Goal: Task Accomplishment & Management: Manage account settings

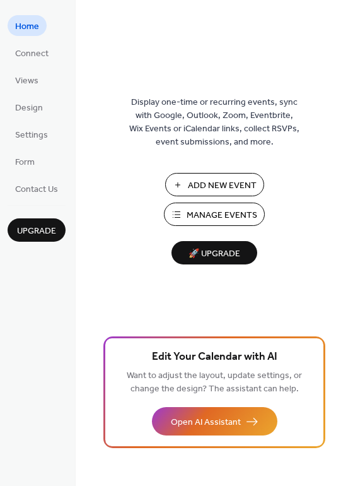
click at [200, 190] on span "Add New Event" at bounding box center [222, 185] width 69 height 13
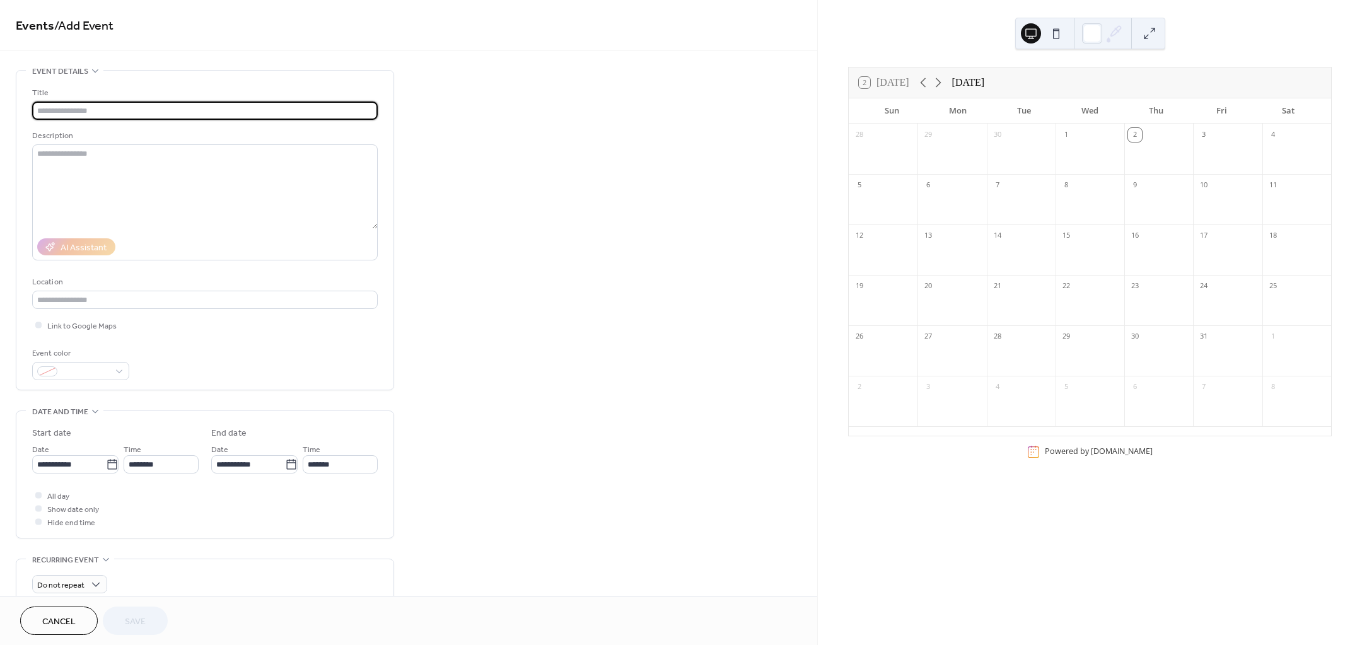
click at [90, 110] on input "text" at bounding box center [205, 111] width 346 height 18
type input "*"
type input "**********"
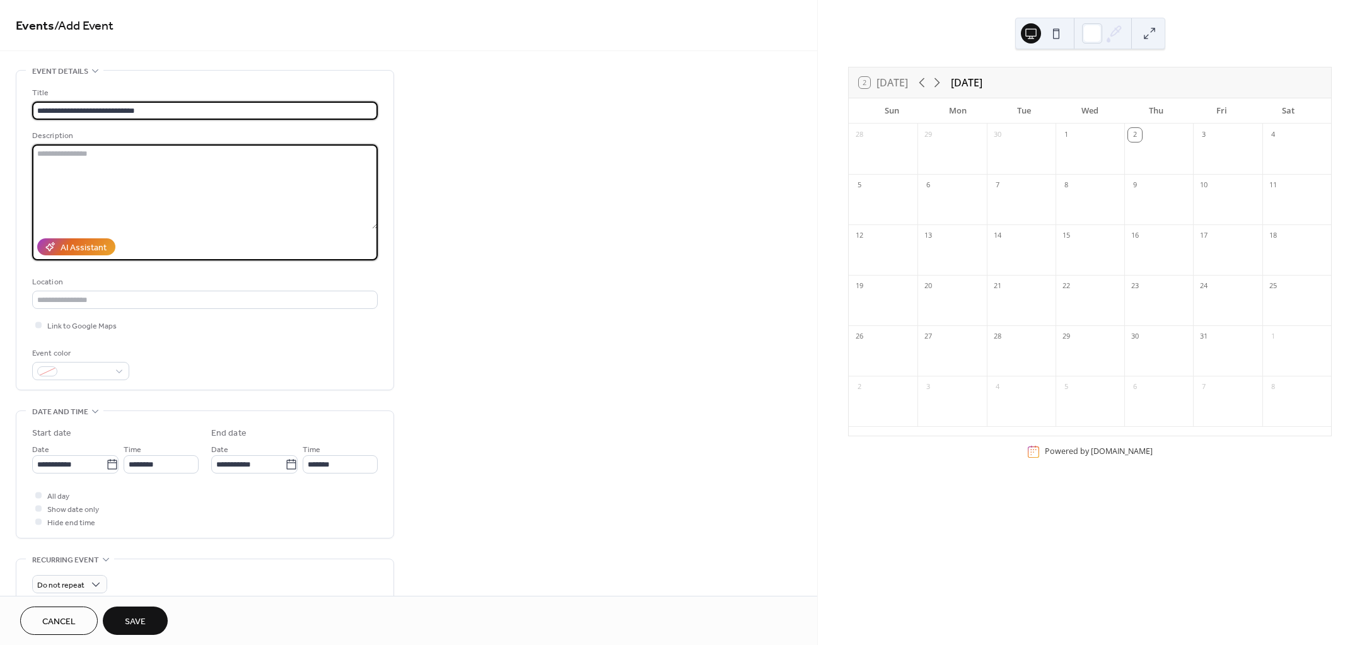
click at [85, 160] on textarea at bounding box center [205, 186] width 346 height 85
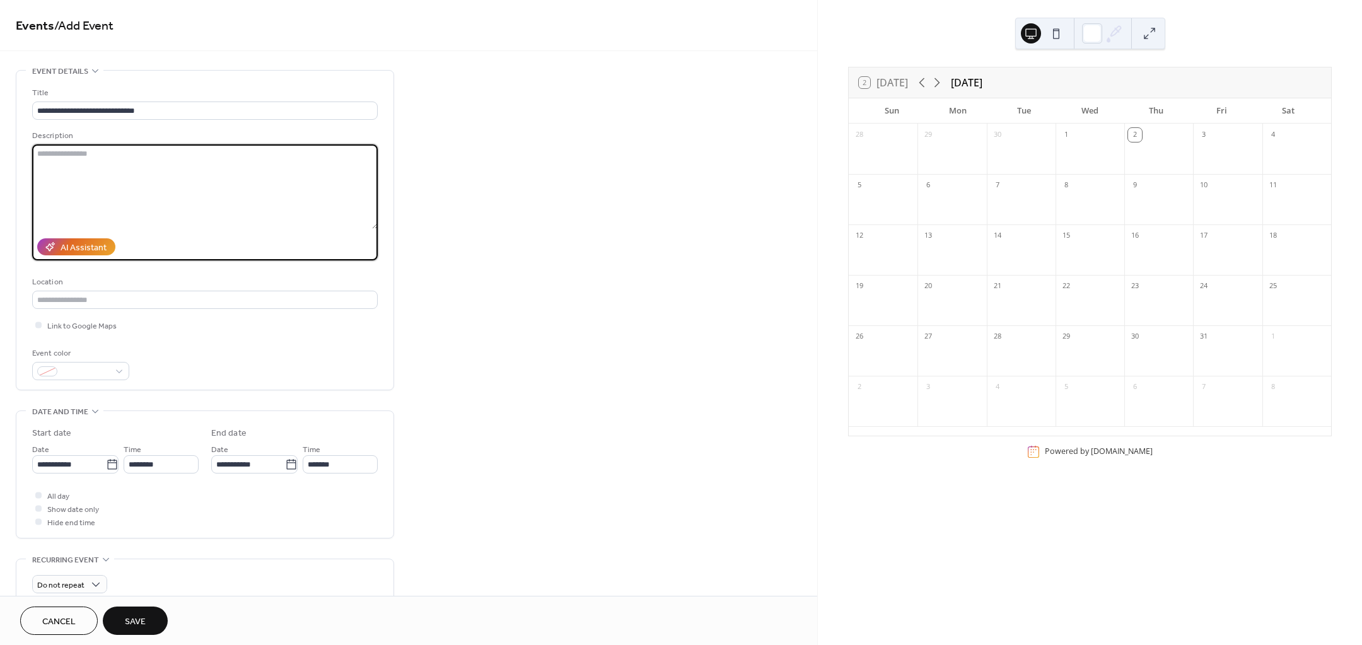
paste textarea "**********"
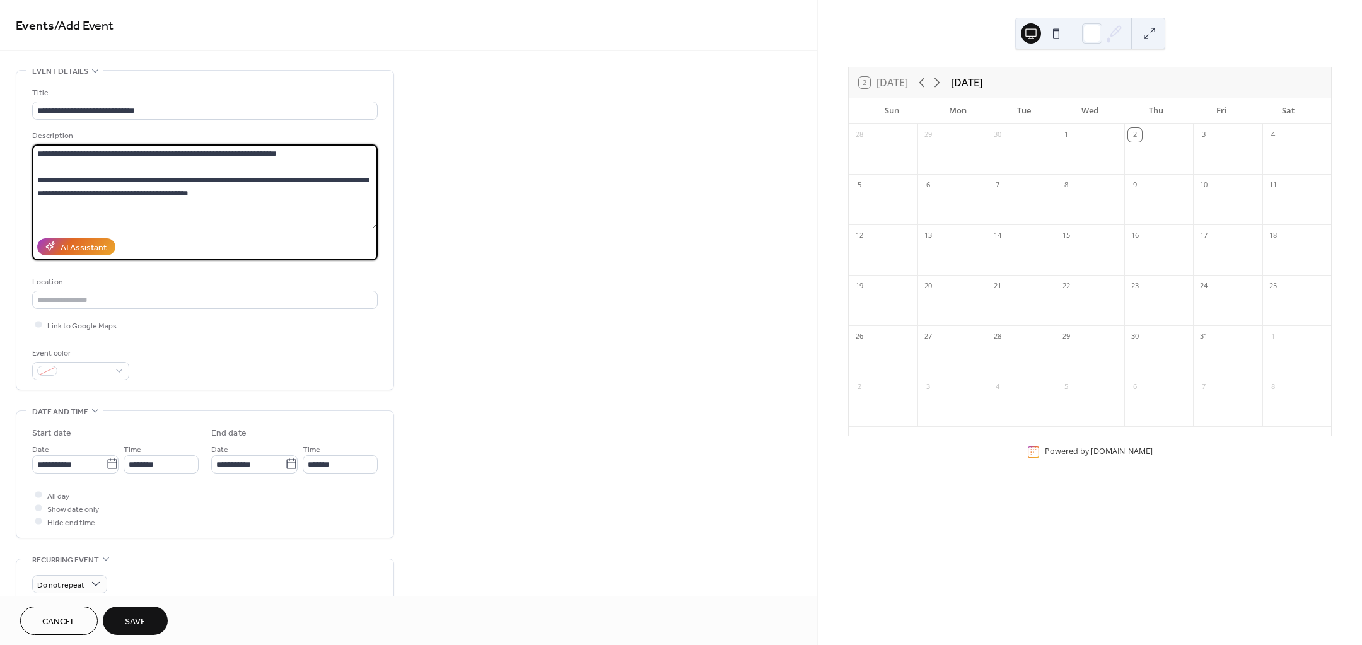
type textarea "**********"
click at [149, 300] on input "text" at bounding box center [205, 300] width 346 height 18
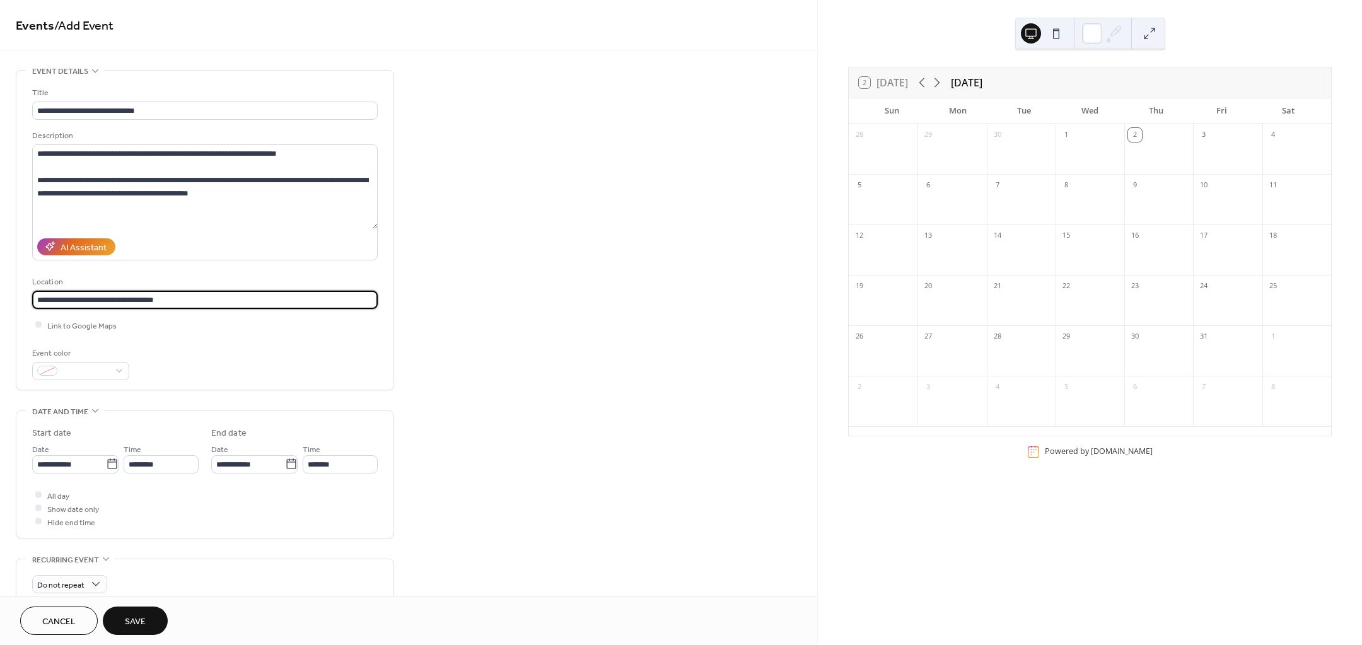
type input "**********"
click at [98, 378] on div at bounding box center [80, 371] width 97 height 18
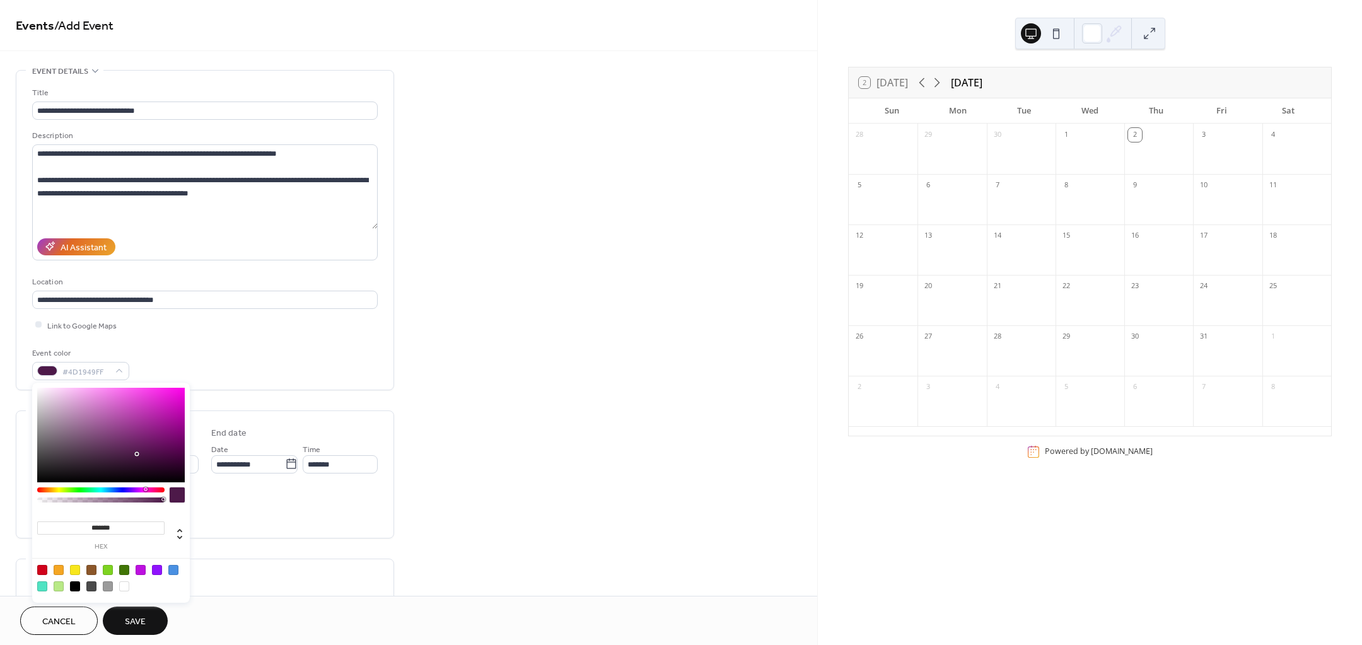
click at [145, 492] on div at bounding box center [100, 489] width 127 height 5
drag, startPoint x: 95, startPoint y: 391, endPoint x: 85, endPoint y: 392, distance: 9.5
click at [85, 392] on div at bounding box center [111, 435] width 148 height 95
type input "*******"
click at [241, 359] on div "Event color #F5A6F0FF" at bounding box center [205, 363] width 346 height 33
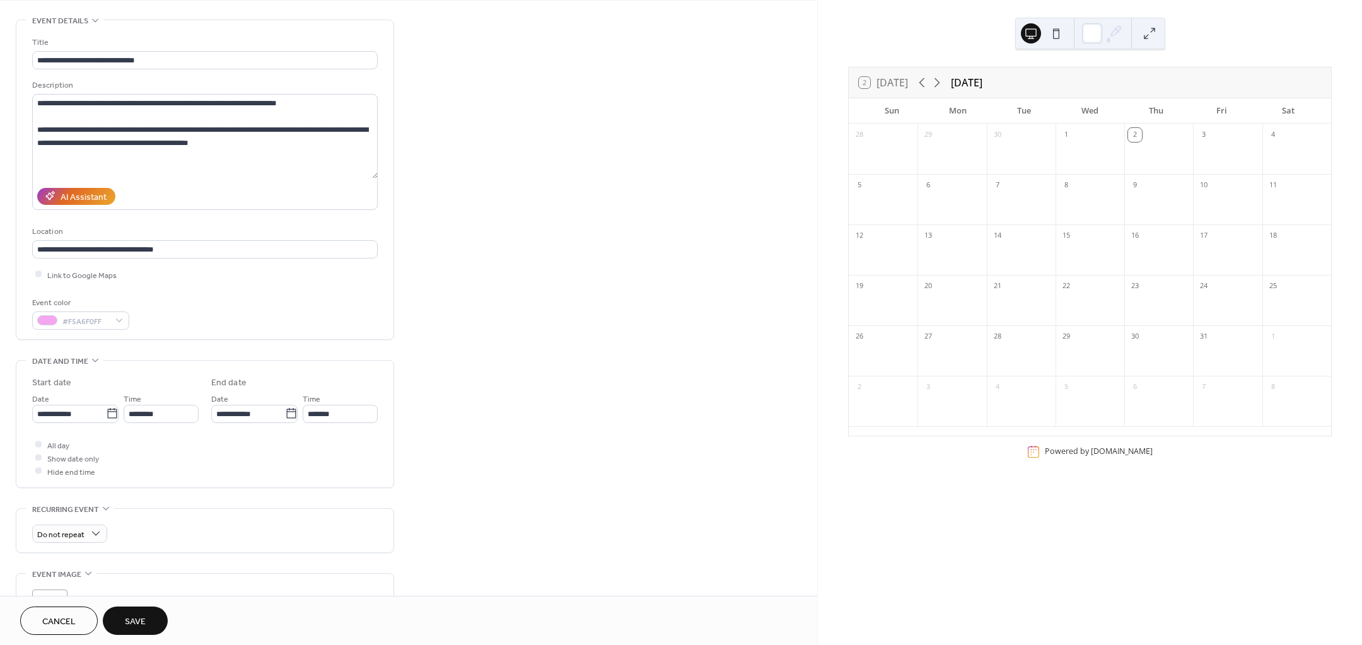
scroll to position [236, 0]
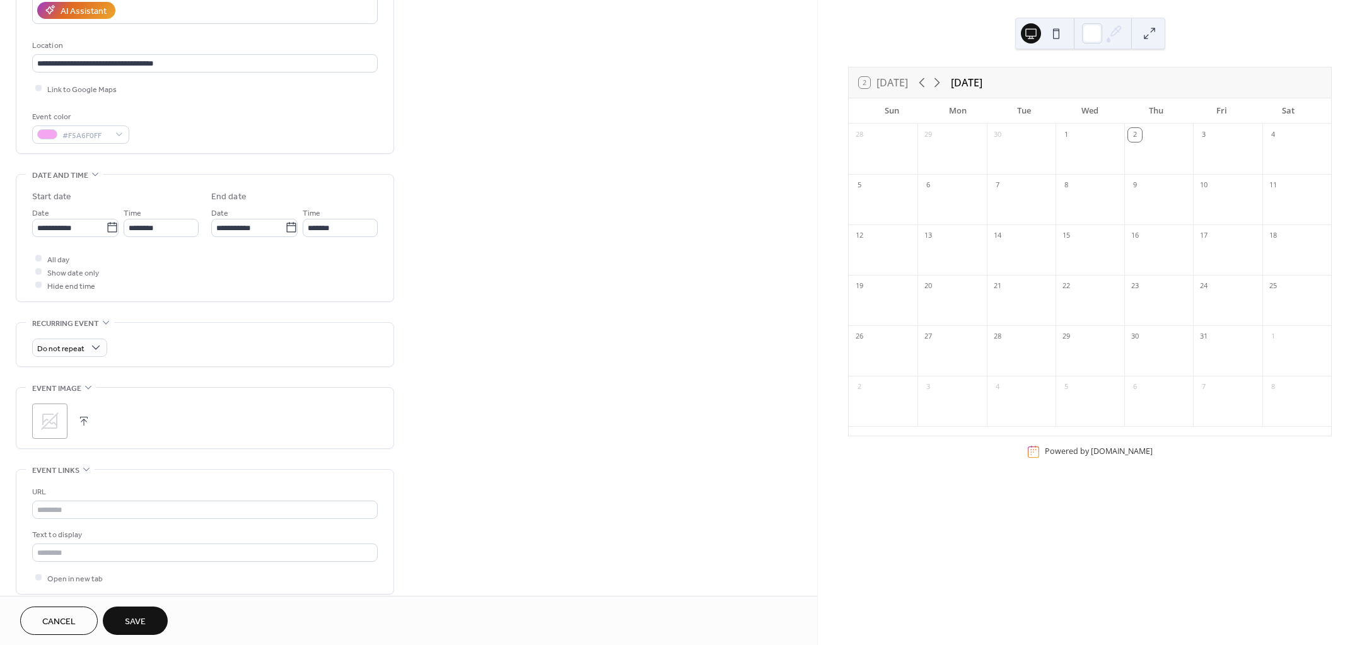
click at [106, 233] on icon at bounding box center [112, 227] width 13 height 13
click at [105, 233] on input "**********" at bounding box center [69, 228] width 74 height 18
click at [95, 322] on td "7" at bounding box center [89, 322] width 20 height 18
type input "**********"
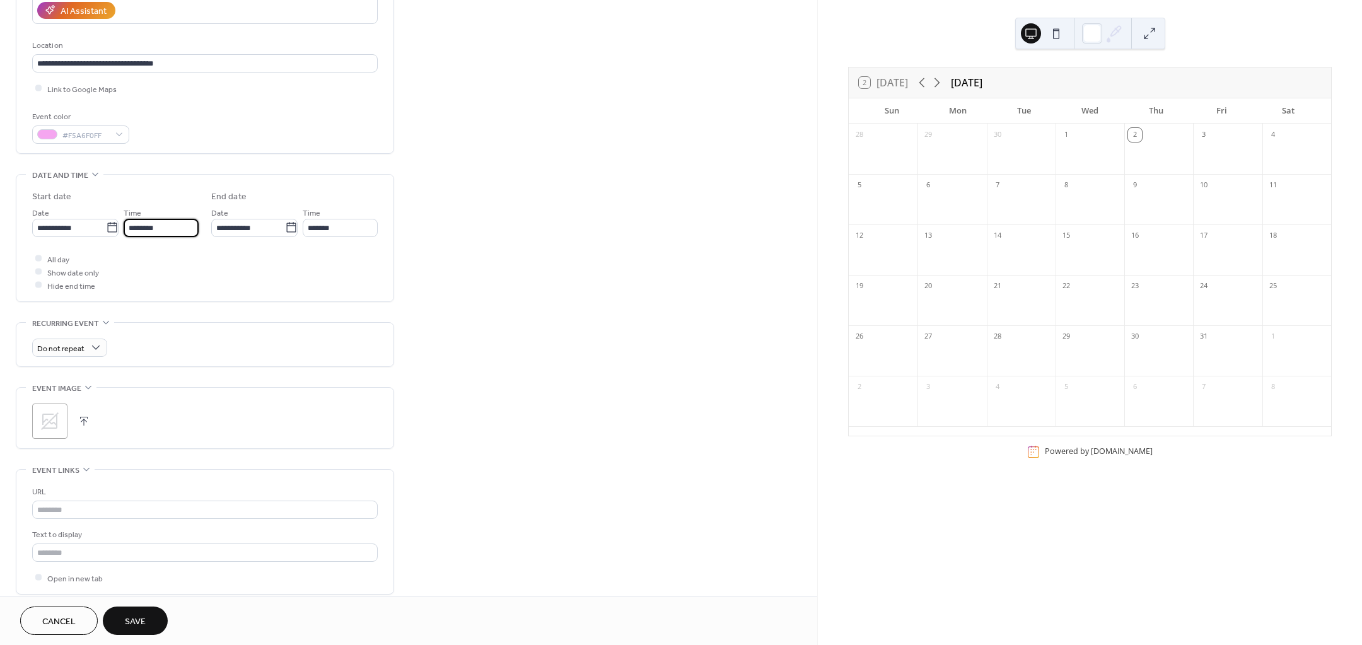
click at [163, 230] on input "********" at bounding box center [161, 228] width 75 height 18
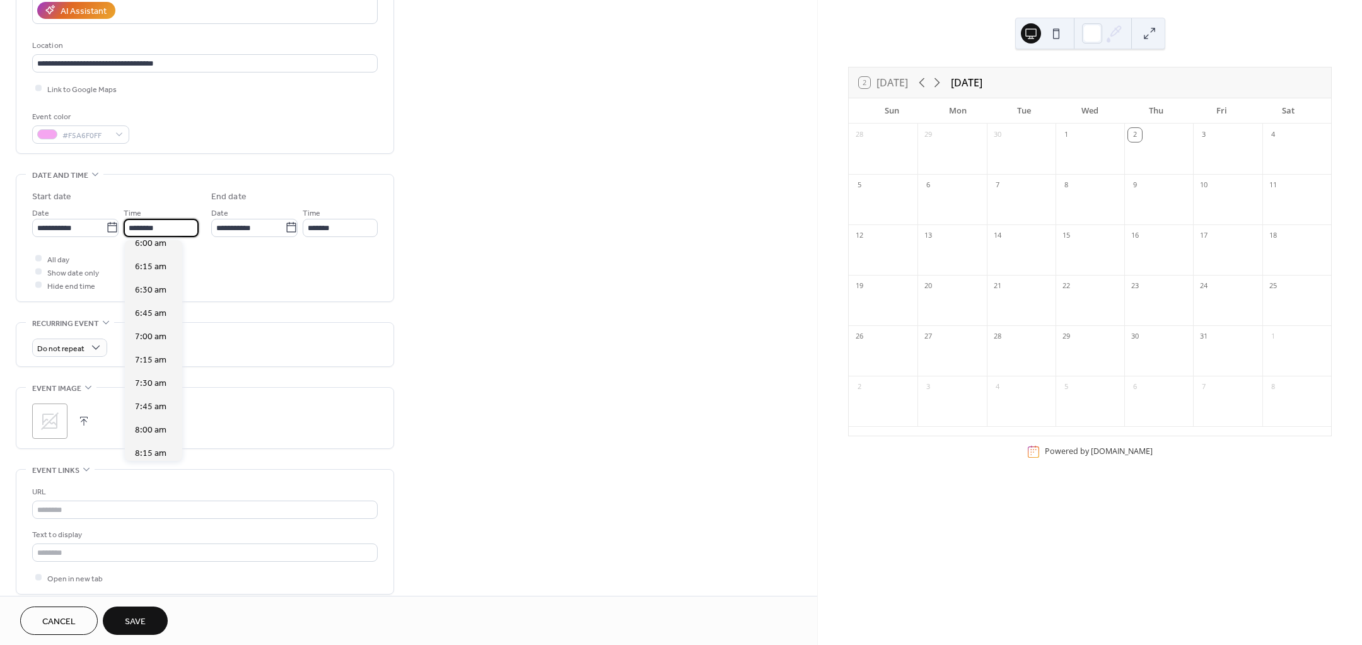
scroll to position [568, 0]
click at [160, 248] on span "6:00 am" at bounding box center [151, 244] width 32 height 13
type input "*******"
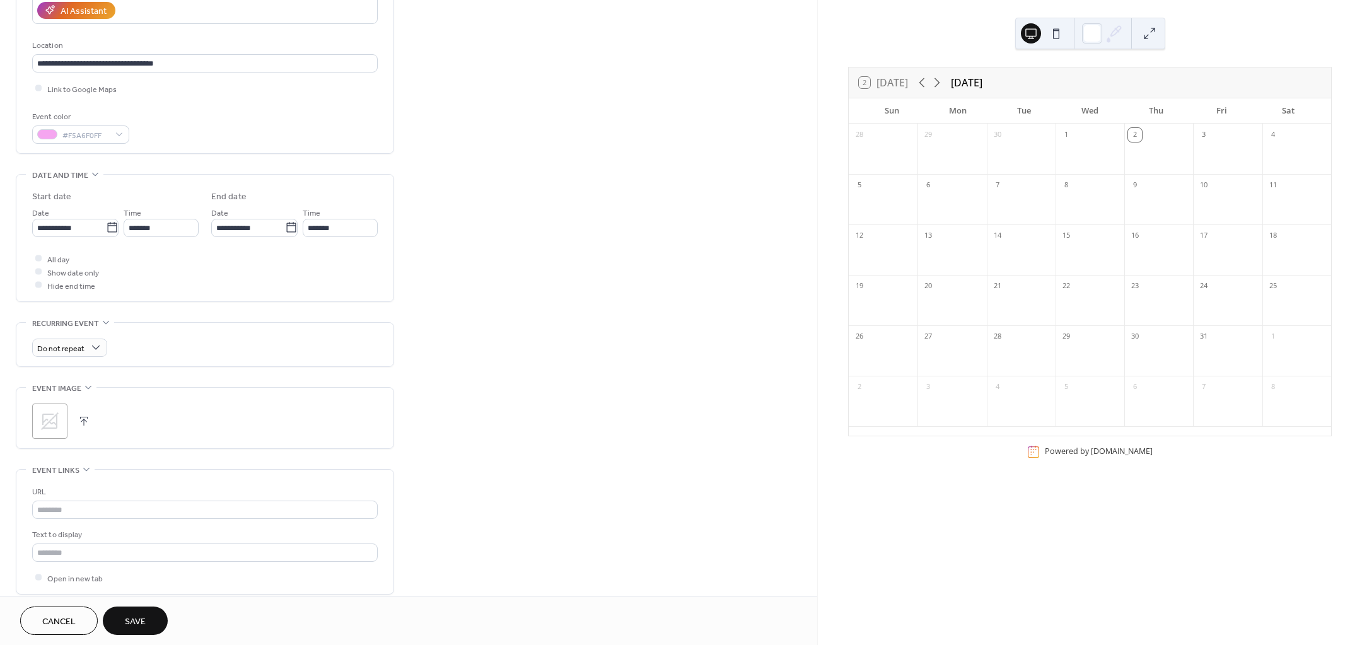
click at [270, 265] on div "All day Show date only Hide end time" at bounding box center [205, 272] width 346 height 40
click at [322, 233] on input "*******" at bounding box center [340, 228] width 75 height 18
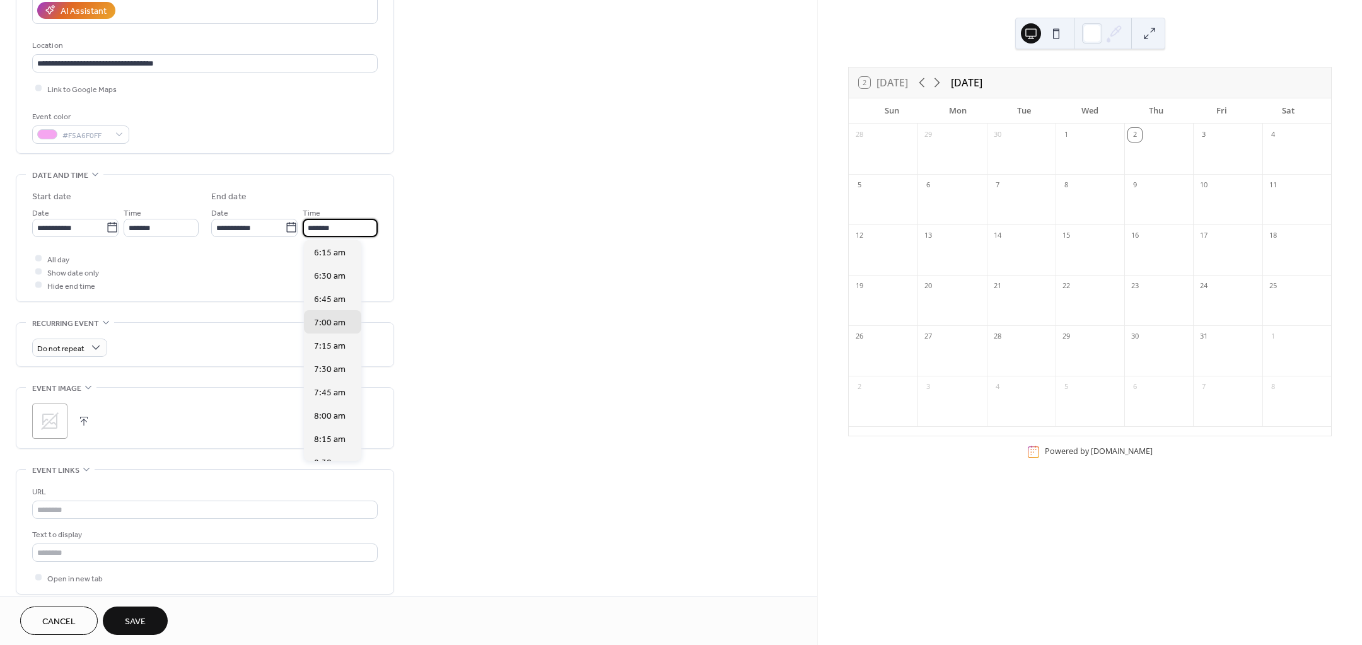
click at [221, 284] on div "All day Show date only Hide end time" at bounding box center [205, 272] width 346 height 40
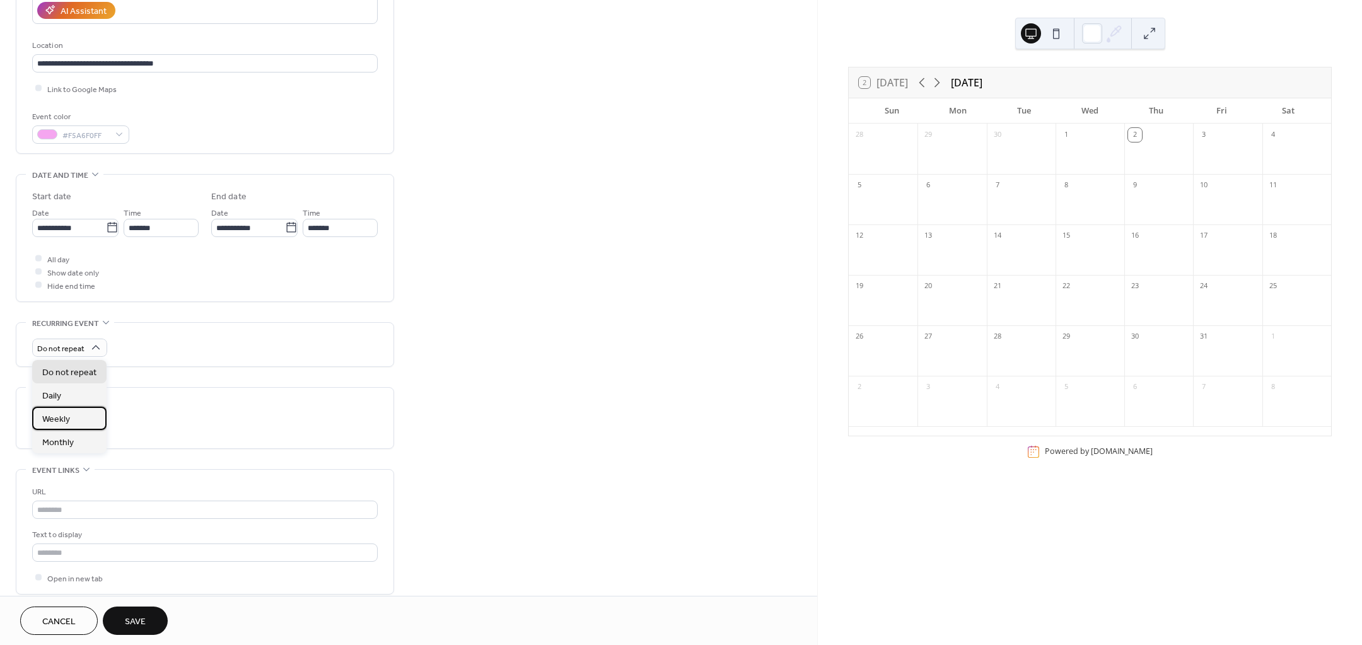
click at [90, 417] on div "Weekly" at bounding box center [69, 418] width 74 height 23
click at [114, 456] on div "T" at bounding box center [115, 454] width 15 height 15
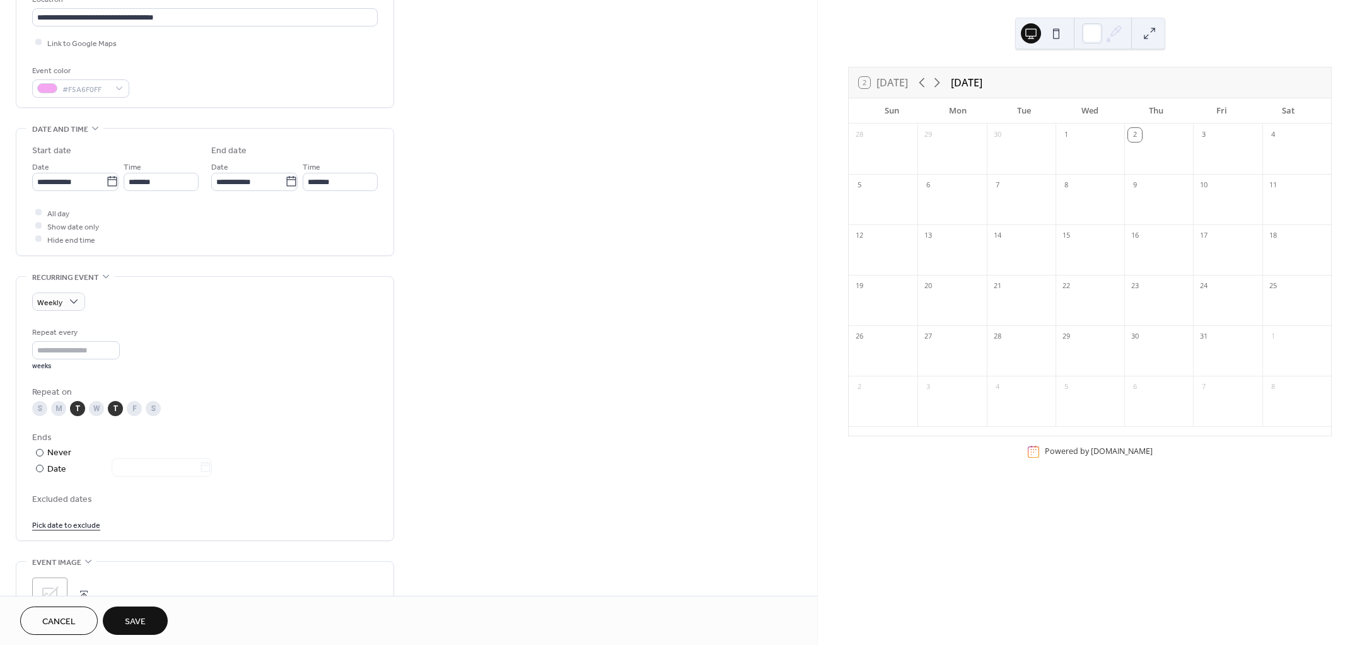
scroll to position [315, 0]
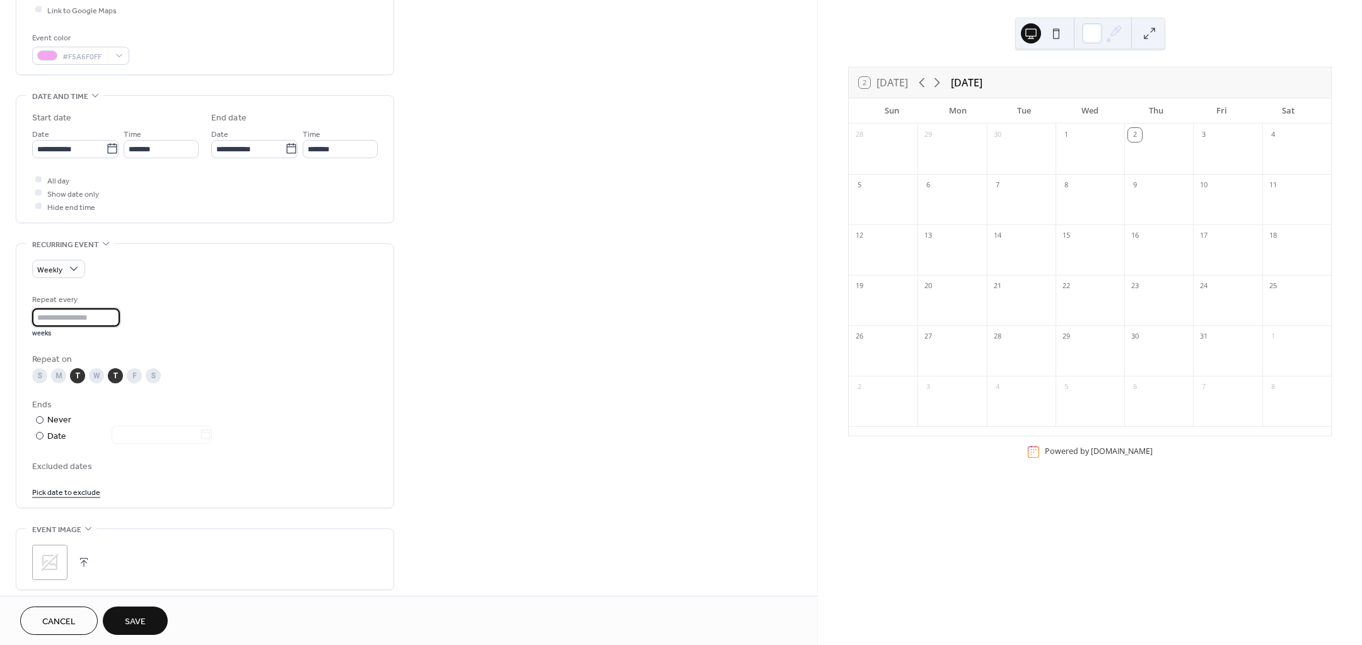
drag, startPoint x: 66, startPoint y: 315, endPoint x: 9, endPoint y: 314, distance: 56.8
click at [9, 314] on div "**********" at bounding box center [408, 346] width 817 height 1182
click at [119, 315] on input "*" at bounding box center [76, 317] width 88 height 18
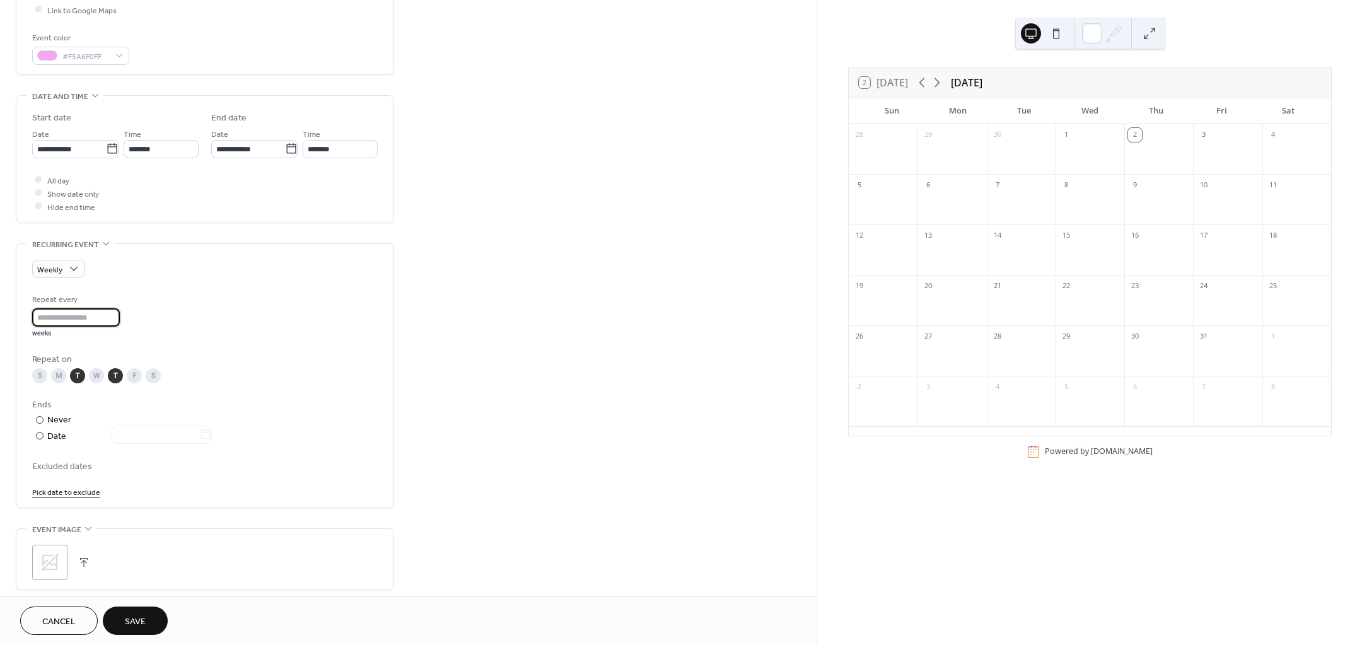
type input "*"
click at [119, 315] on input "*" at bounding box center [76, 317] width 88 height 18
click at [171, 516] on div "**********" at bounding box center [205, 339] width 378 height 1169
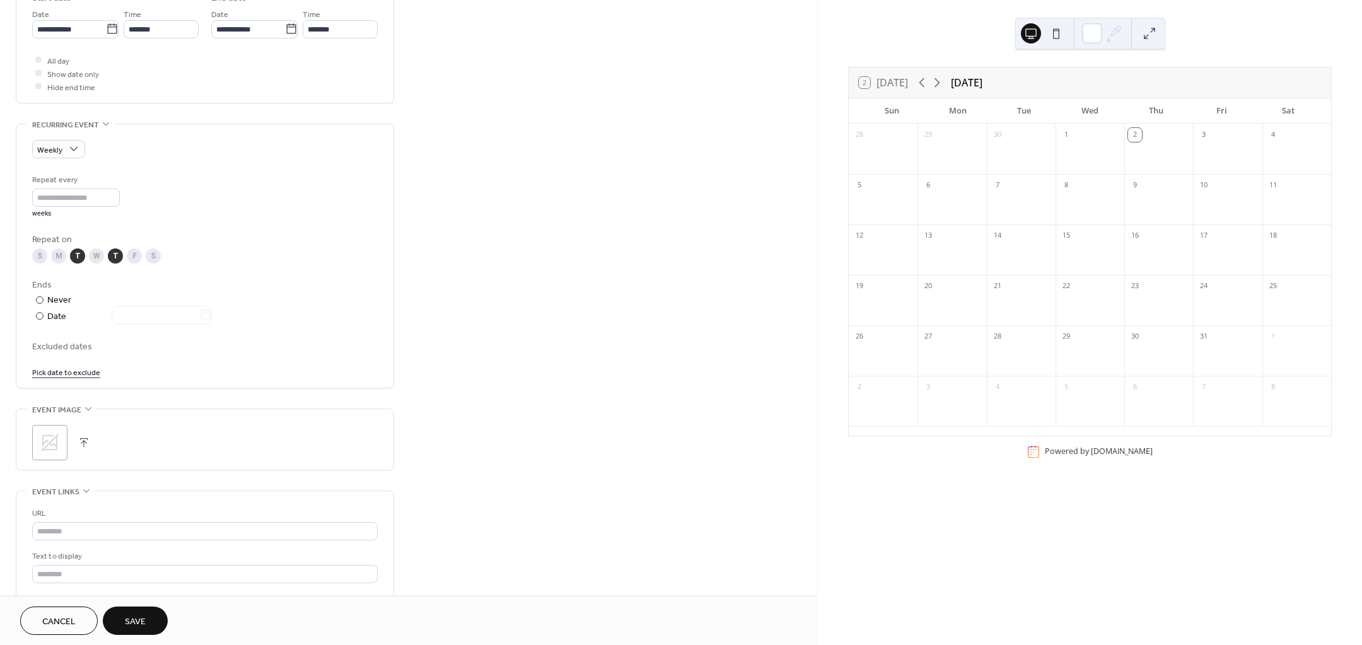
scroll to position [473, 0]
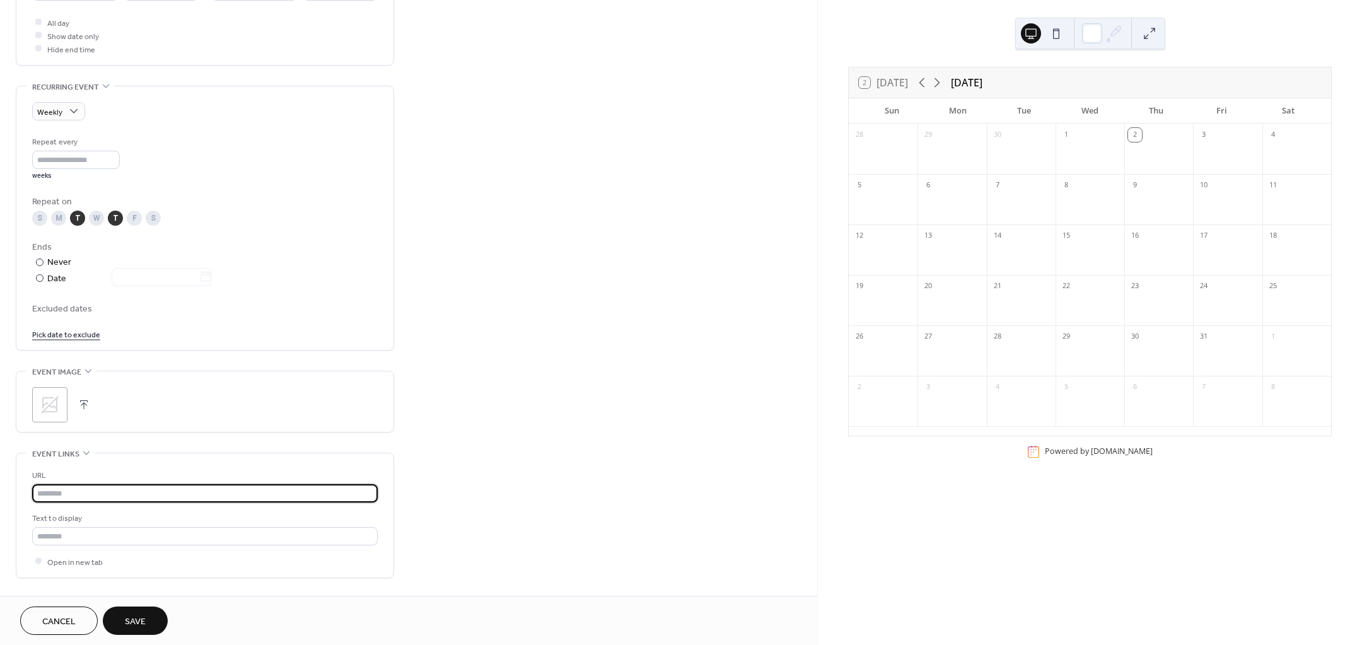
drag, startPoint x: 132, startPoint y: 497, endPoint x: 121, endPoint y: 498, distance: 11.4
click at [132, 497] on input "text" at bounding box center [205, 493] width 346 height 18
paste input "**********"
type input "**********"
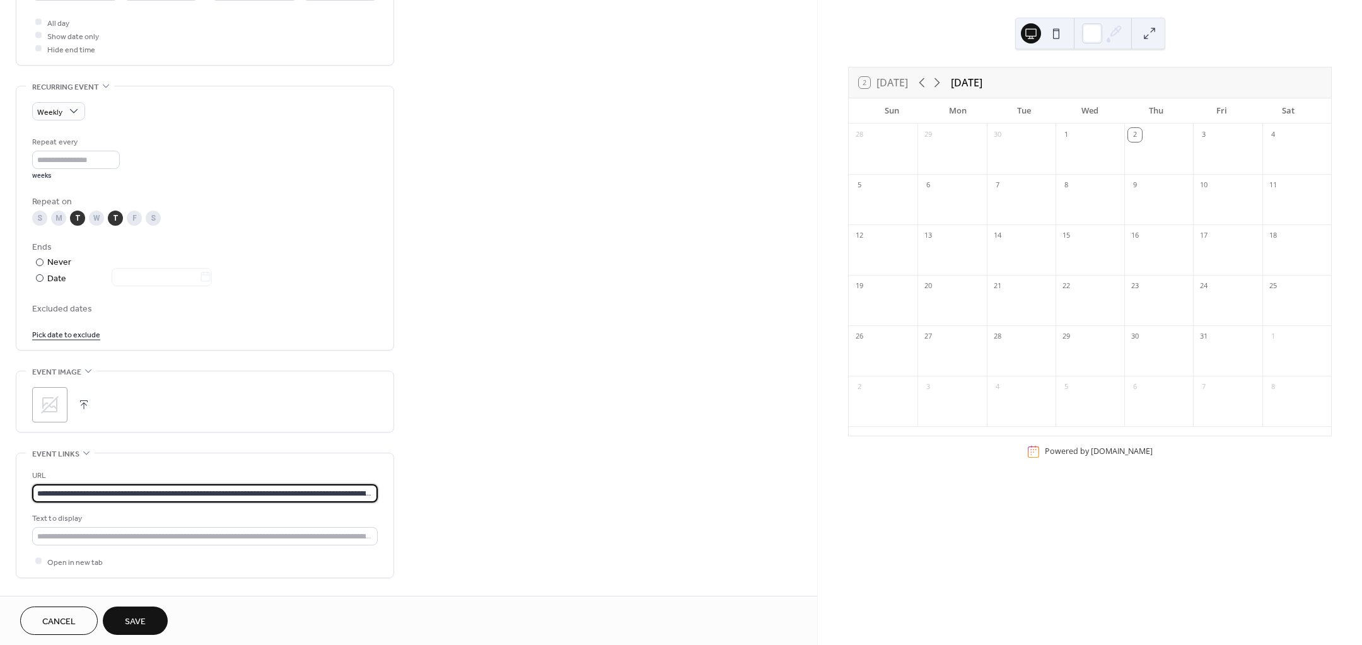
drag, startPoint x: 373, startPoint y: 496, endPoint x: -76, endPoint y: 487, distance: 448.5
click at [0, 487] on html "**********" at bounding box center [681, 322] width 1362 height 645
click at [149, 492] on input "text" at bounding box center [205, 493] width 346 height 18
paste input "**********"
type input "**********"
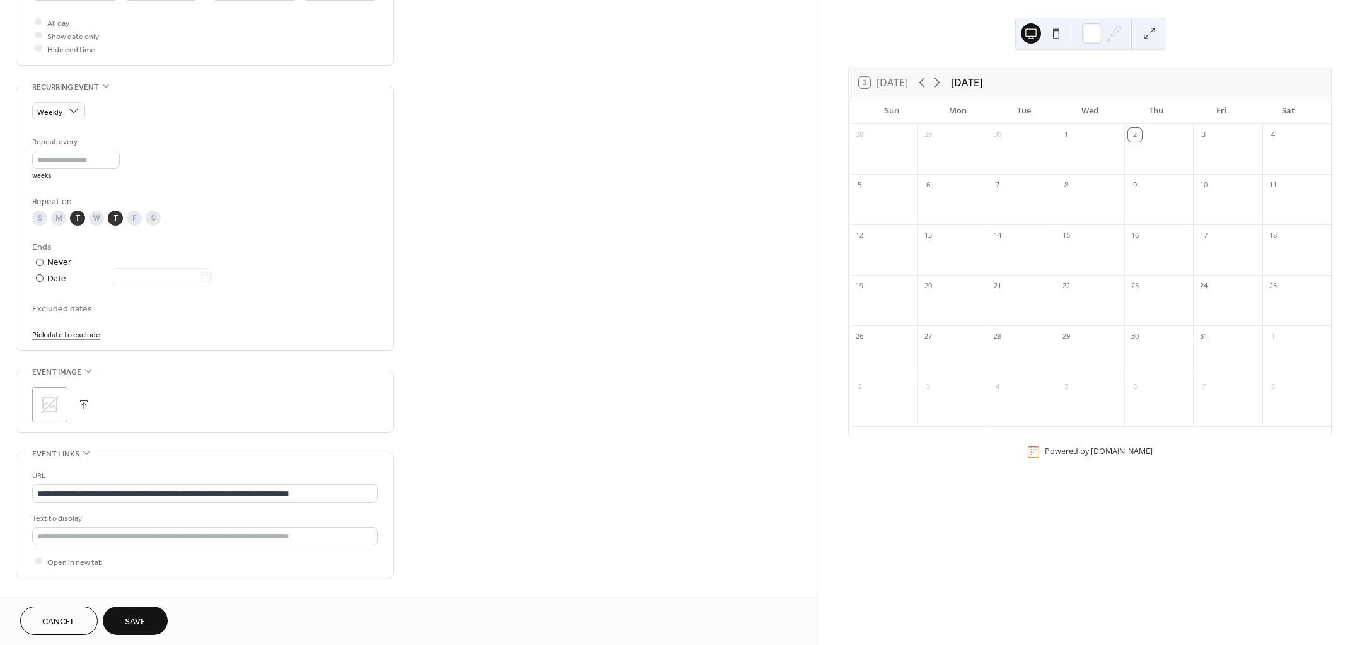
click at [418, 440] on div "**********" at bounding box center [408, 188] width 817 height 1182
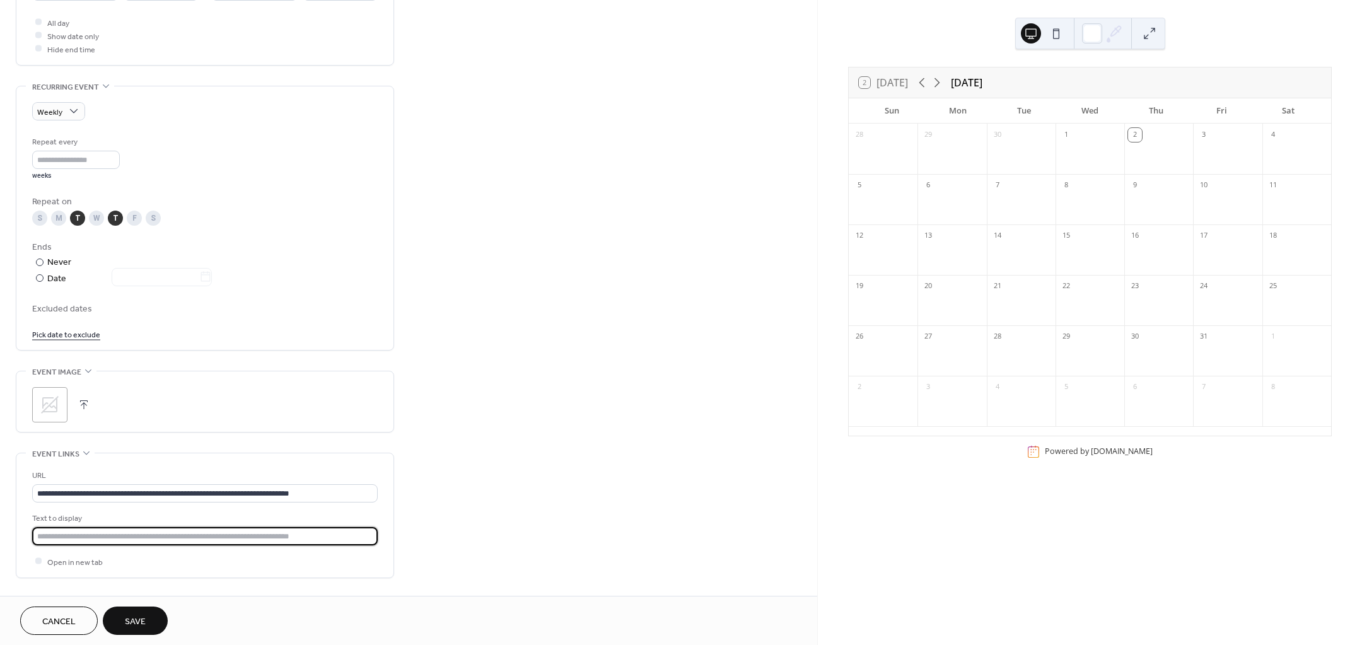
click at [298, 541] on input "text" at bounding box center [205, 536] width 346 height 18
click at [109, 540] on input "text" at bounding box center [205, 536] width 346 height 18
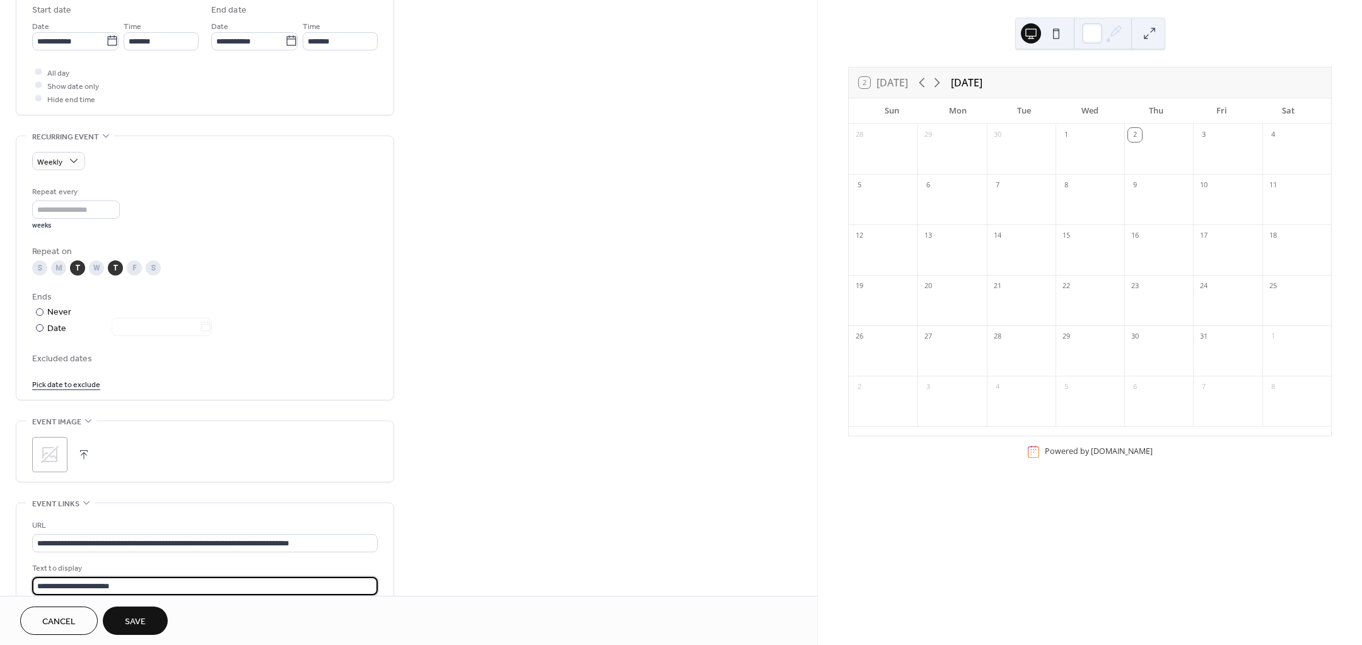
scroll to position [344, 0]
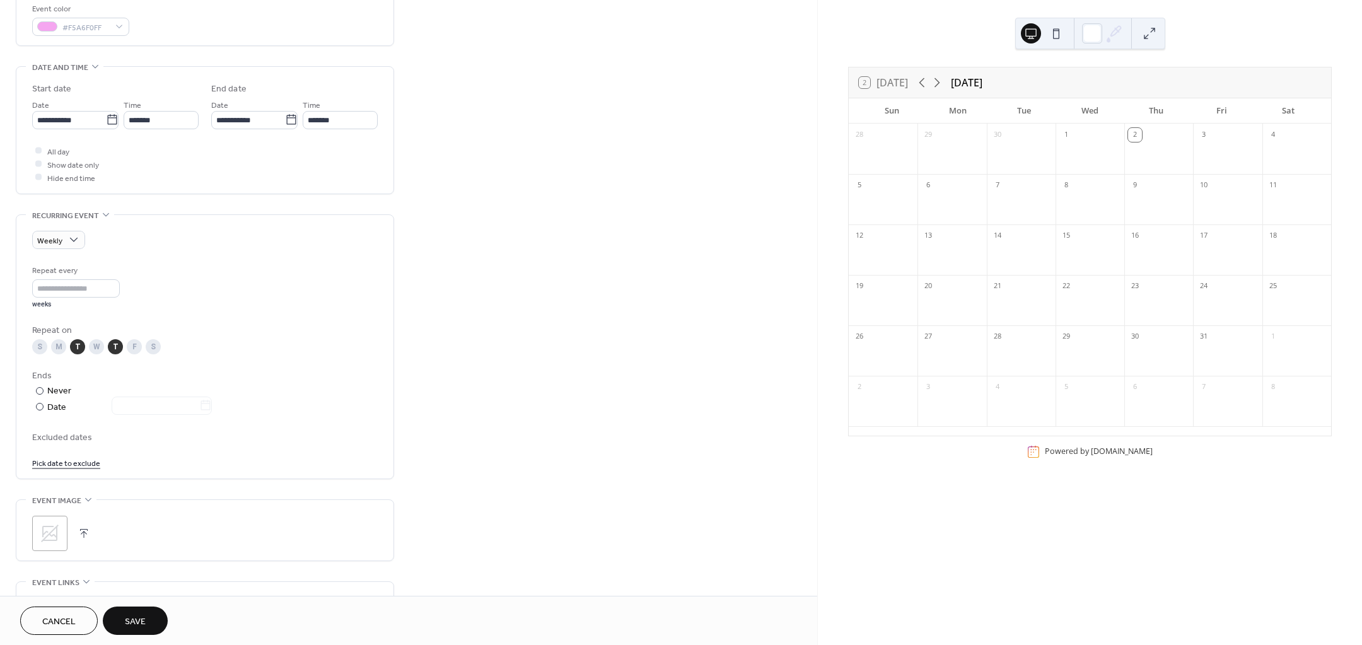
type input "**********"
click at [78, 465] on link "Pick date to exclude" at bounding box center [66, 462] width 68 height 13
click at [153, 389] on td "17" at bounding box center [154, 385] width 20 height 18
click at [87, 490] on link "Pick date to exclude" at bounding box center [66, 486] width 68 height 13
click at [90, 451] on td "28" at bounding box center [89, 448] width 20 height 18
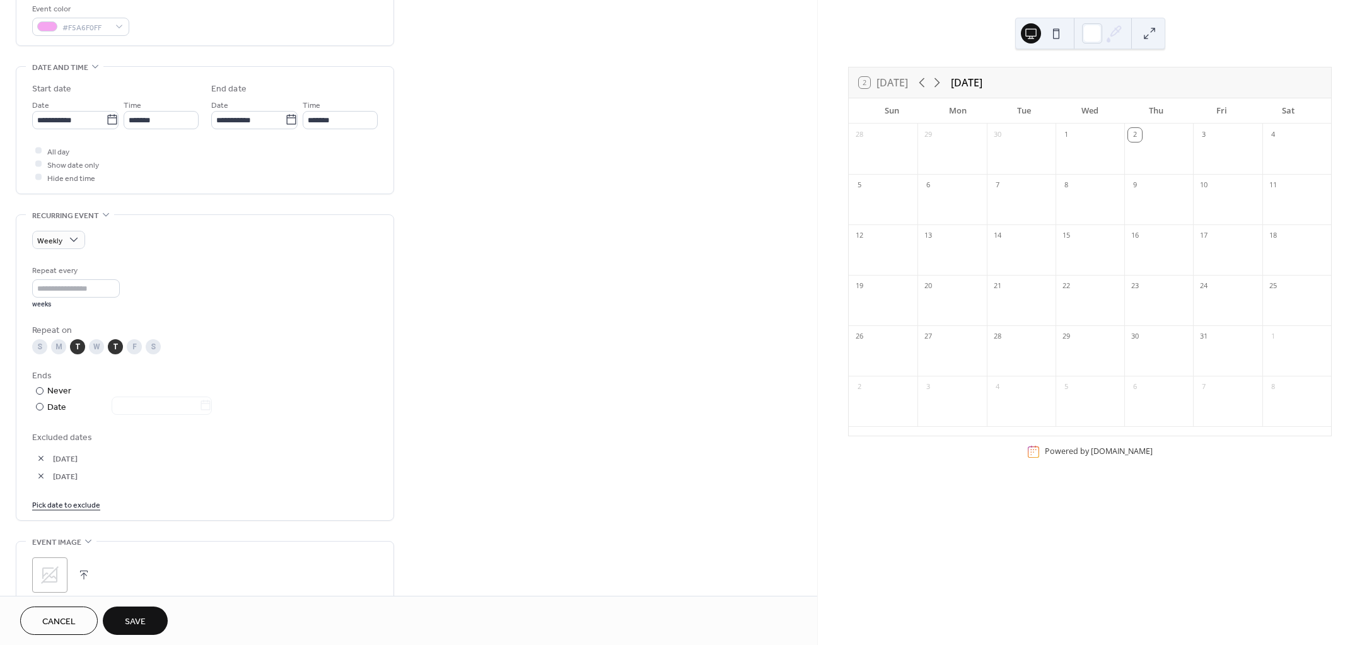
click at [197, 460] on span "17-Oct-2025" at bounding box center [215, 459] width 325 height 13
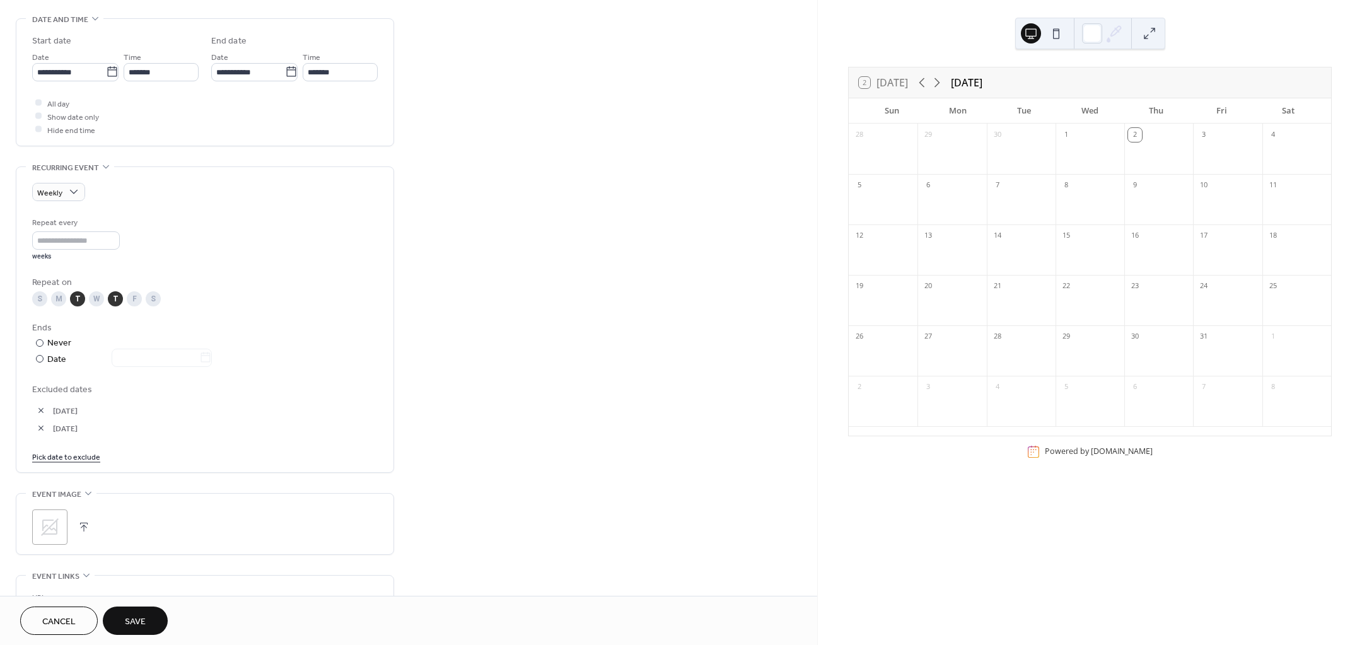
scroll to position [581, 0]
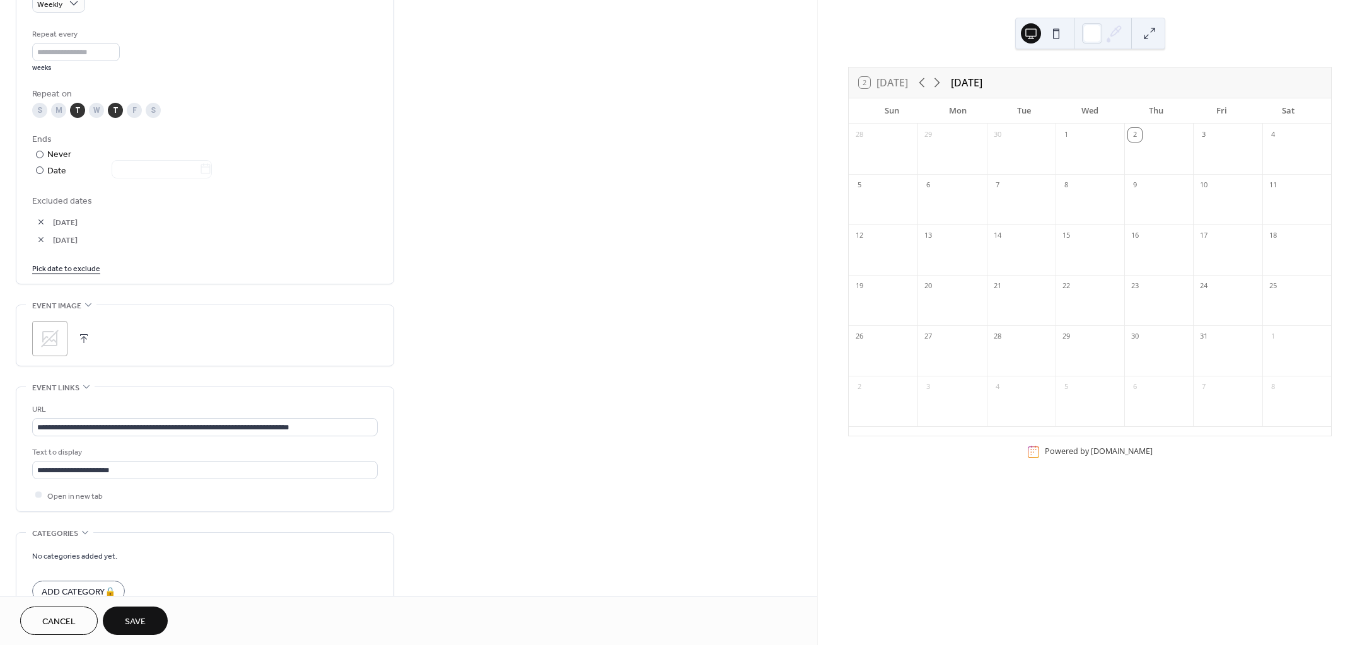
click at [55, 339] on icon at bounding box center [50, 339] width 20 height 20
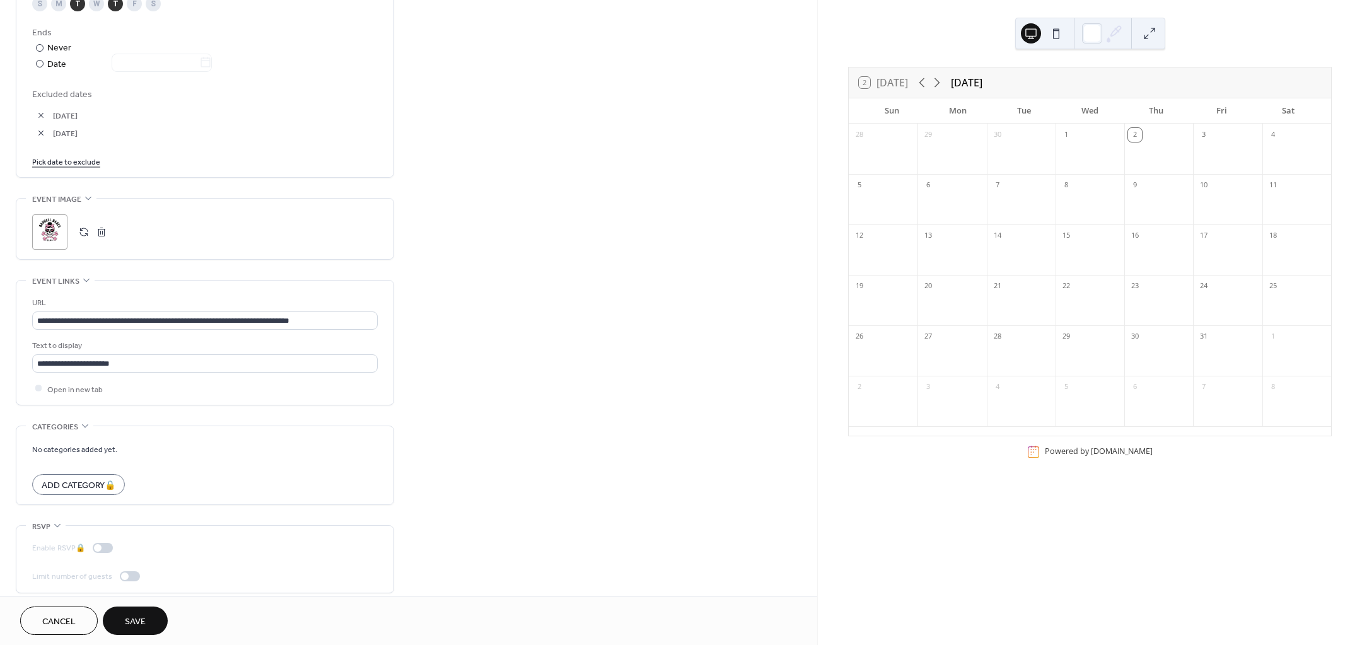
scroll to position [701, 0]
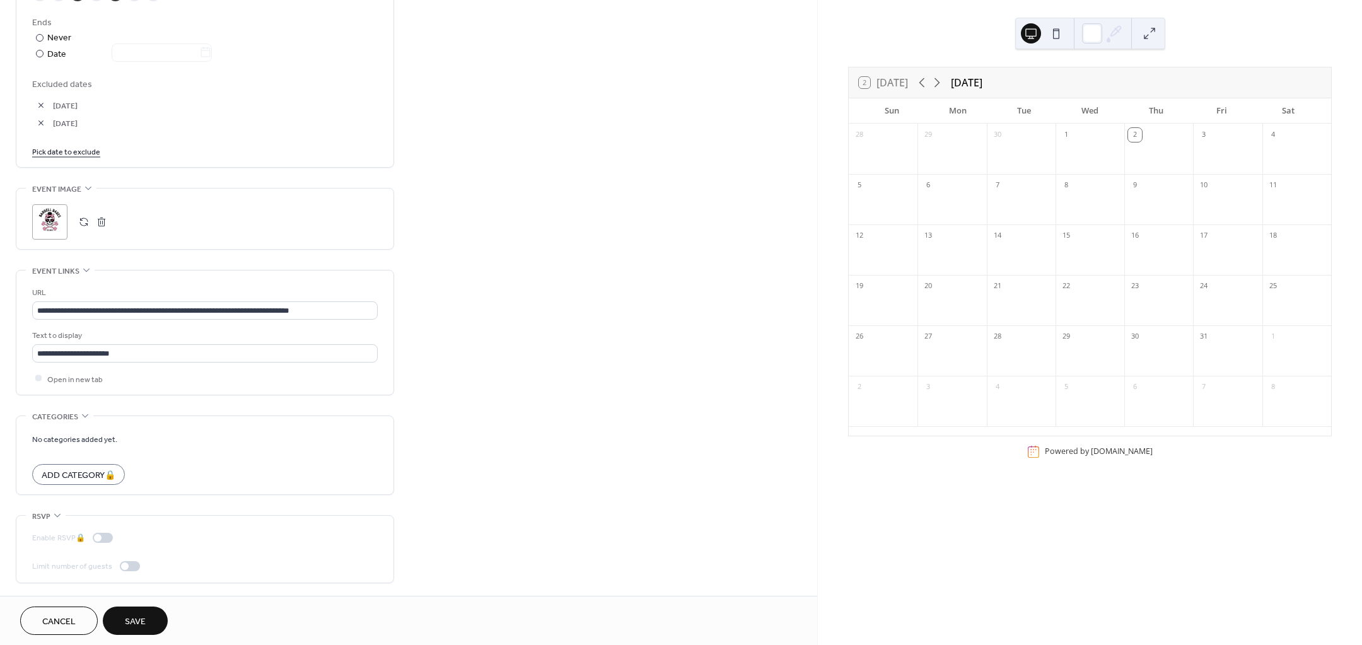
click at [140, 625] on span "Save" at bounding box center [135, 621] width 21 height 13
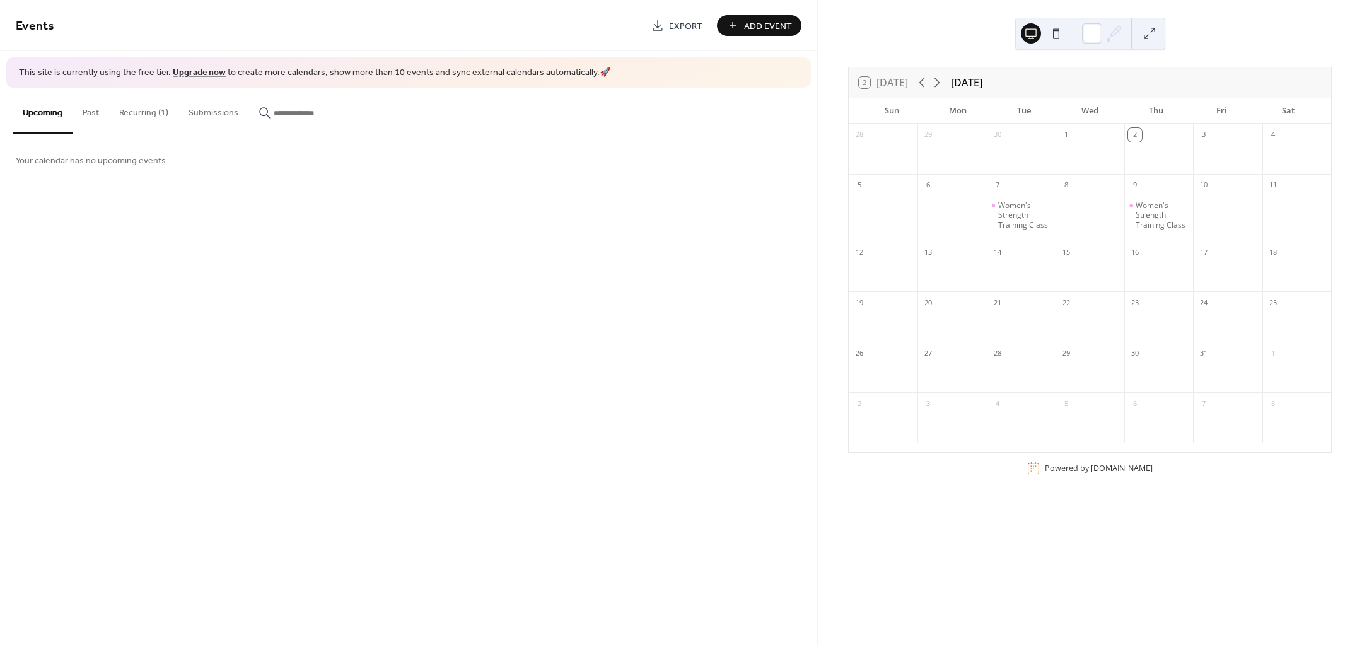
click at [133, 111] on button "Recurring (1)" at bounding box center [143, 110] width 69 height 45
click at [1020, 274] on div at bounding box center [1021, 274] width 69 height 26
click at [1019, 274] on div at bounding box center [1021, 274] width 69 height 26
click at [1018, 273] on div at bounding box center [1021, 274] width 69 height 26
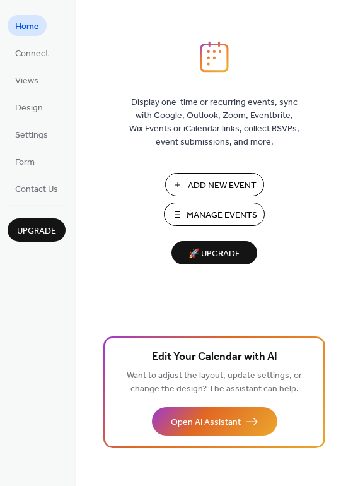
click at [20, 55] on span "Connect" at bounding box center [31, 53] width 33 height 13
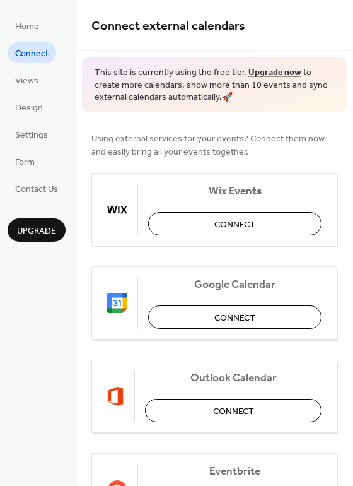
click at [35, 159] on link "Form" at bounding box center [25, 161] width 35 height 21
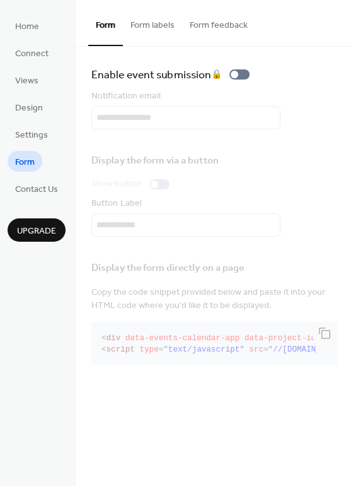
click at [30, 124] on li "Settings" at bounding box center [32, 134] width 48 height 21
click at [39, 146] on ul "Home Connect Views Design Settings Form Contact Us" at bounding box center [37, 107] width 58 height 184
click at [38, 137] on span "Settings" at bounding box center [31, 135] width 33 height 13
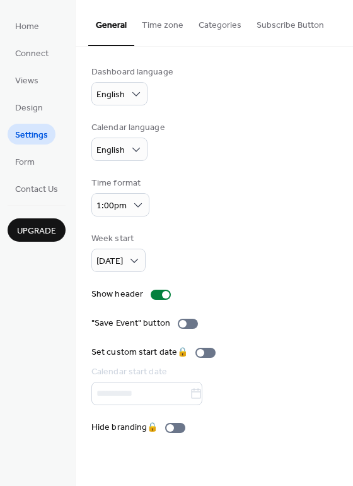
click at [30, 103] on span "Design" at bounding box center [29, 108] width 28 height 13
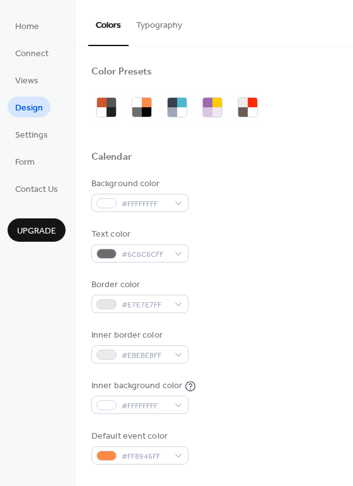
click at [30, 81] on span "Views" at bounding box center [26, 80] width 23 height 13
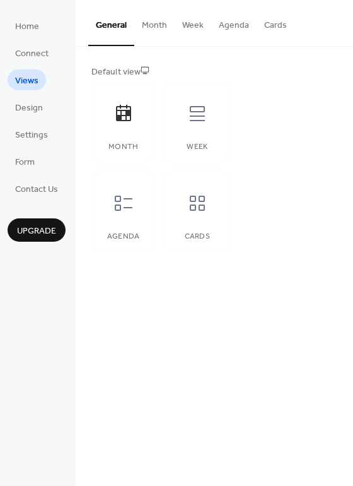
click at [221, 143] on div "Week" at bounding box center [197, 121] width 64 height 79
click at [125, 129] on div at bounding box center [124, 114] width 38 height 38
click at [37, 52] on span "Connect" at bounding box center [31, 53] width 33 height 13
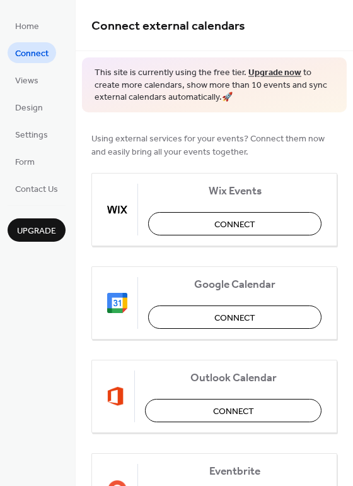
click at [207, 317] on button "Connect" at bounding box center [234, 316] width 173 height 23
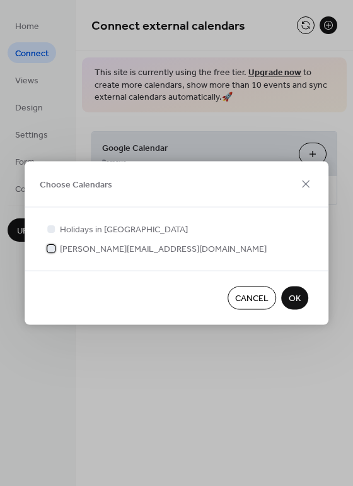
click at [95, 251] on span "rachel@evolv-pt.com" at bounding box center [163, 249] width 207 height 13
click at [293, 298] on span "OK" at bounding box center [295, 298] width 12 height 13
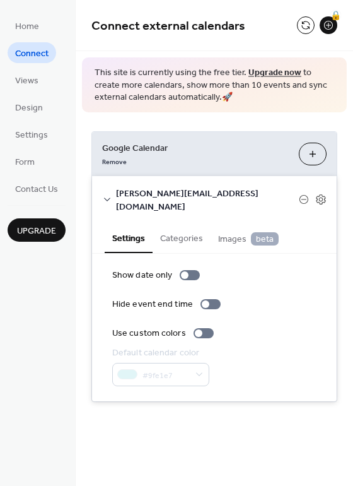
click at [317, 194] on icon at bounding box center [320, 199] width 11 height 11
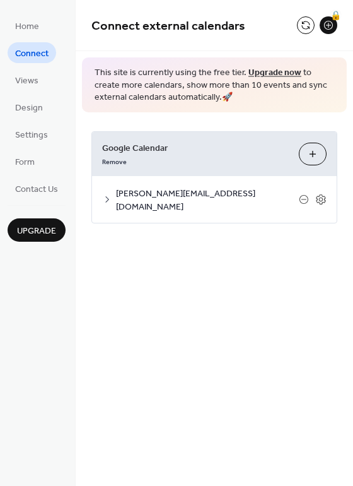
click at [316, 194] on icon at bounding box center [320, 199] width 11 height 11
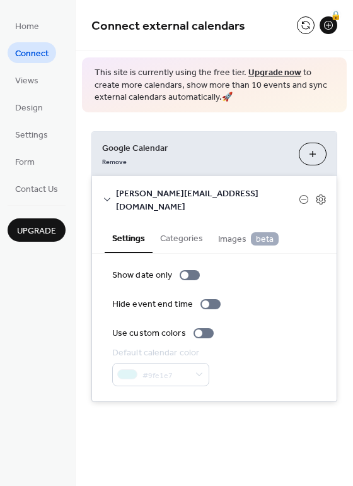
click at [304, 194] on icon at bounding box center [304, 199] width 10 height 10
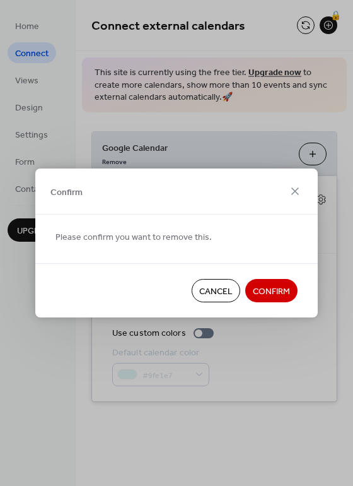
click at [278, 291] on span "Confirm" at bounding box center [271, 291] width 37 height 13
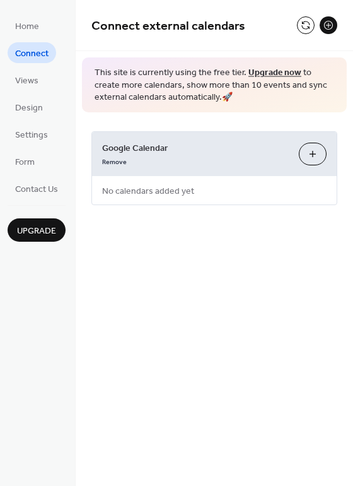
click at [160, 272] on div "Connect external calendars This site is currently using the free tier. Upgrade …" at bounding box center [214, 243] width 277 height 486
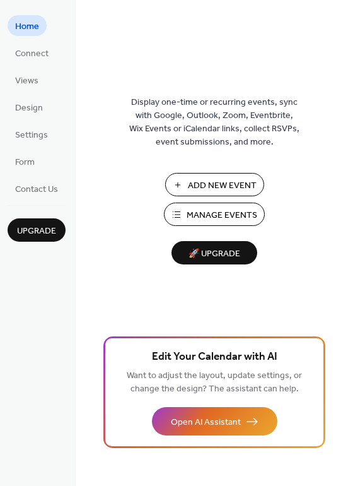
click at [240, 211] on span "Manage Events" at bounding box center [222, 215] width 71 height 13
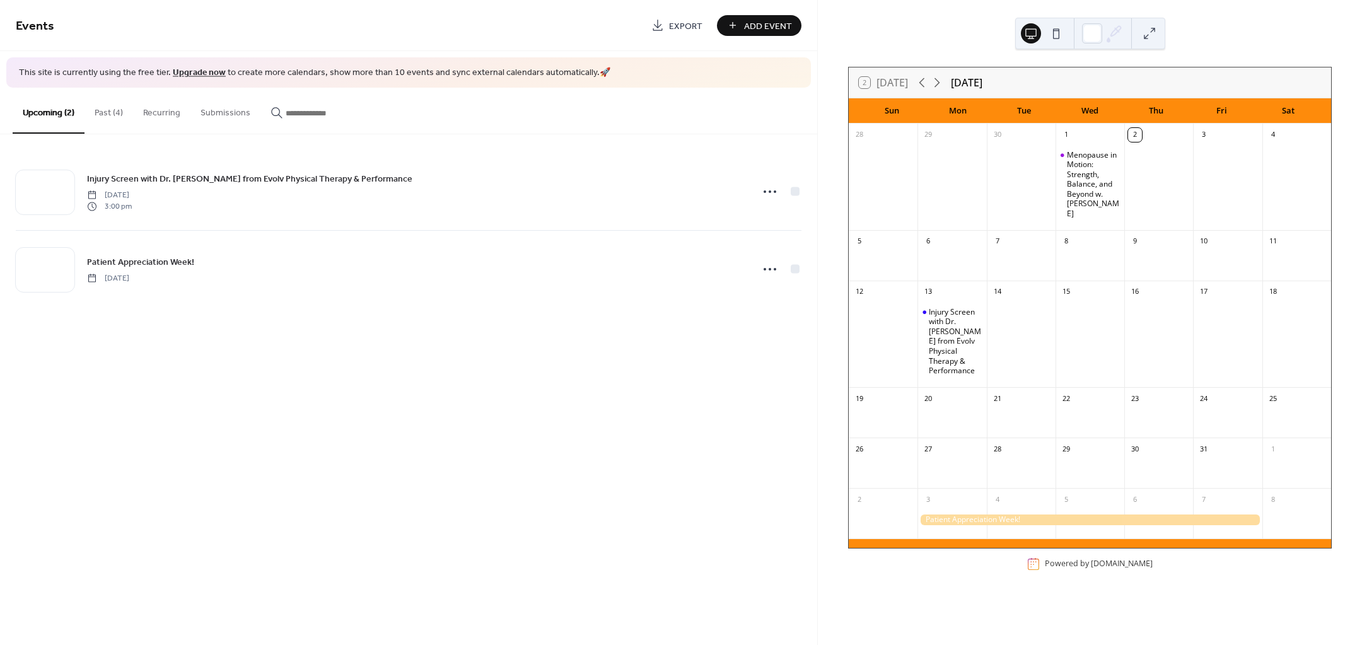
click at [105, 119] on button "Past (4)" at bounding box center [109, 110] width 49 height 45
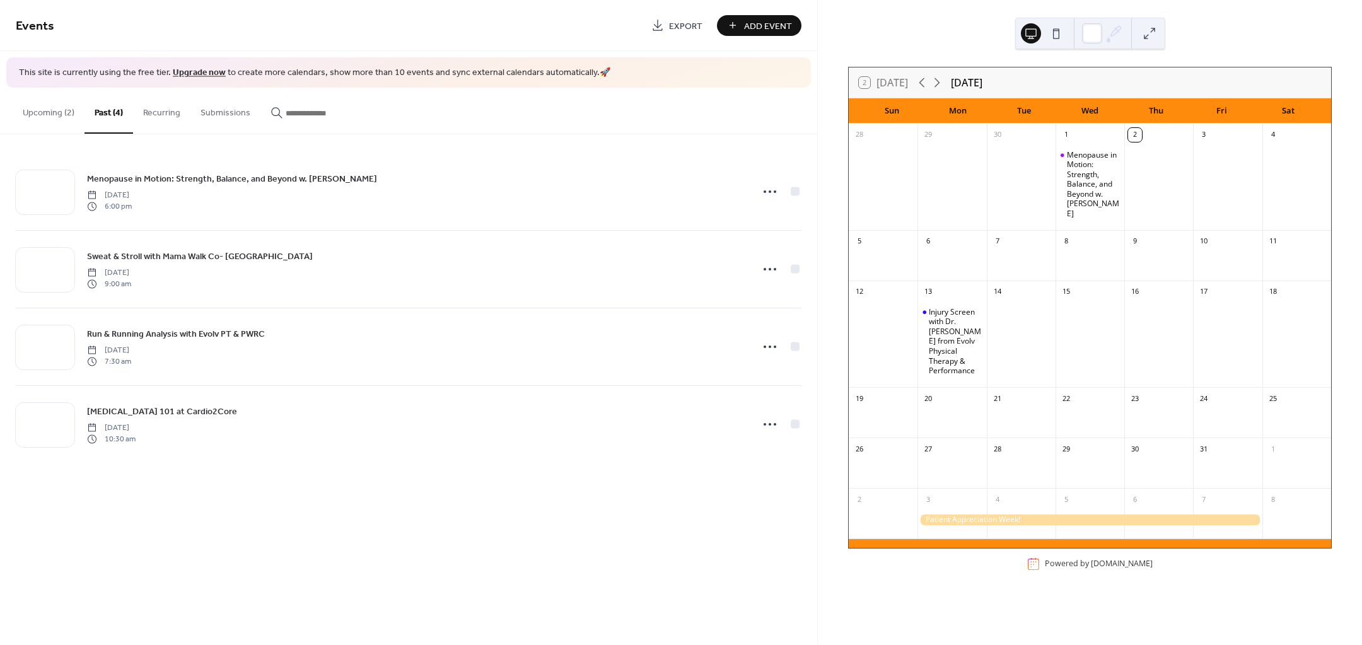
click at [186, 69] on link "Upgrade now" at bounding box center [199, 72] width 53 height 17
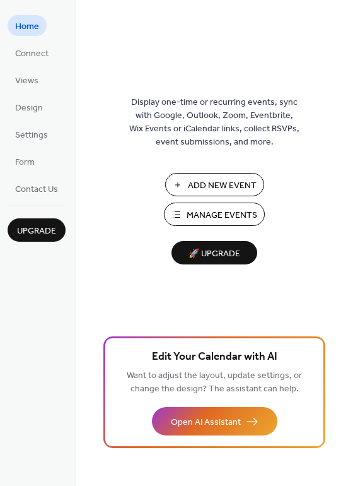
click at [29, 82] on span "Views" at bounding box center [26, 80] width 23 height 13
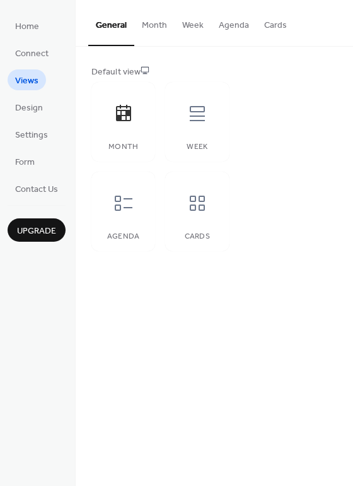
click at [31, 102] on span "Design" at bounding box center [29, 108] width 28 height 13
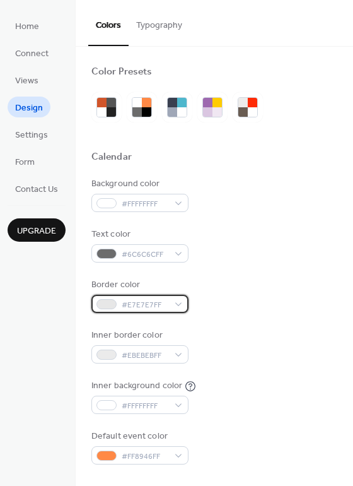
click at [155, 298] on span "#E7E7E7FF" at bounding box center [145, 304] width 47 height 13
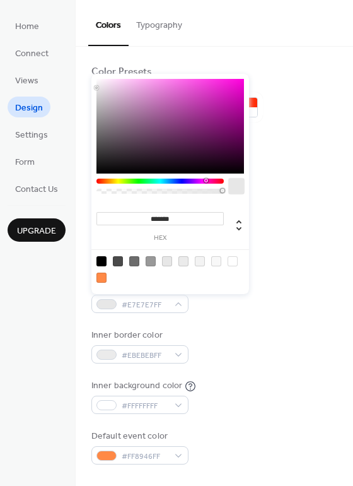
drag, startPoint x: 189, startPoint y: 182, endPoint x: 206, endPoint y: 184, distance: 17.1
click at [206, 184] on div at bounding box center [159, 188] width 127 height 21
type input "*******"
drag, startPoint x: 109, startPoint y: 91, endPoint x: 129, endPoint y: 80, distance: 23.2
click at [129, 80] on div at bounding box center [170, 126] width 148 height 95
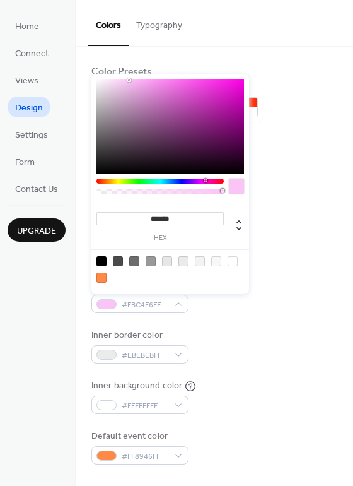
click at [326, 218] on div "Background color #FFFFFFFF Text color #6C6C6CFF Border color #FBC4F6FF Inner bo…" at bounding box center [214, 320] width 246 height 287
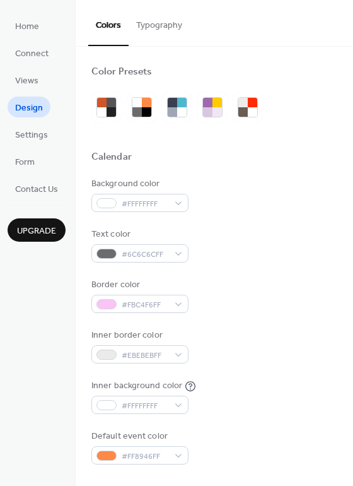
click at [320, 221] on div "Background color #FFFFFFFF Text color #6C6C6CFF Border color #FBC4F6FF Inner bo…" at bounding box center [214, 320] width 246 height 287
click at [153, 353] on span "#EBEBEBFF" at bounding box center [145, 355] width 47 height 13
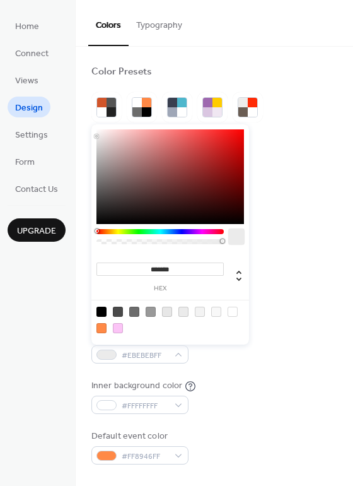
click at [119, 329] on div at bounding box center [118, 328] width 10 height 10
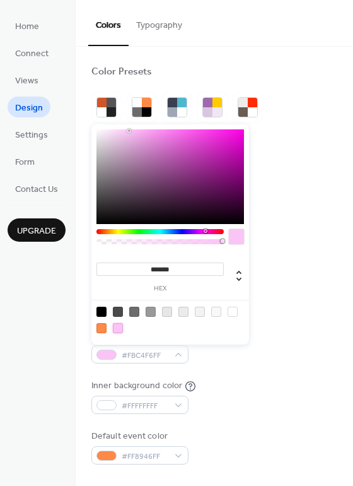
click at [100, 312] on div at bounding box center [101, 311] width 10 height 10
type input "*******"
click at [285, 404] on div "Inner background color #FFFFFFFF" at bounding box center [214, 396] width 246 height 35
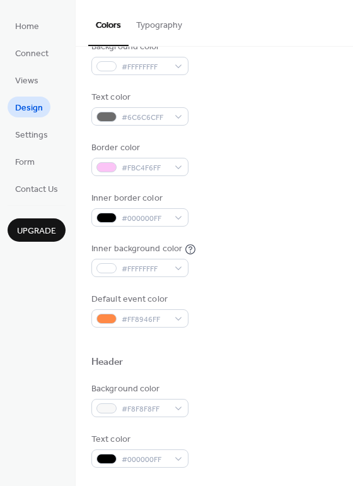
scroll to position [158, 0]
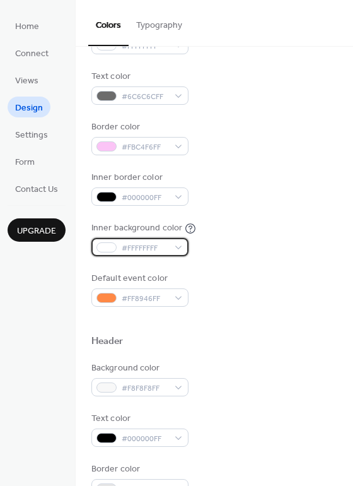
click at [128, 250] on span "#FFFFFFFF" at bounding box center [145, 248] width 47 height 13
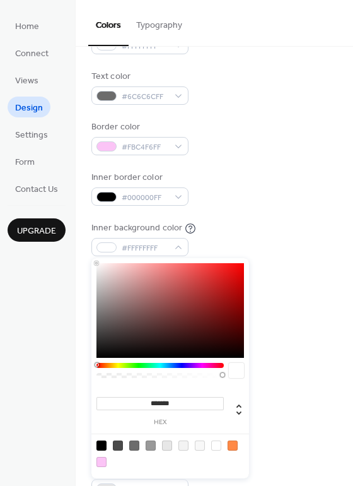
click at [100, 462] on div at bounding box center [101, 462] width 10 height 10
type input "*******"
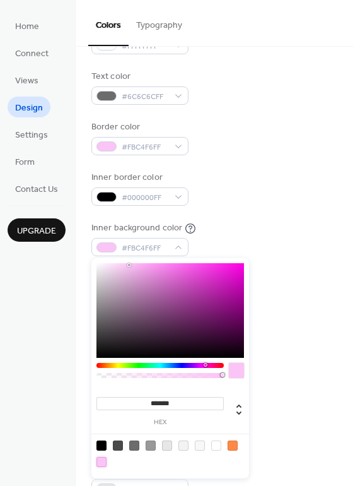
click at [315, 189] on div "Inner border color #000000FF" at bounding box center [214, 188] width 246 height 35
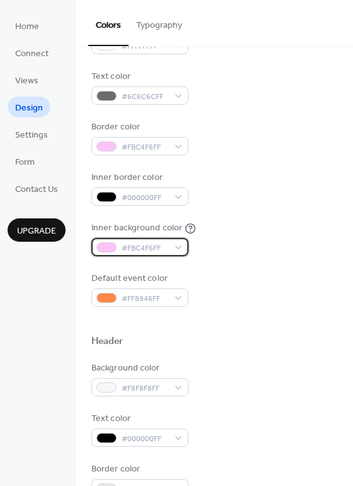
click at [134, 244] on span "#FBC4F6FF" at bounding box center [145, 248] width 47 height 13
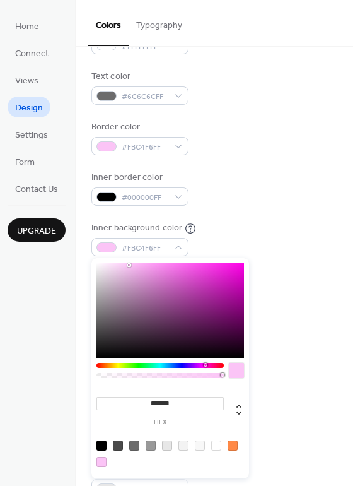
click at [213, 445] on div at bounding box center [216, 445] width 10 height 10
type input "*******"
click at [264, 289] on div "Default event color #FF8946FF" at bounding box center [214, 289] width 246 height 35
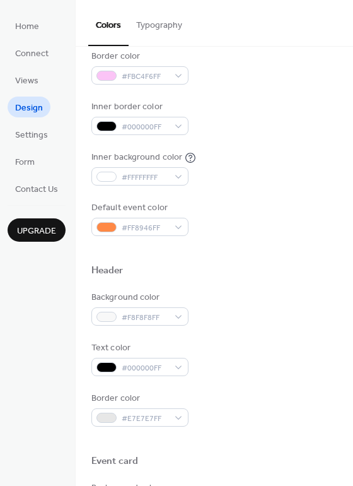
scroll to position [236, 0]
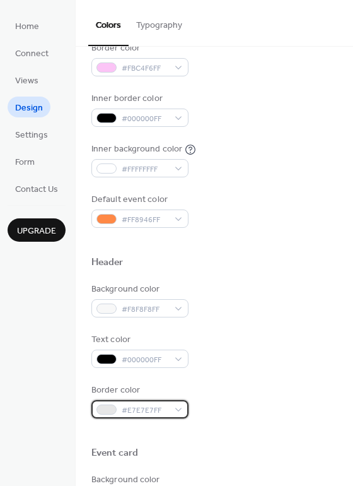
click at [145, 413] on span "#E7E7E7FF" at bounding box center [145, 410] width 47 height 13
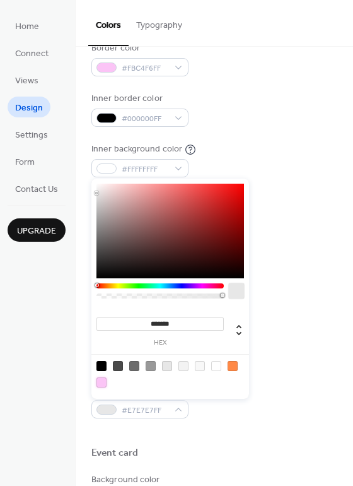
click at [99, 380] on div at bounding box center [101, 382] width 10 height 10
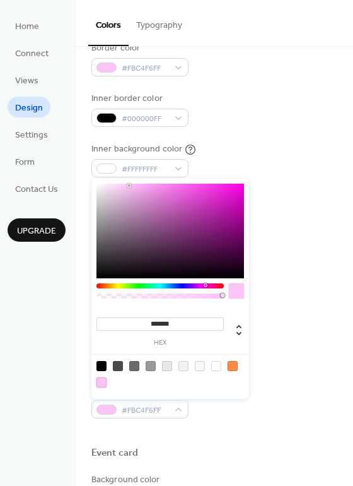
click at [99, 366] on div at bounding box center [101, 366] width 10 height 10
type input "*******"
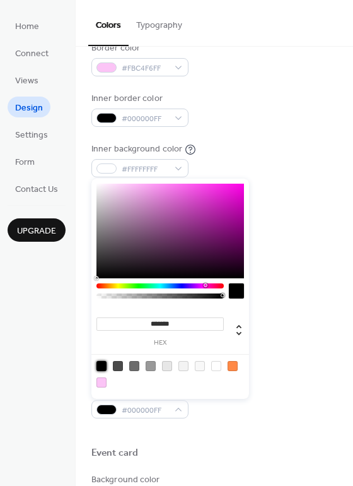
click at [184, 445] on div at bounding box center [214, 432] width 246 height 28
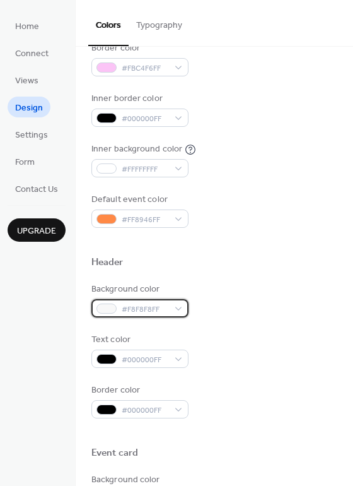
click at [132, 310] on span "#F8F8F8FF" at bounding box center [145, 309] width 47 height 13
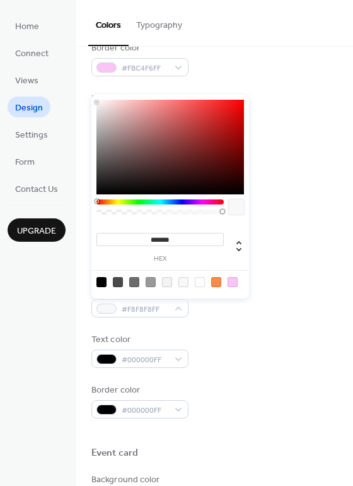
click at [233, 284] on div at bounding box center [233, 282] width 10 height 10
type input "*******"
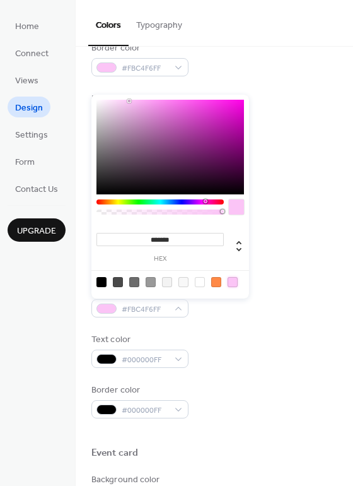
click at [262, 370] on div "Background color #FBC4F6FF Text color #000000FF Border color #000000FF" at bounding box center [214, 351] width 246 height 136
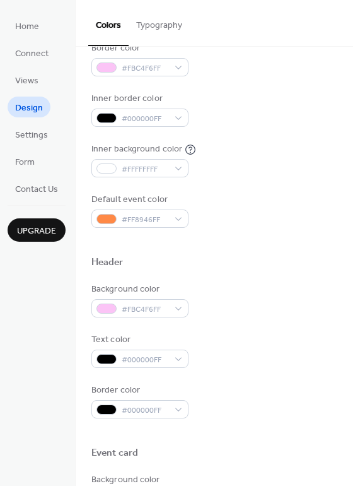
click at [261, 369] on div "Background color #FBC4F6FF Text color #000000FF Border color #000000FF" at bounding box center [214, 351] width 246 height 136
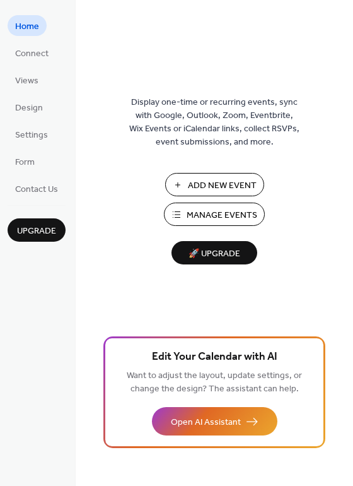
click at [225, 187] on span "Add New Event" at bounding box center [222, 185] width 69 height 13
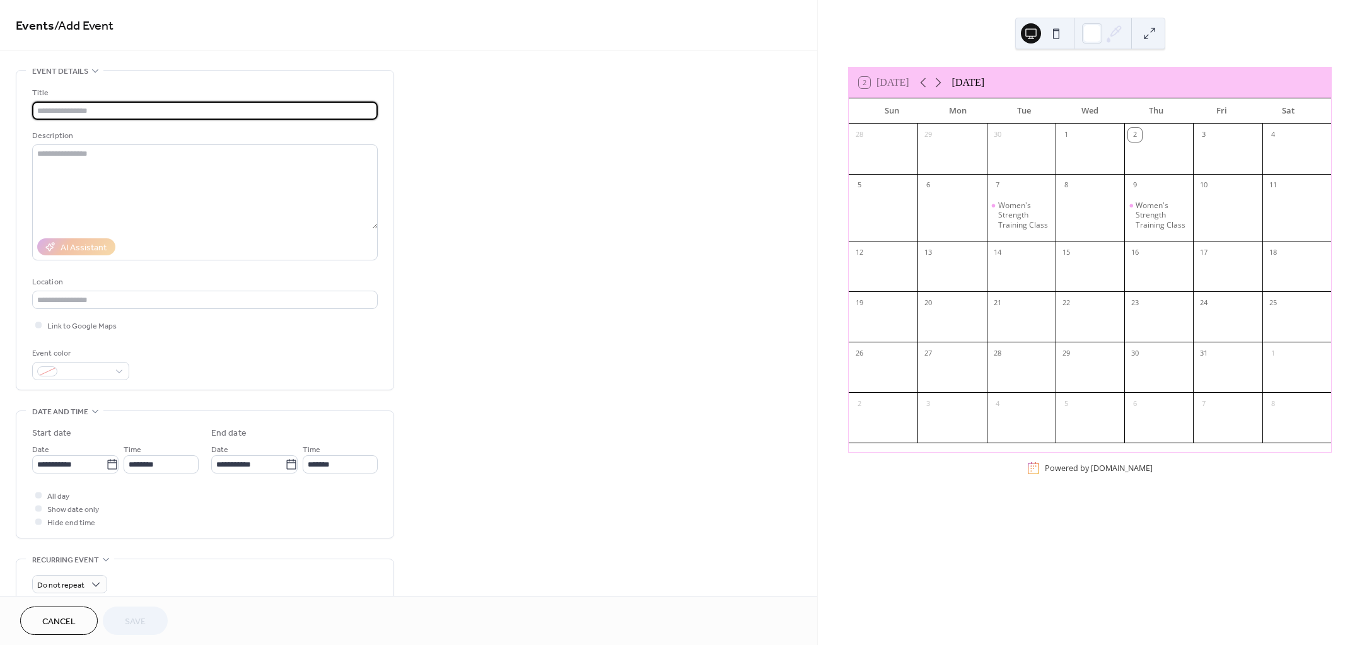
click at [151, 110] on input "text" at bounding box center [205, 111] width 346 height 18
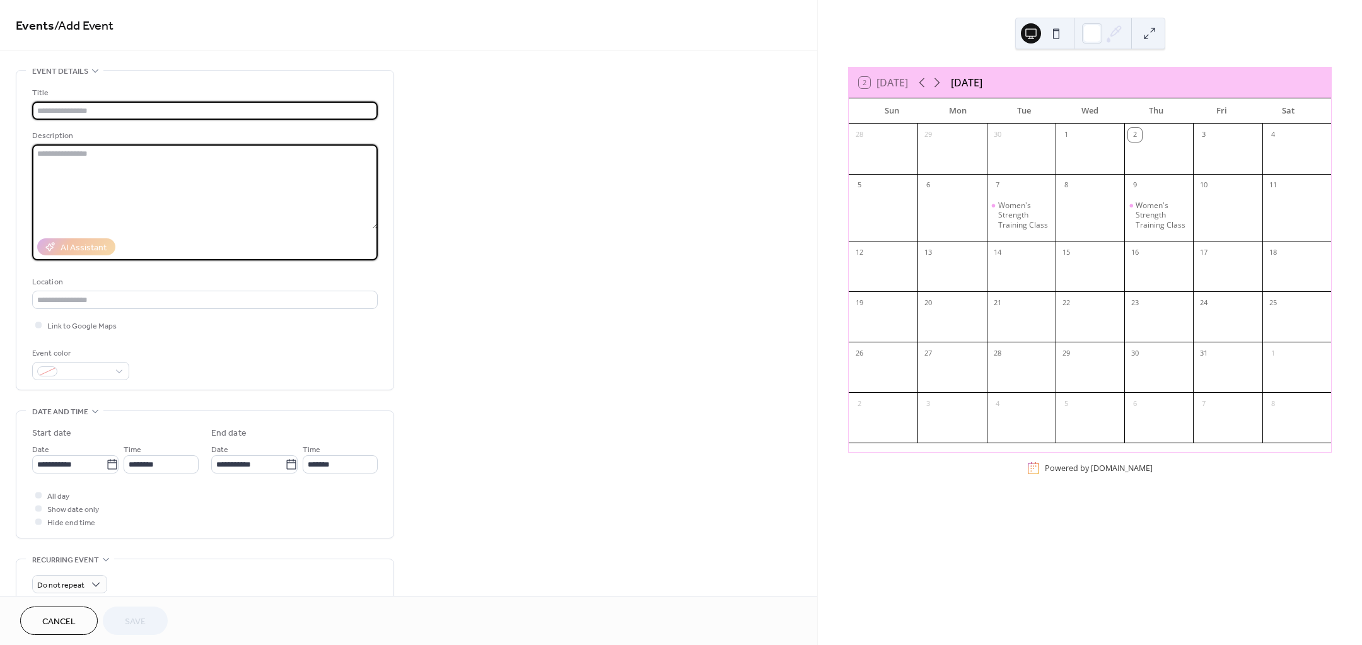
click at [155, 209] on textarea at bounding box center [205, 186] width 346 height 85
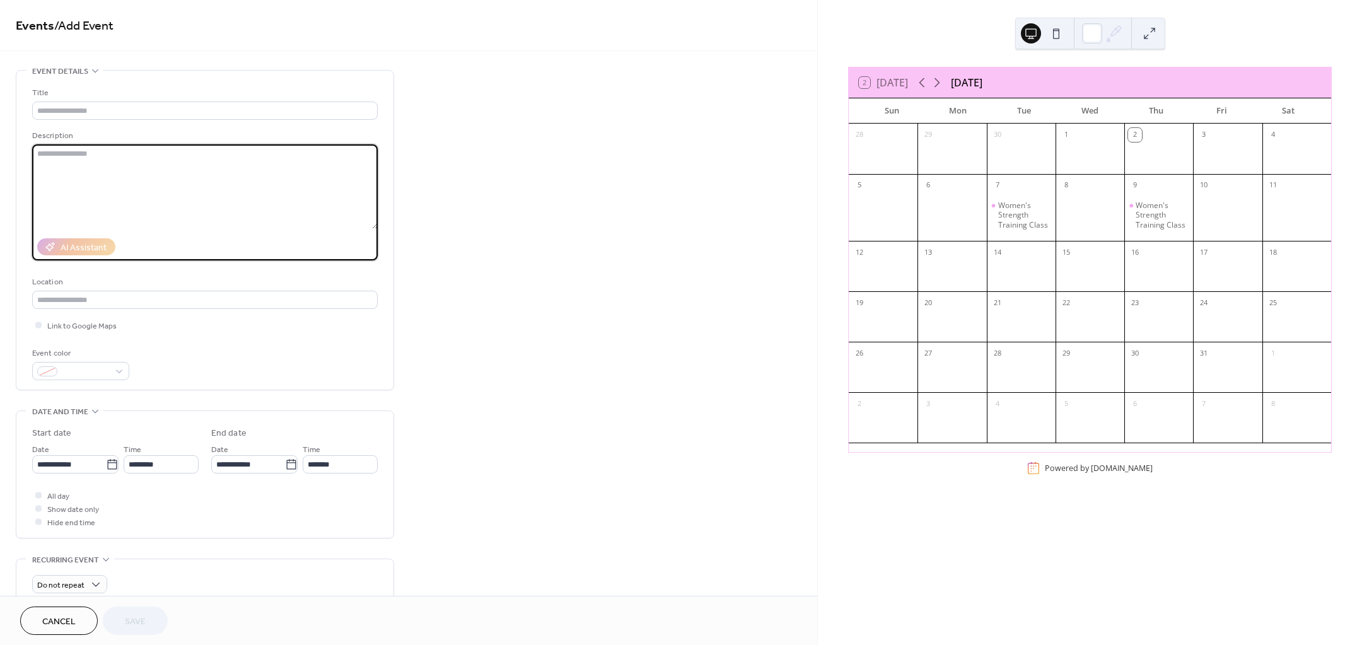
click at [108, 462] on icon at bounding box center [112, 464] width 13 height 13
click at [106, 462] on input "**********" at bounding box center [69, 464] width 74 height 18
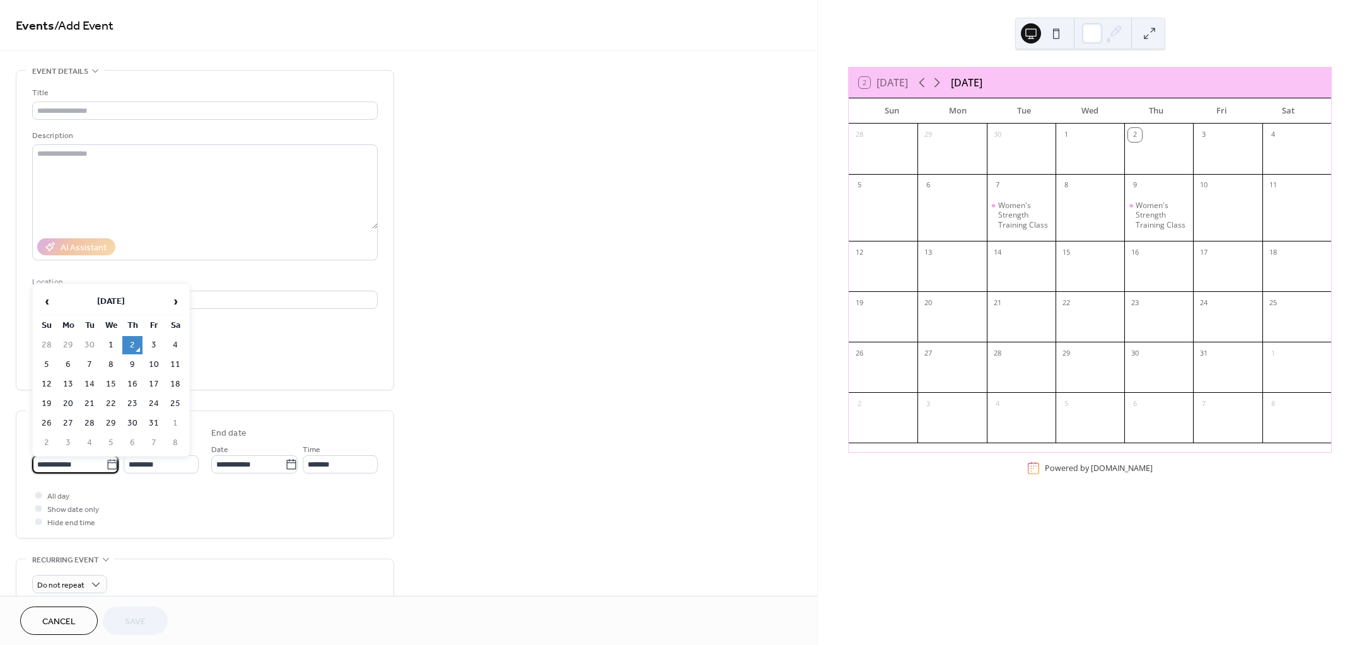
click at [83, 366] on td "7" at bounding box center [89, 365] width 20 height 18
type input "**********"
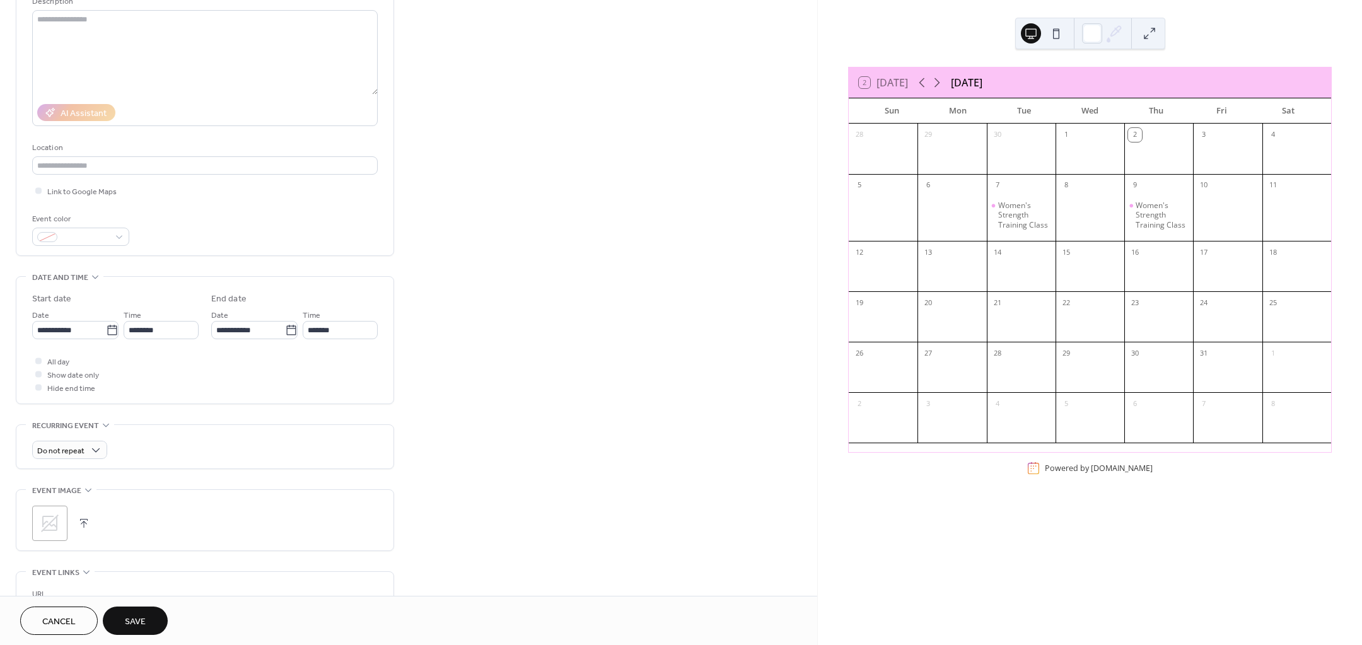
scroll to position [158, 0]
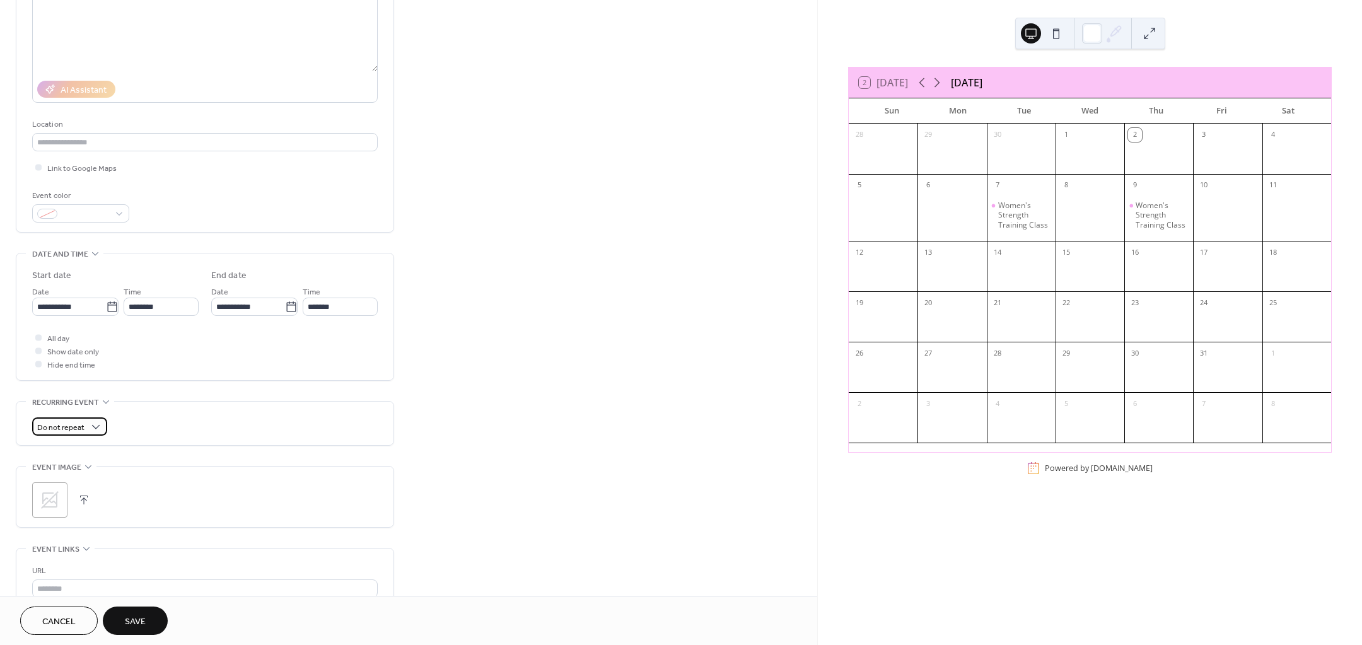
click at [81, 431] on span "Do not repeat" at bounding box center [60, 428] width 47 height 15
click at [82, 497] on div "Weekly" at bounding box center [69, 497] width 74 height 23
click at [133, 538] on div "F" at bounding box center [134, 533] width 15 height 15
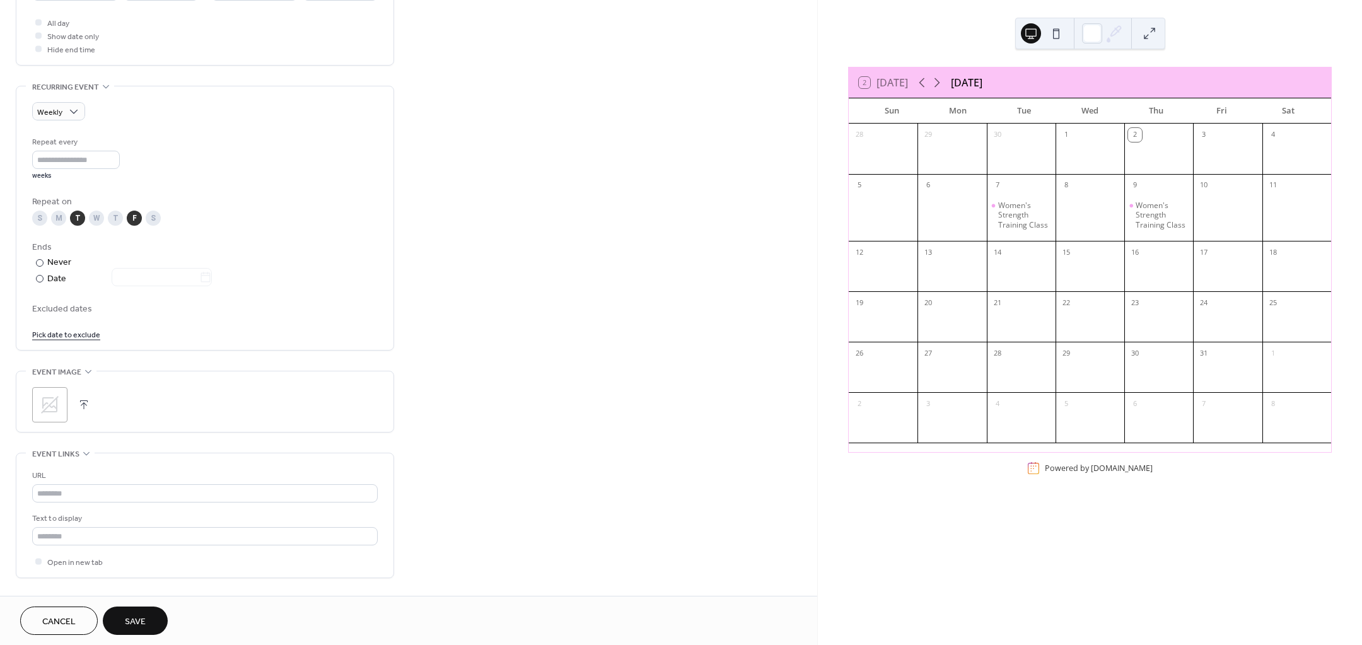
scroll to position [552, 0]
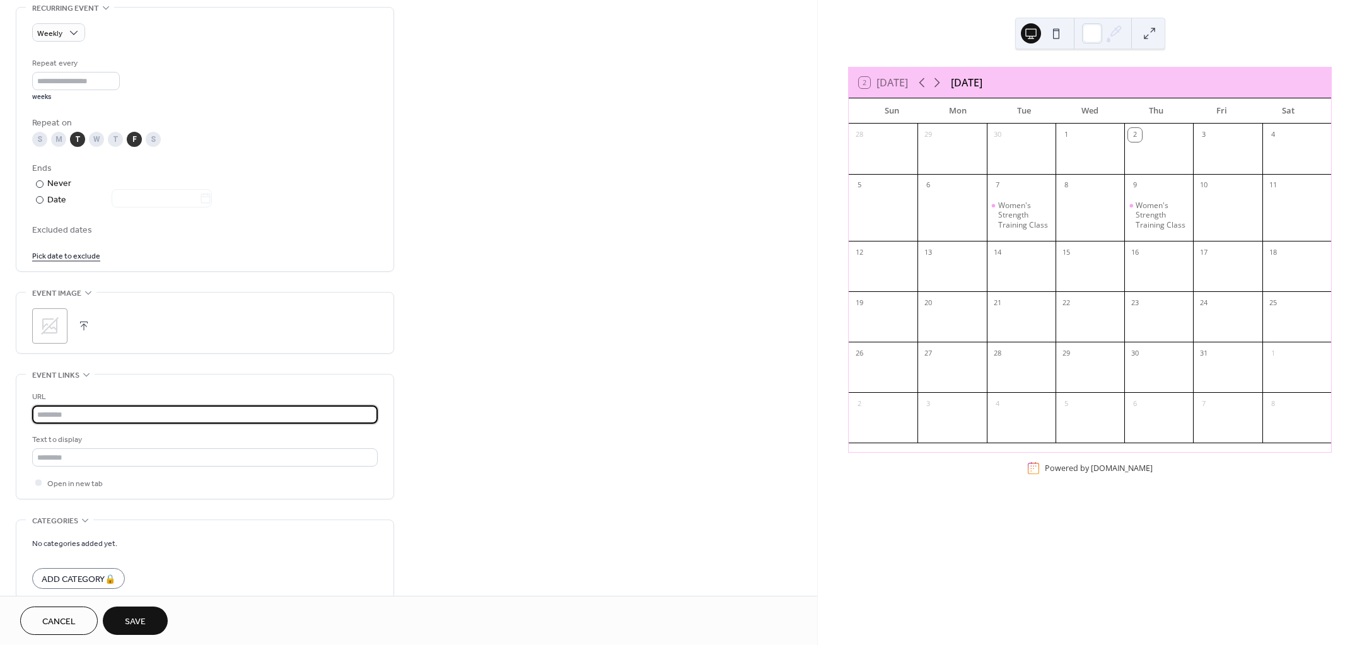
click at [86, 416] on input "text" at bounding box center [205, 414] width 346 height 18
paste input "**********"
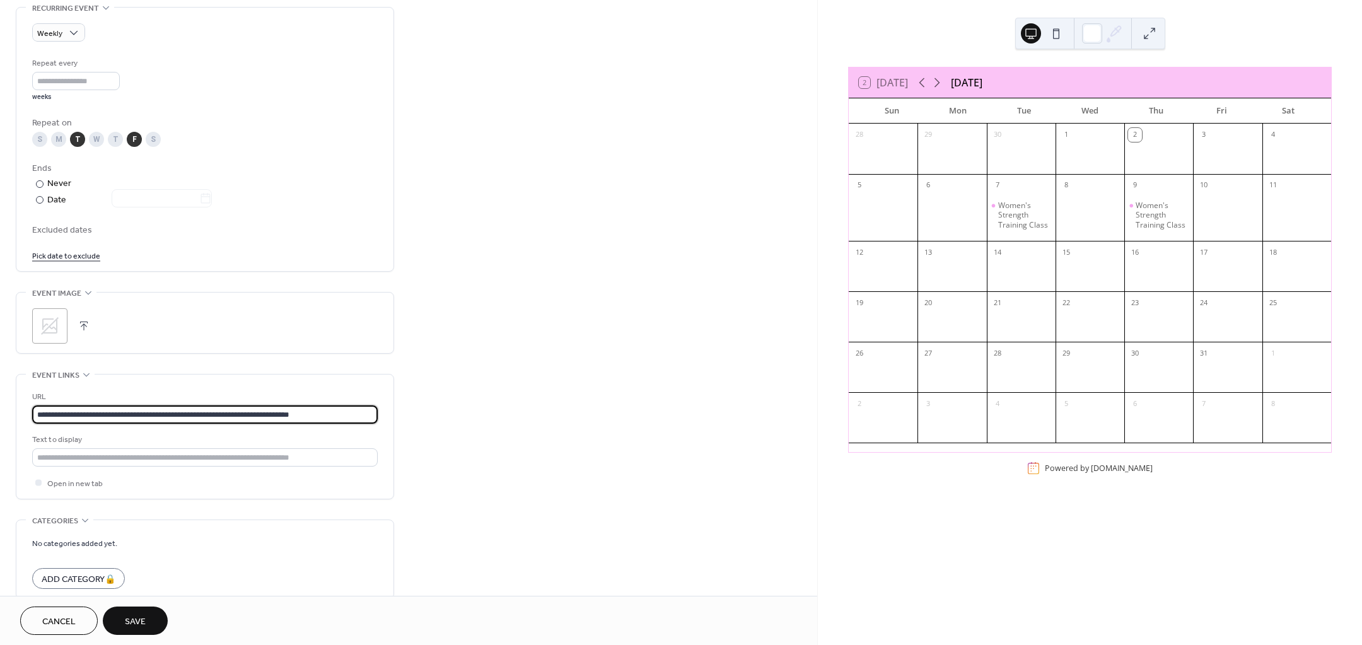
type input "**********"
click at [86, 326] on button "button" at bounding box center [84, 326] width 18 height 18
click at [71, 255] on link "Pick date to exclude" at bounding box center [66, 254] width 68 height 13
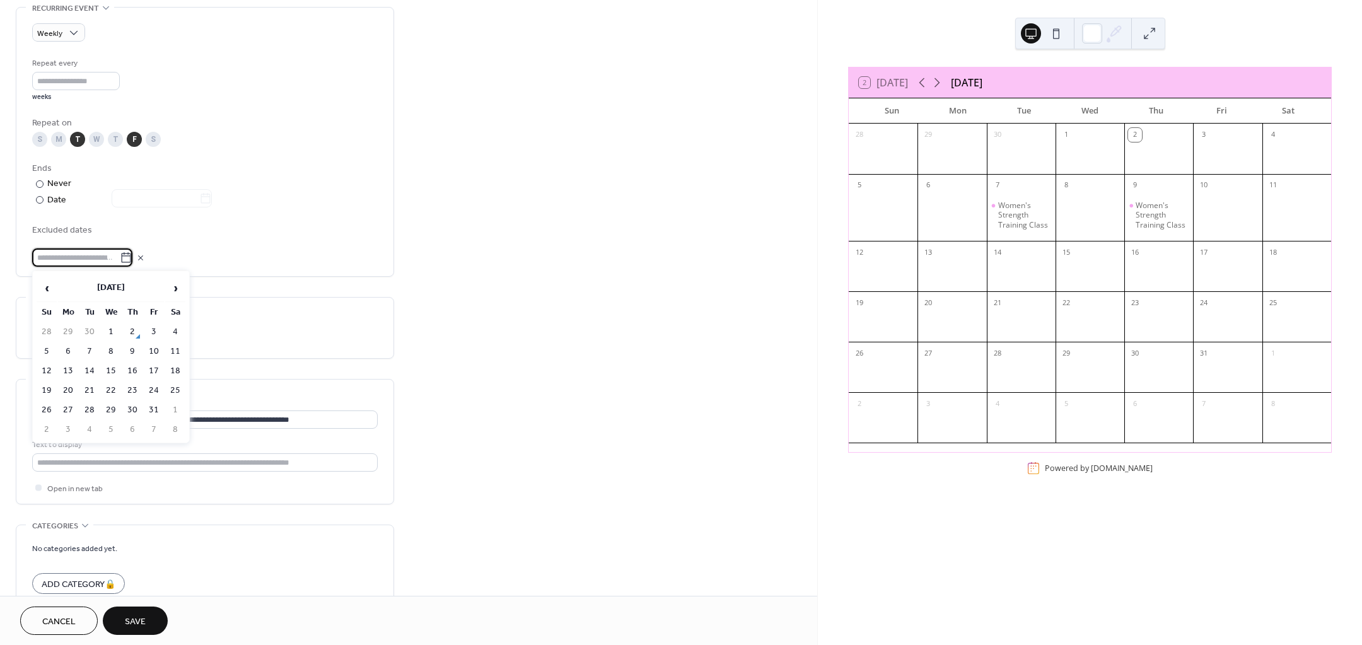
click at [150, 372] on td "17" at bounding box center [154, 371] width 20 height 18
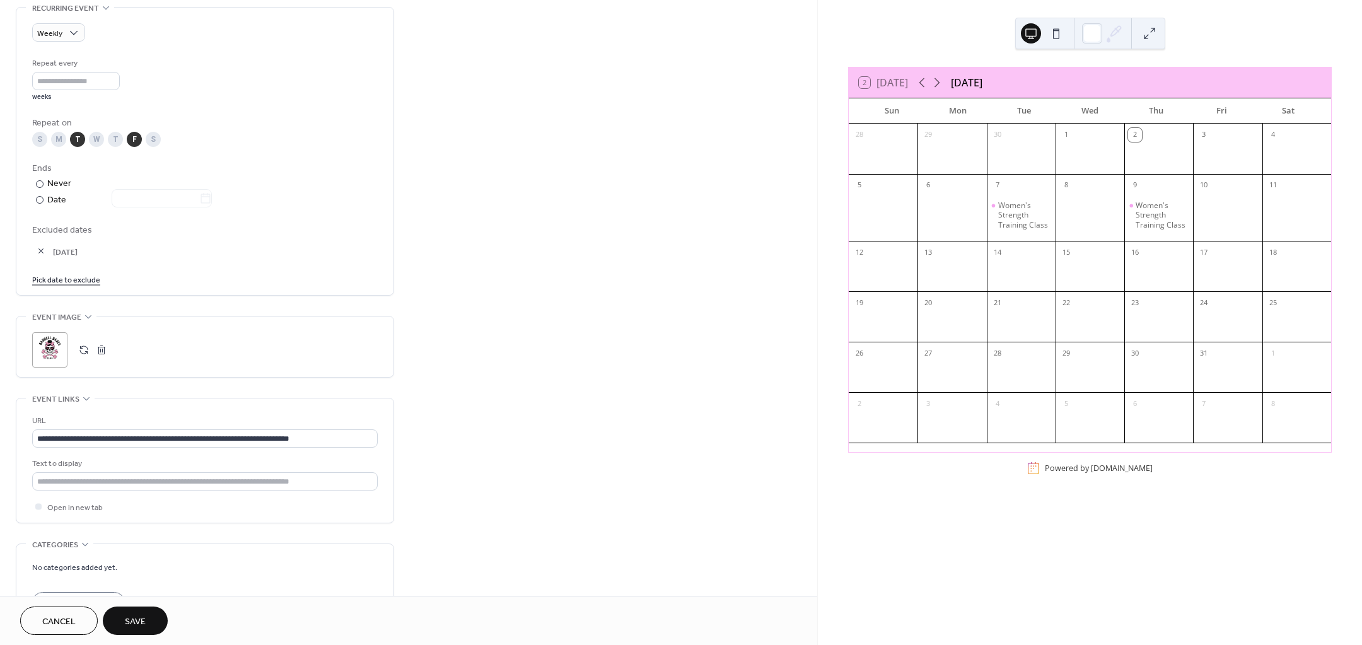
click at [86, 280] on link "Pick date to exclude" at bounding box center [66, 278] width 68 height 13
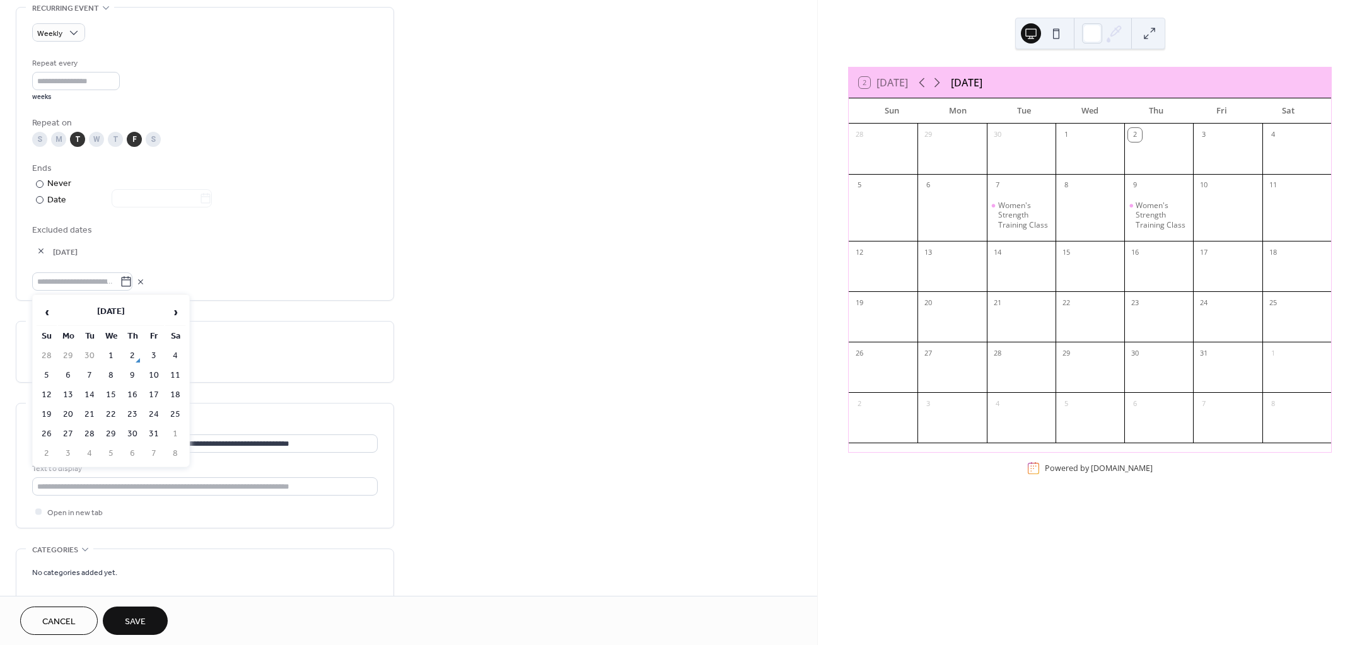
click at [87, 432] on td "28" at bounding box center [89, 434] width 20 height 18
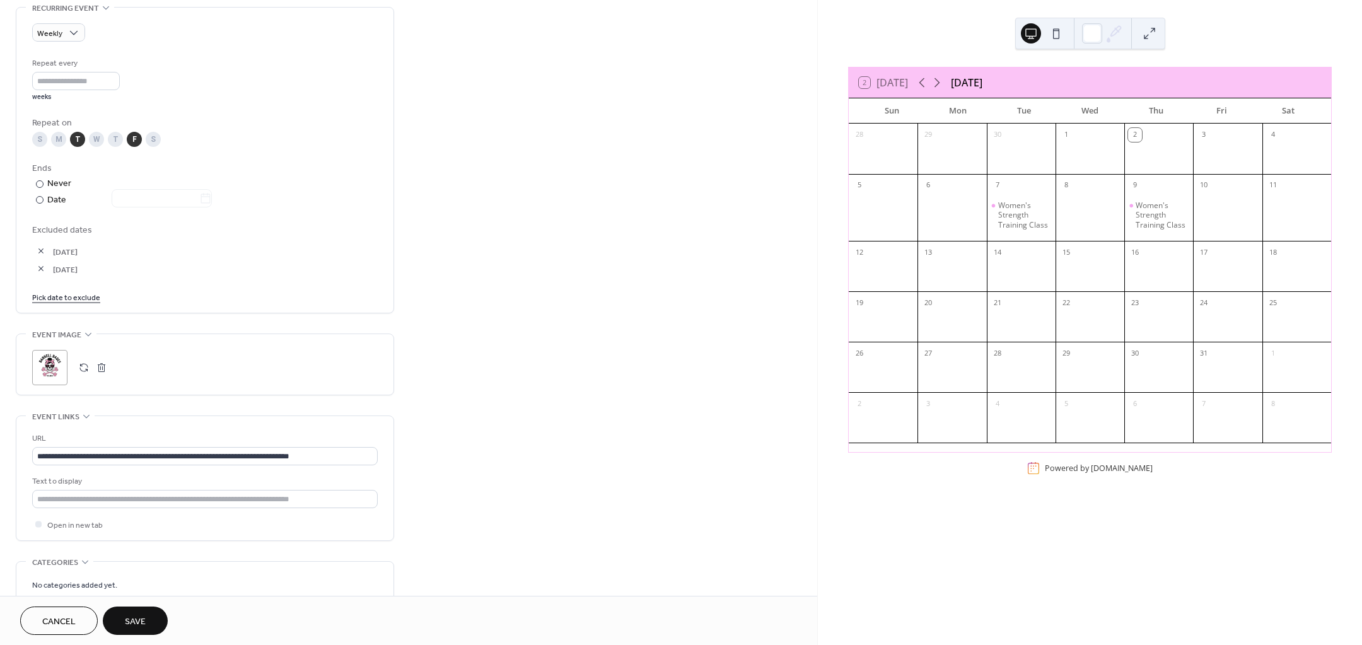
click at [410, 286] on div "**********" at bounding box center [408, 129] width 817 height 1223
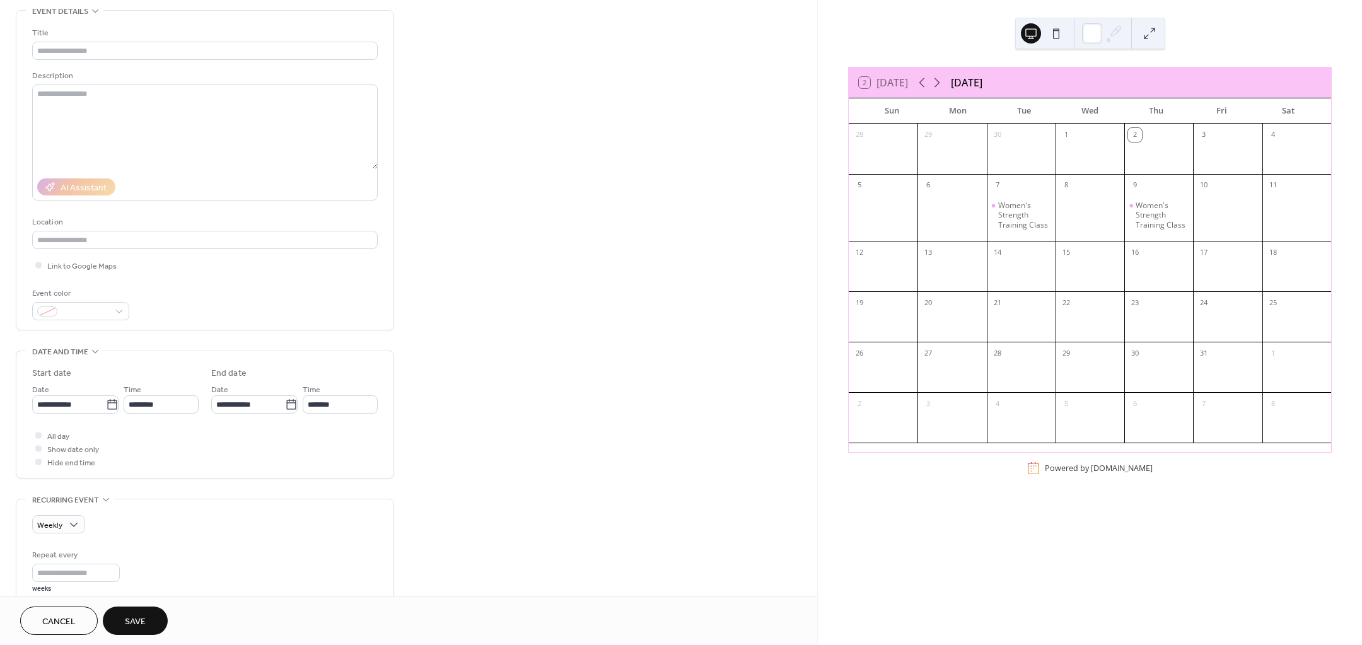
scroll to position [0, 0]
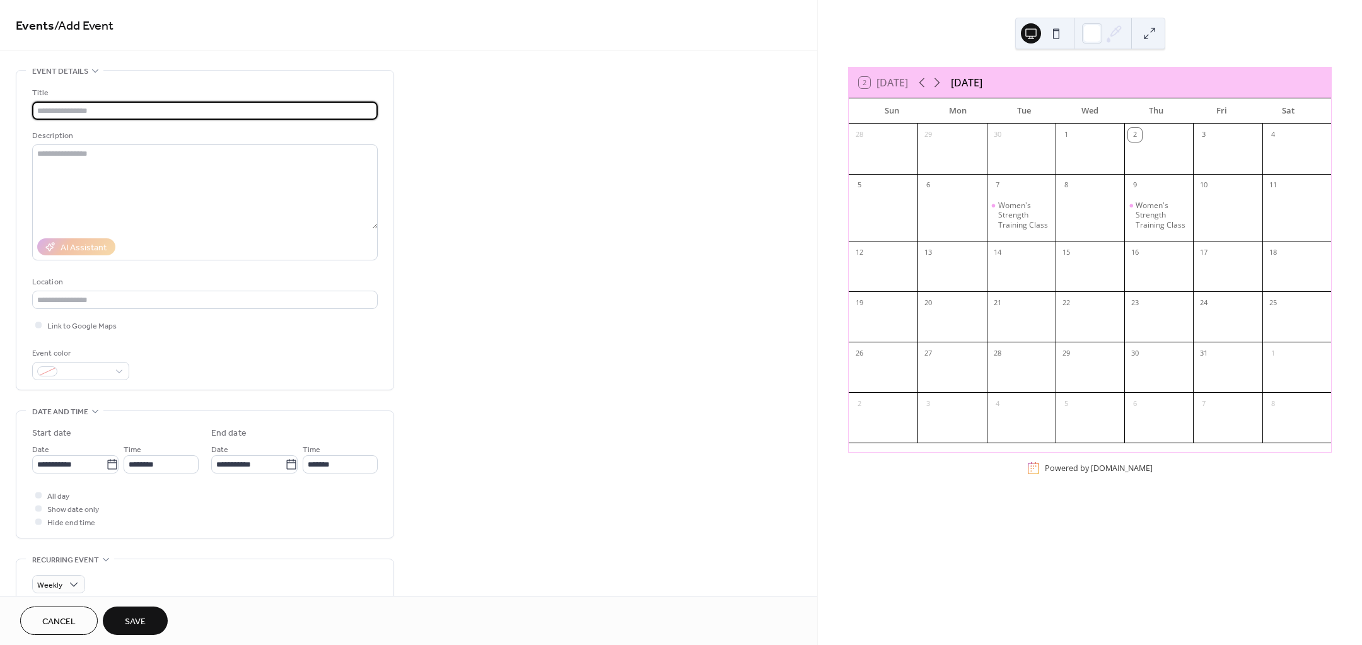
click at [58, 106] on input "text" at bounding box center [205, 111] width 346 height 18
type input "**********"
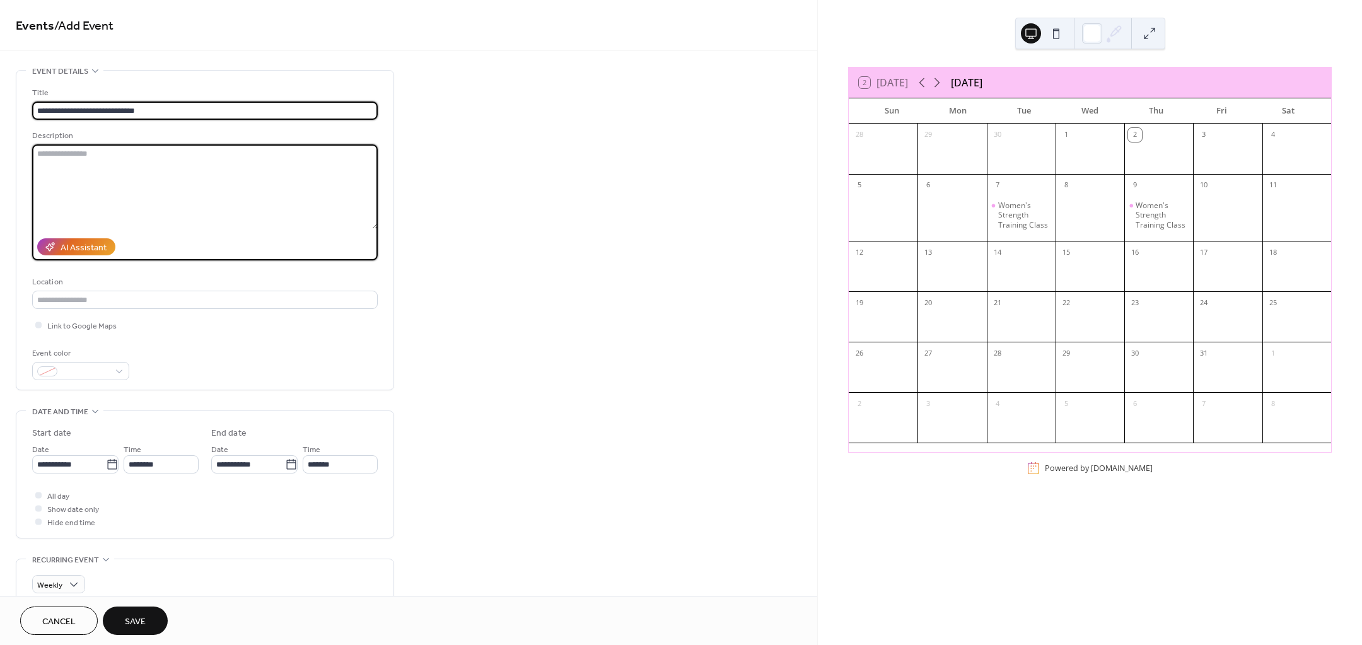
click at [224, 182] on textarea at bounding box center [205, 186] width 346 height 85
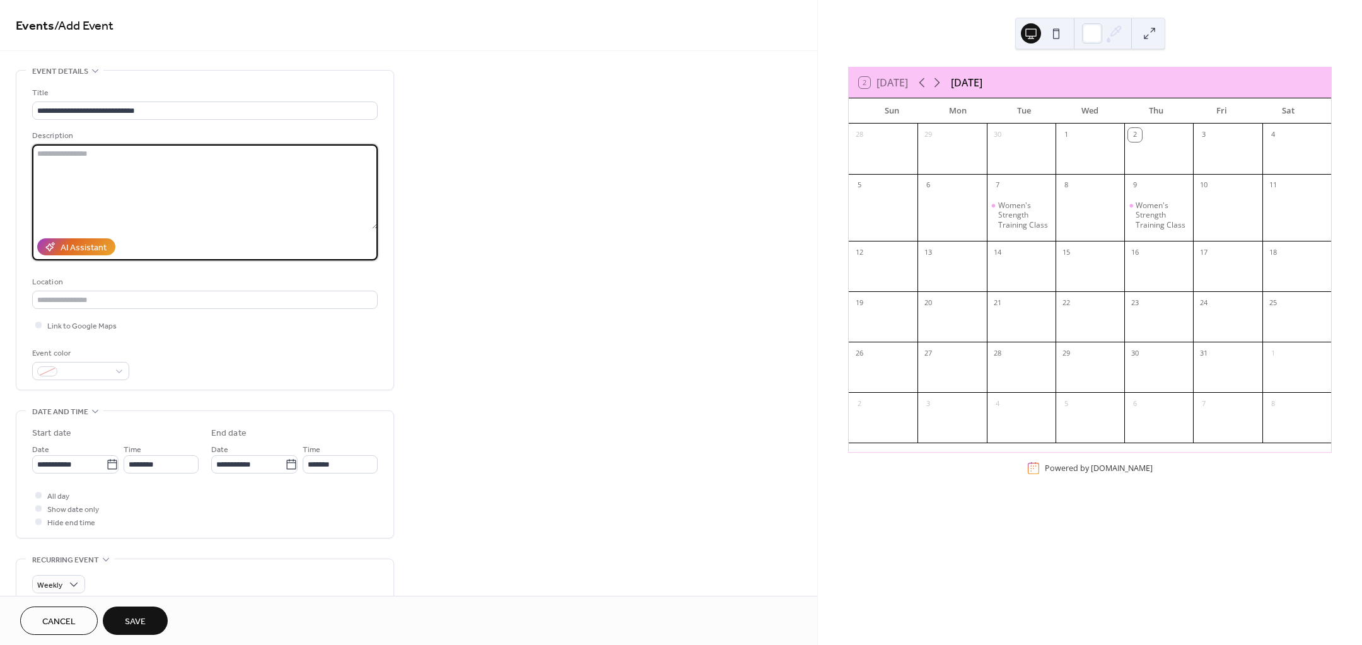
paste textarea "**********"
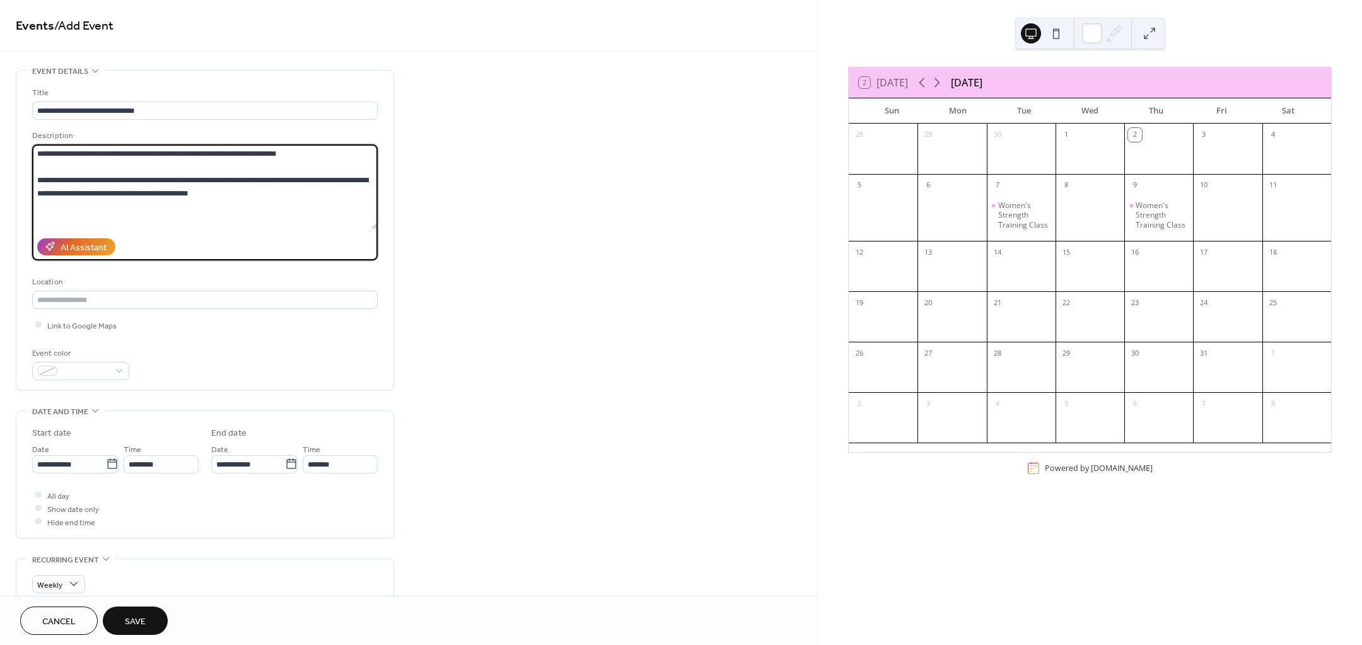
type textarea "**********"
click at [78, 368] on span at bounding box center [85, 371] width 47 height 13
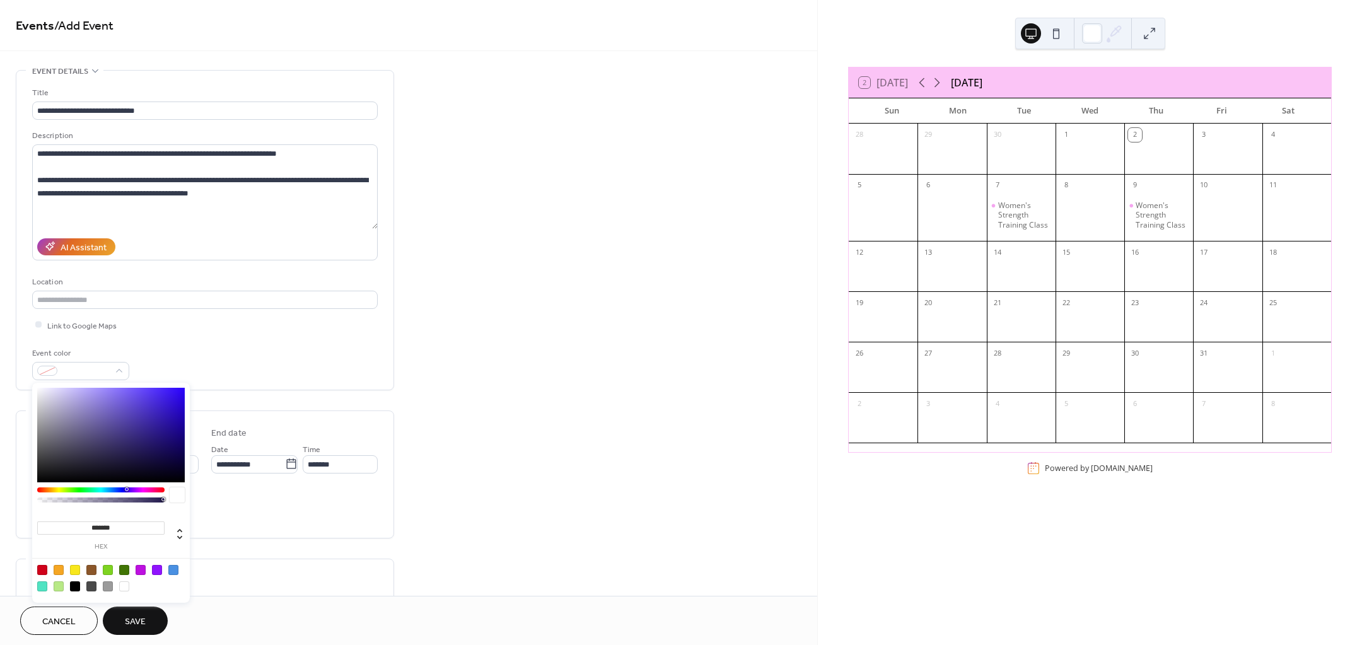
click at [143, 490] on div at bounding box center [100, 489] width 127 height 5
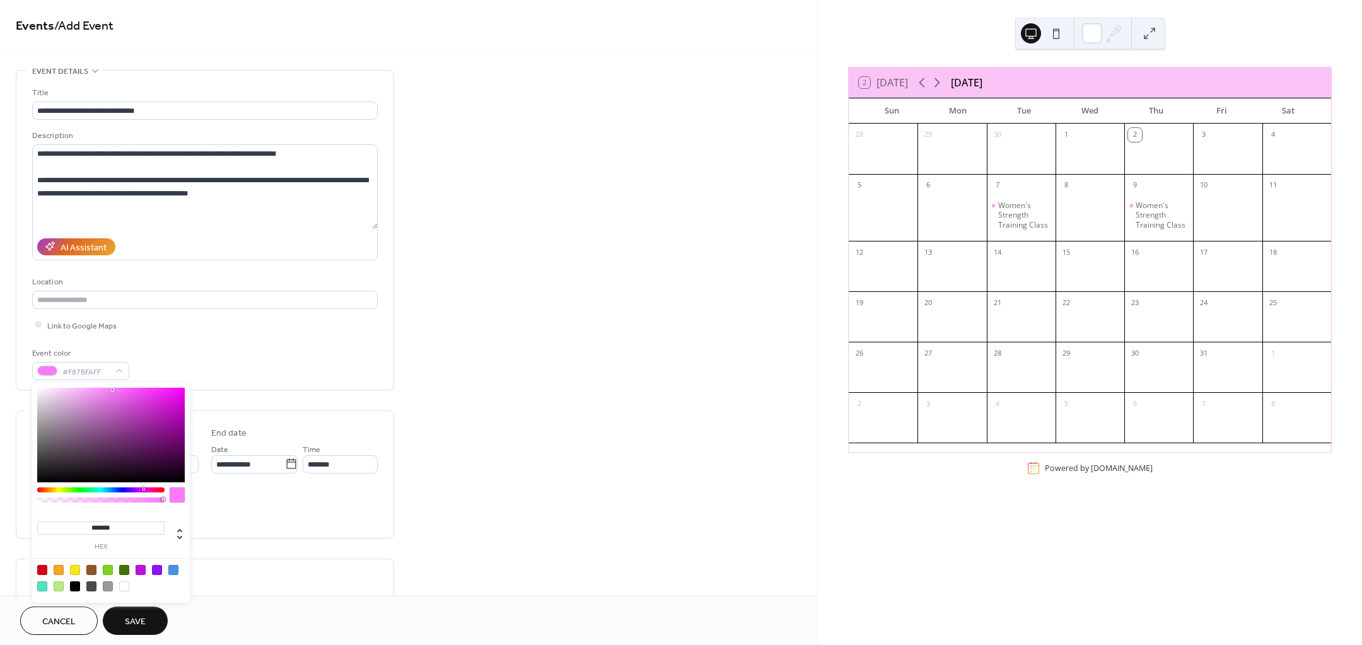
drag, startPoint x: 152, startPoint y: 399, endPoint x: 108, endPoint y: 390, distance: 44.4
click at [108, 390] on div at bounding box center [111, 435] width 148 height 95
type input "*******"
click at [93, 293] on input "text" at bounding box center [205, 300] width 346 height 18
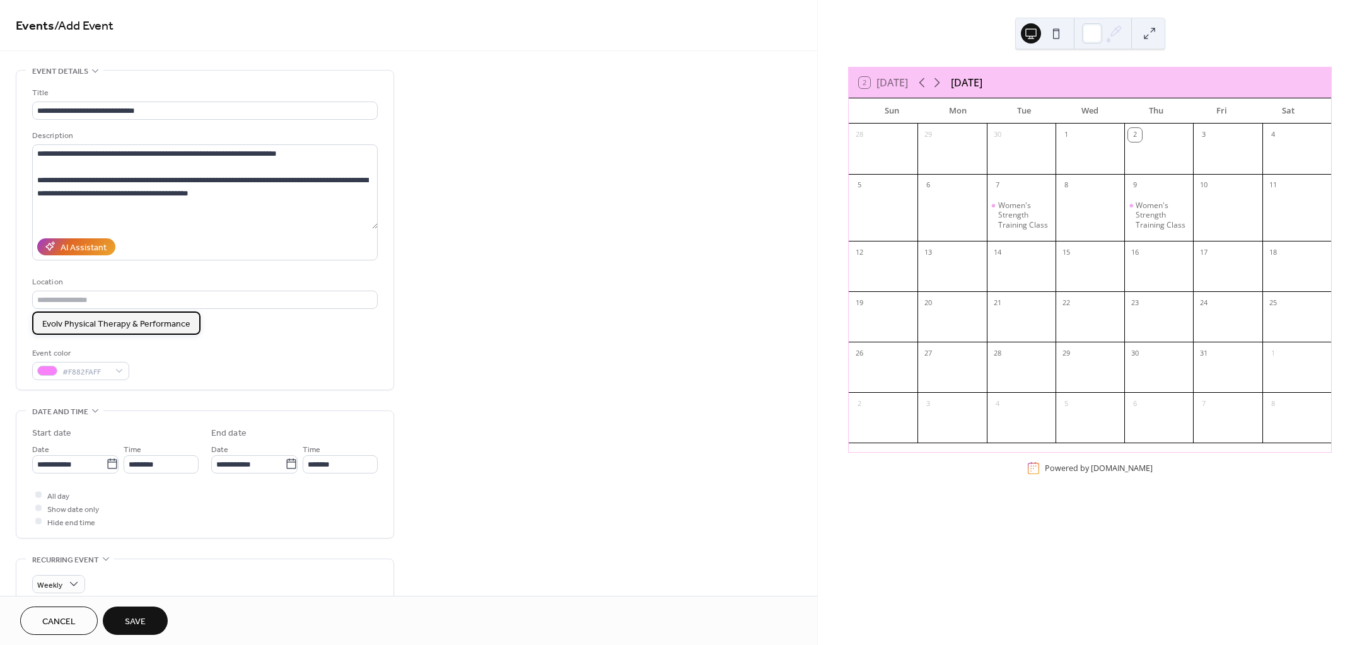
click at [140, 328] on span "Evolv Physical Therapy & Performance" at bounding box center [116, 324] width 148 height 13
type input "**********"
click at [148, 619] on button "Save" at bounding box center [135, 621] width 65 height 28
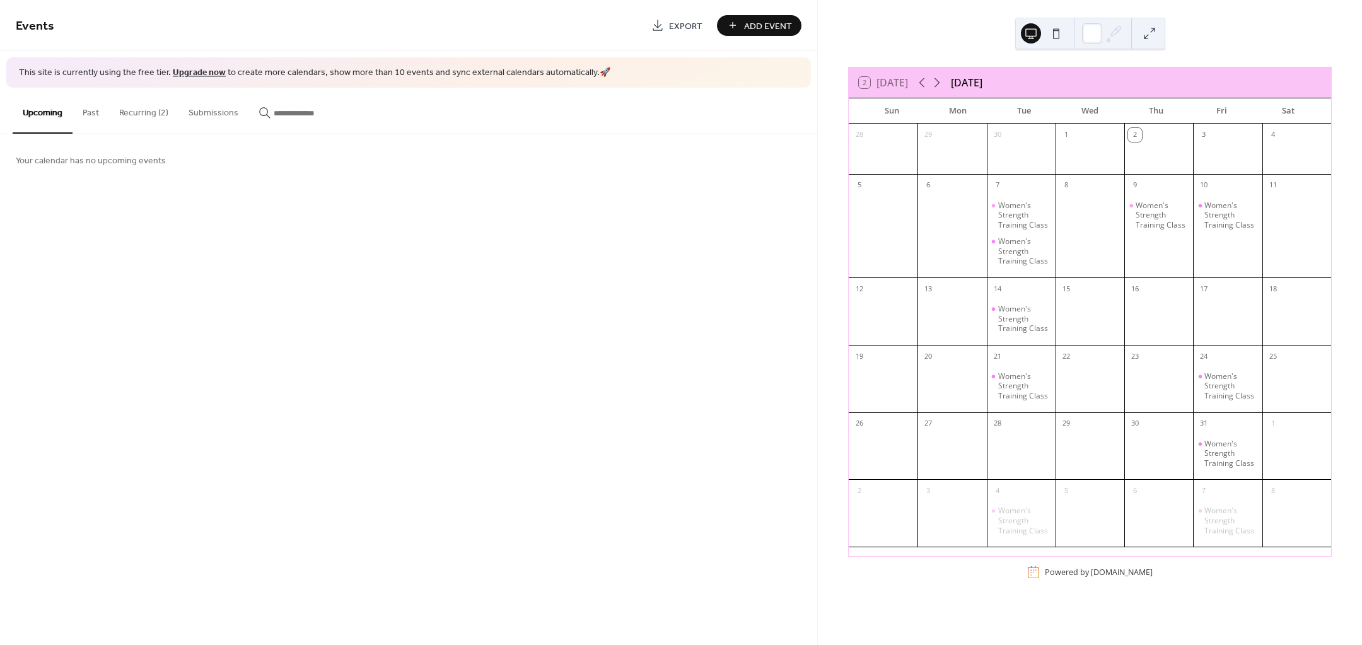
click at [1143, 219] on div "Women's Strength Training Class" at bounding box center [1162, 216] width 52 height 30
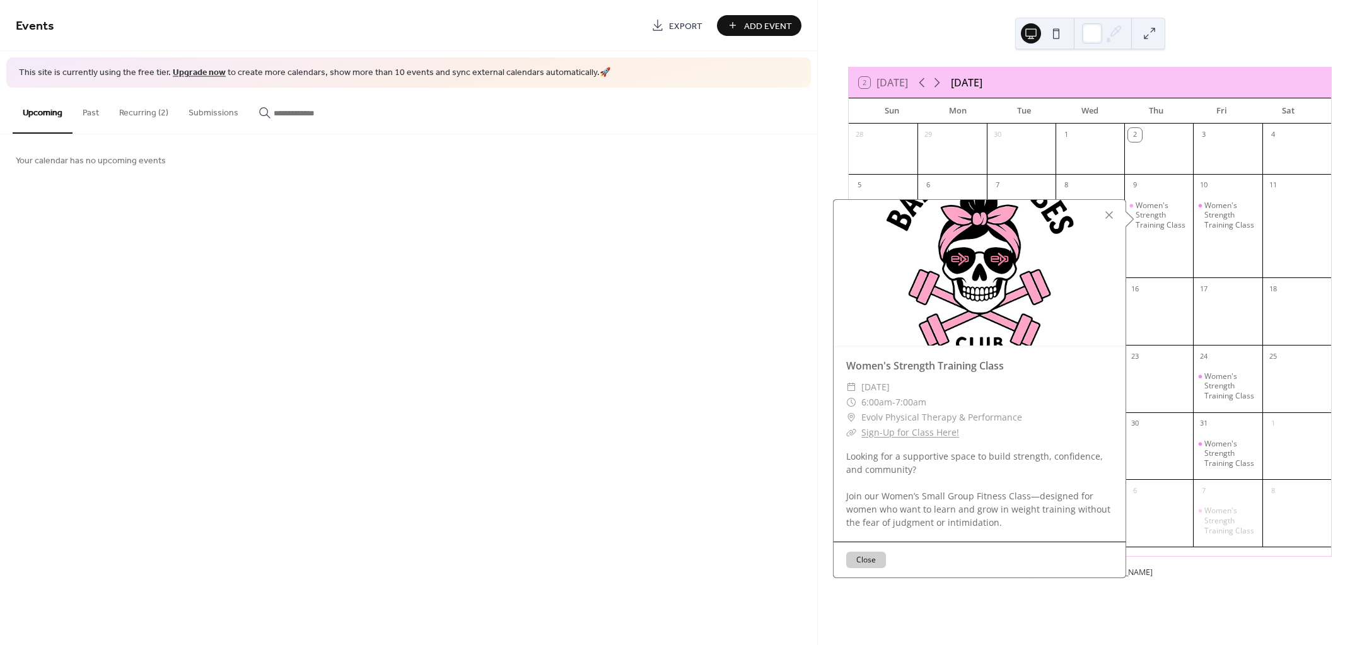
click at [1263, 250] on div at bounding box center [1297, 233] width 69 height 79
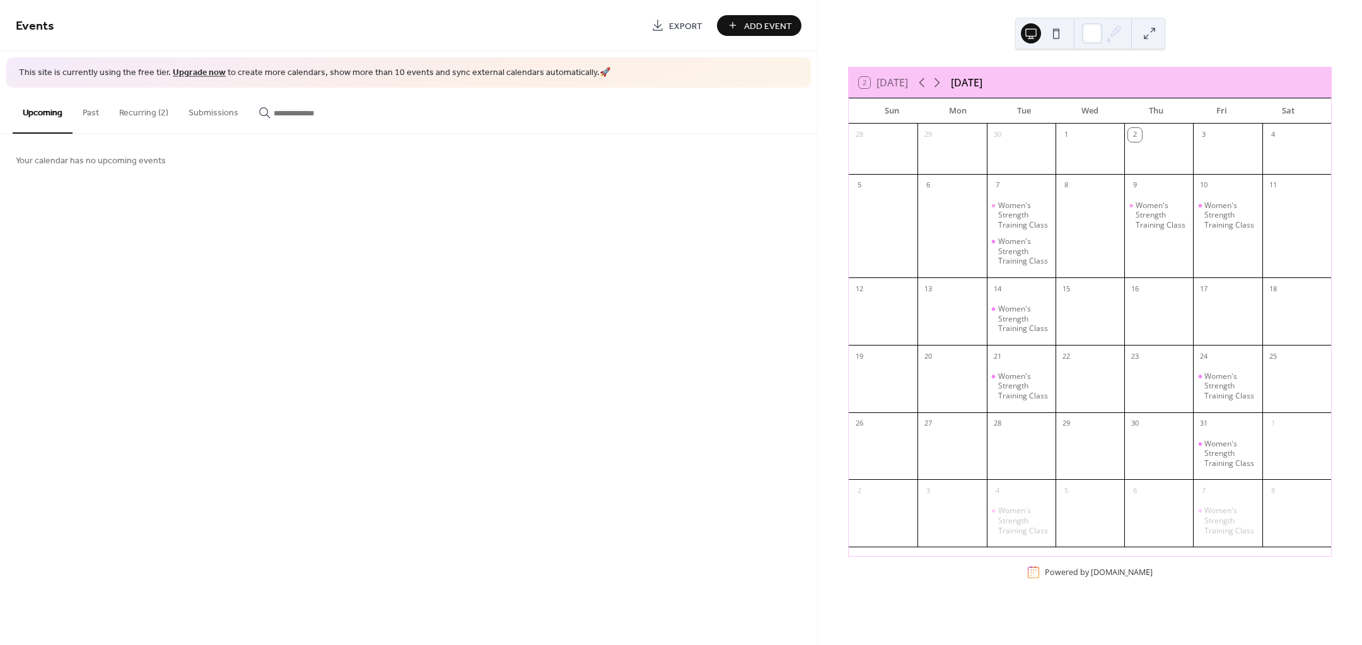
click at [155, 112] on button "Recurring (2)" at bounding box center [143, 110] width 69 height 45
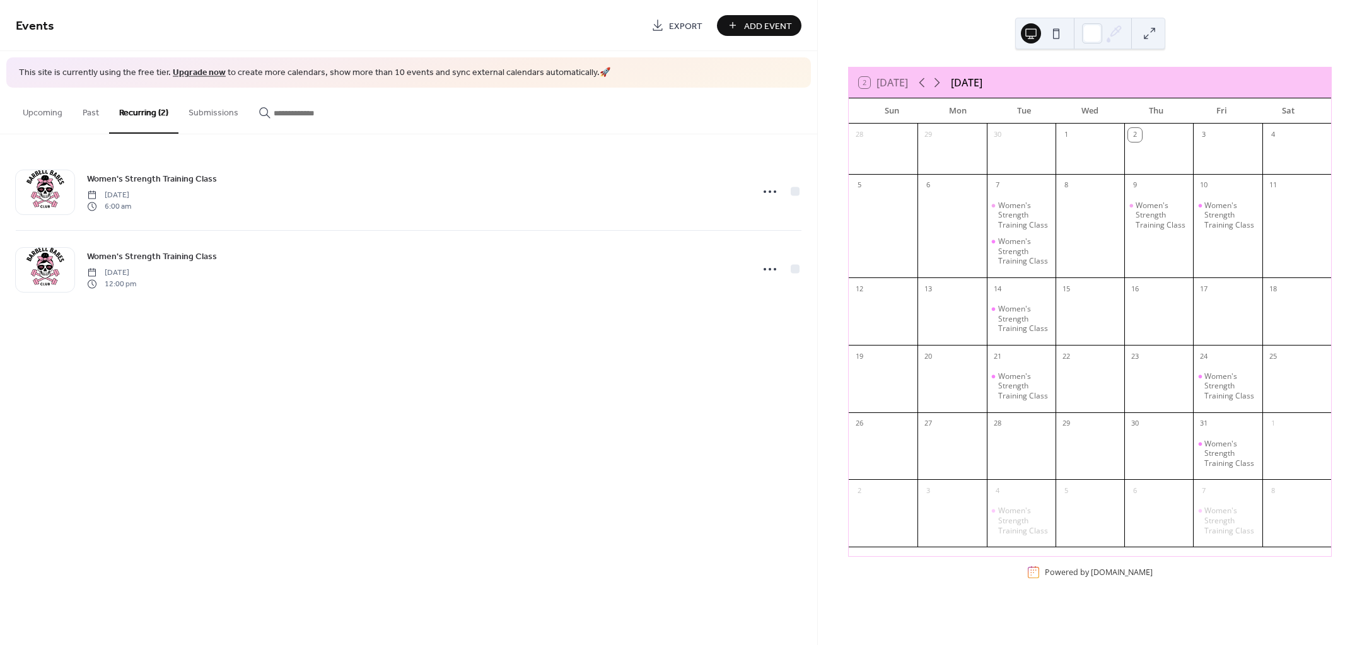
click at [225, 201] on div "Women's Strength Training Class [DATE] 6:00 am" at bounding box center [416, 192] width 658 height 40
click at [768, 190] on icon at bounding box center [770, 192] width 20 height 20
click at [757, 214] on div "Edit" at bounding box center [746, 215] width 73 height 18
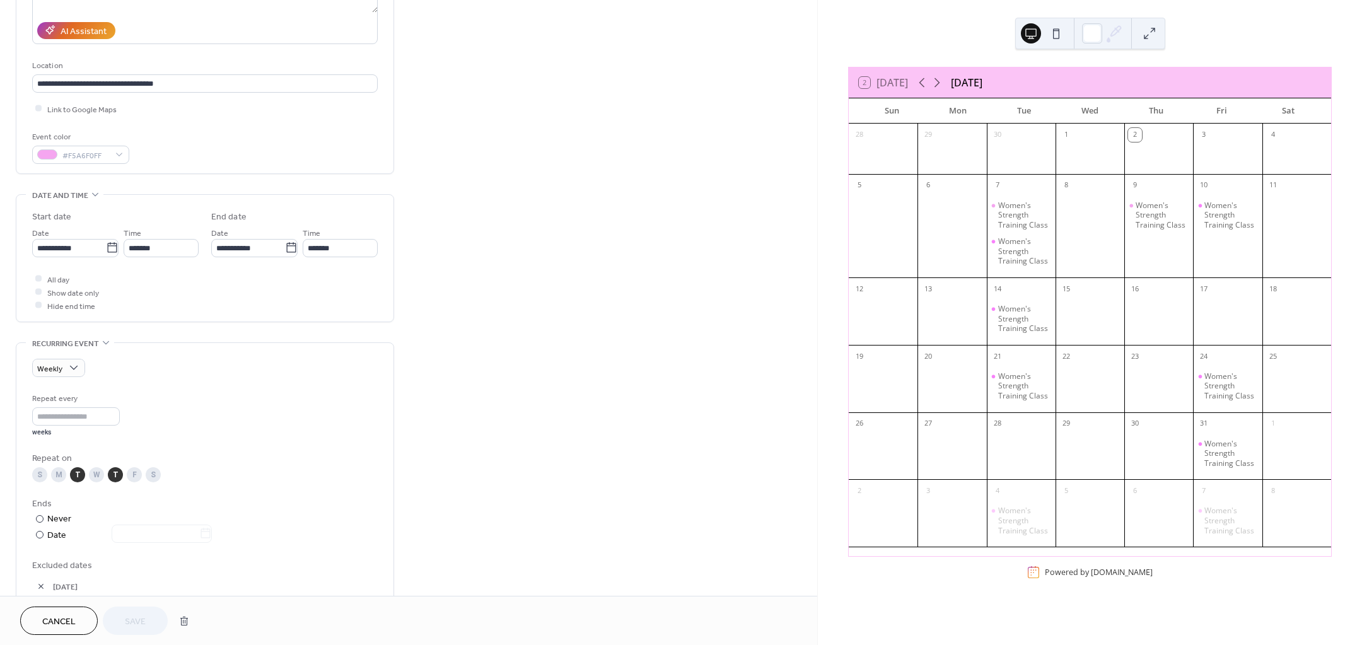
scroll to position [236, 0]
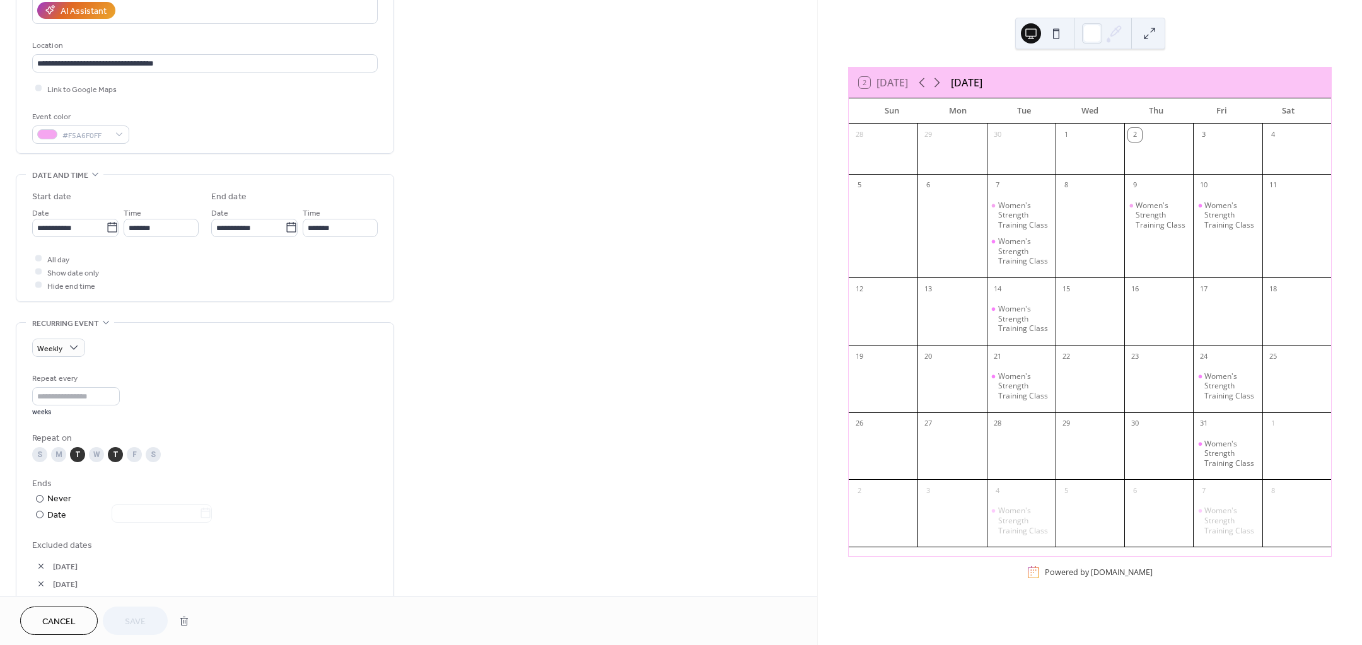
click at [137, 454] on div "F" at bounding box center [134, 454] width 15 height 15
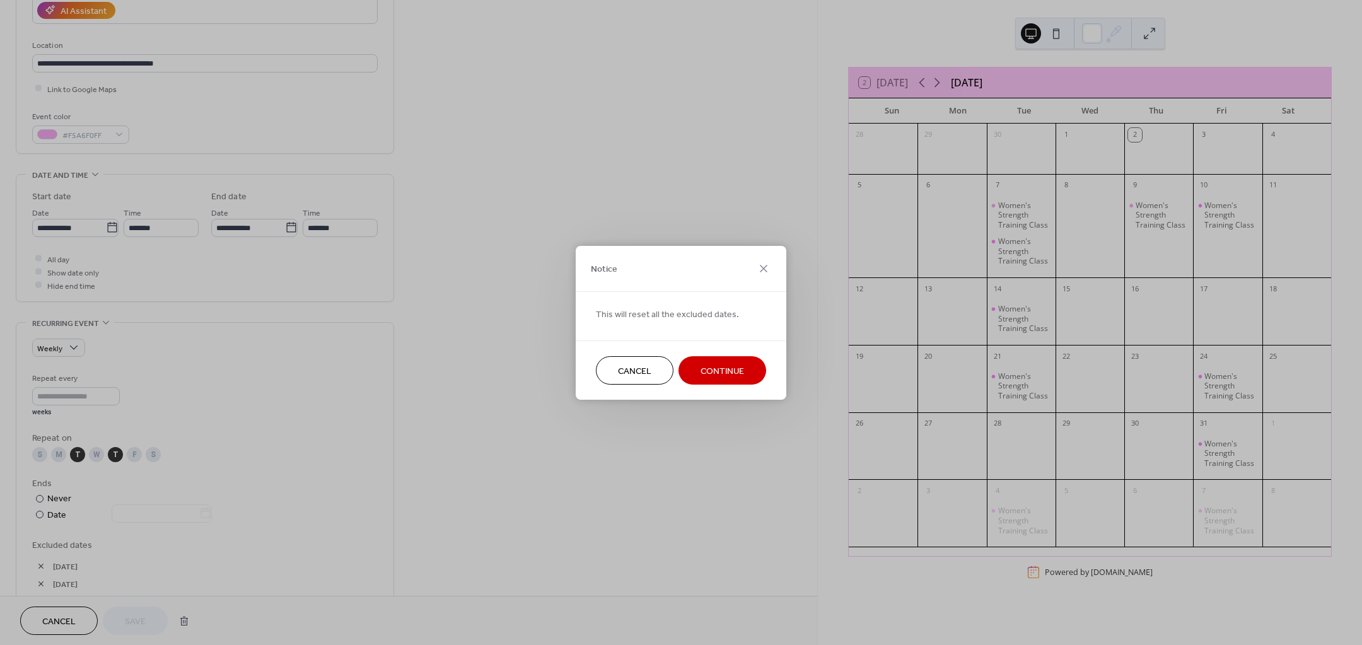
click at [732, 374] on span "Continue" at bounding box center [723, 371] width 44 height 13
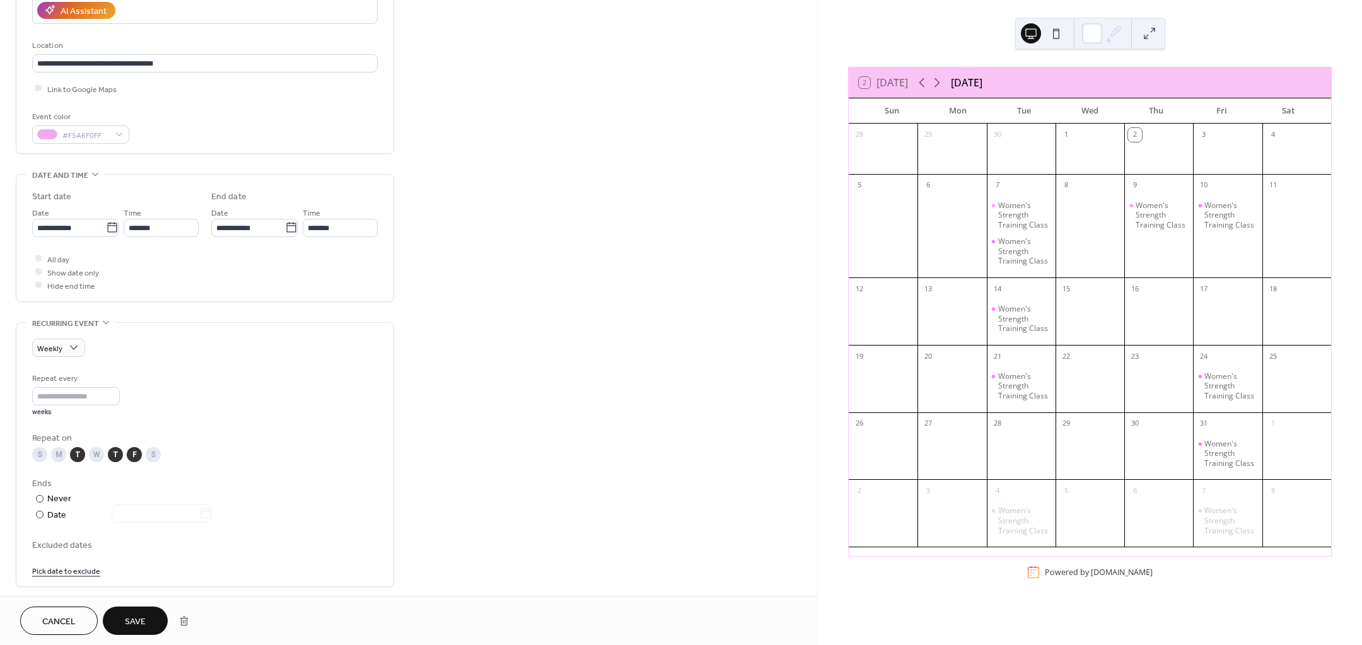
click at [114, 452] on div "T" at bounding box center [115, 454] width 15 height 15
click at [141, 621] on span "Save" at bounding box center [135, 621] width 21 height 13
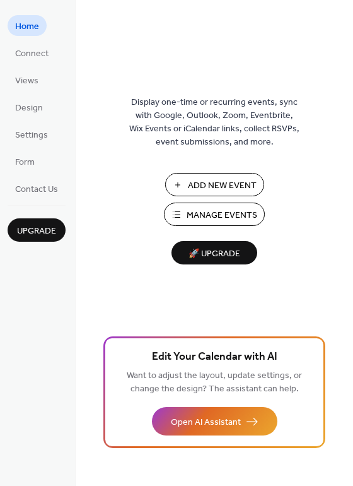
click at [204, 211] on span "Manage Events" at bounding box center [222, 215] width 71 height 13
click at [228, 209] on span "Manage Events" at bounding box center [222, 215] width 71 height 13
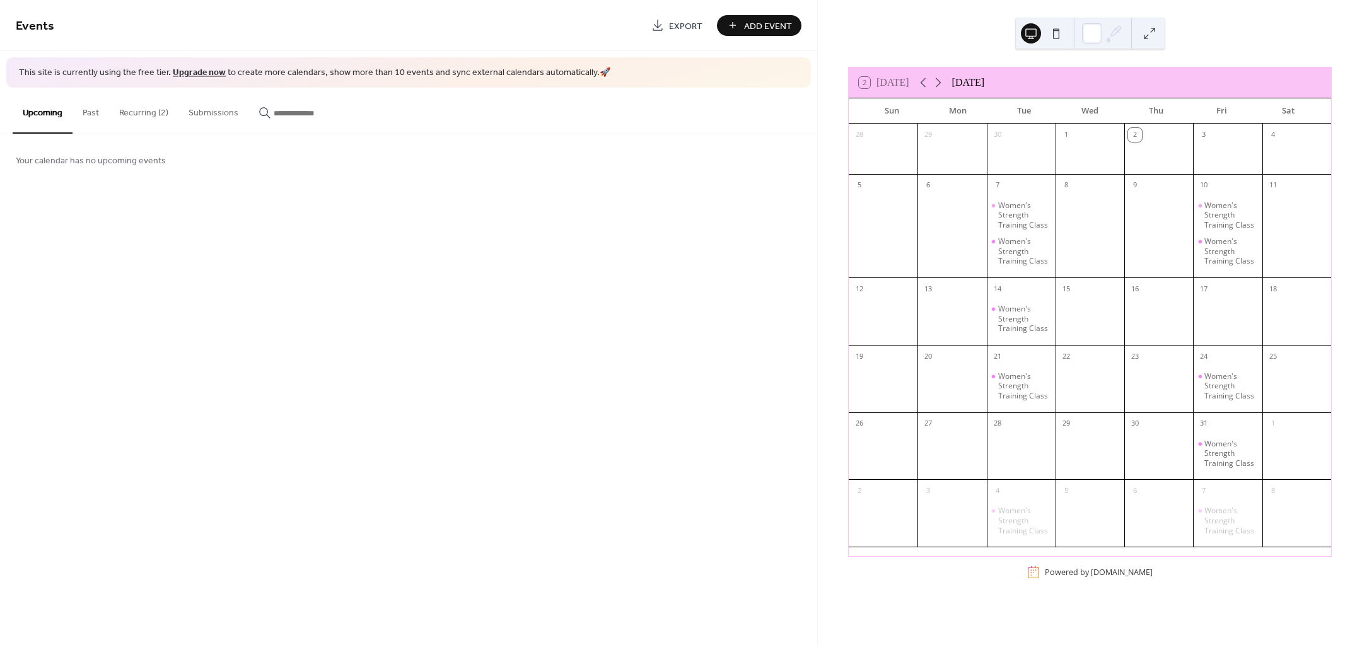
click at [123, 110] on button "Recurring (2)" at bounding box center [143, 110] width 69 height 45
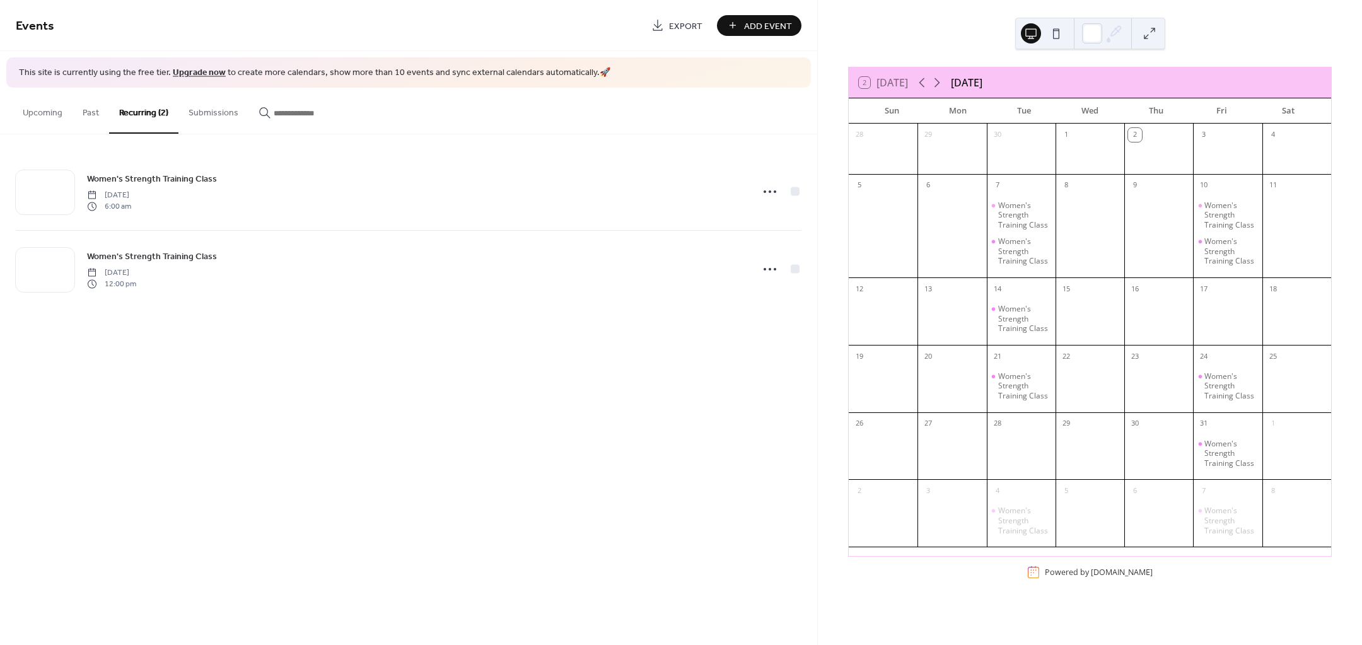
click at [768, 194] on icon at bounding box center [770, 192] width 20 height 20
click at [769, 216] on div "Edit" at bounding box center [746, 215] width 73 height 18
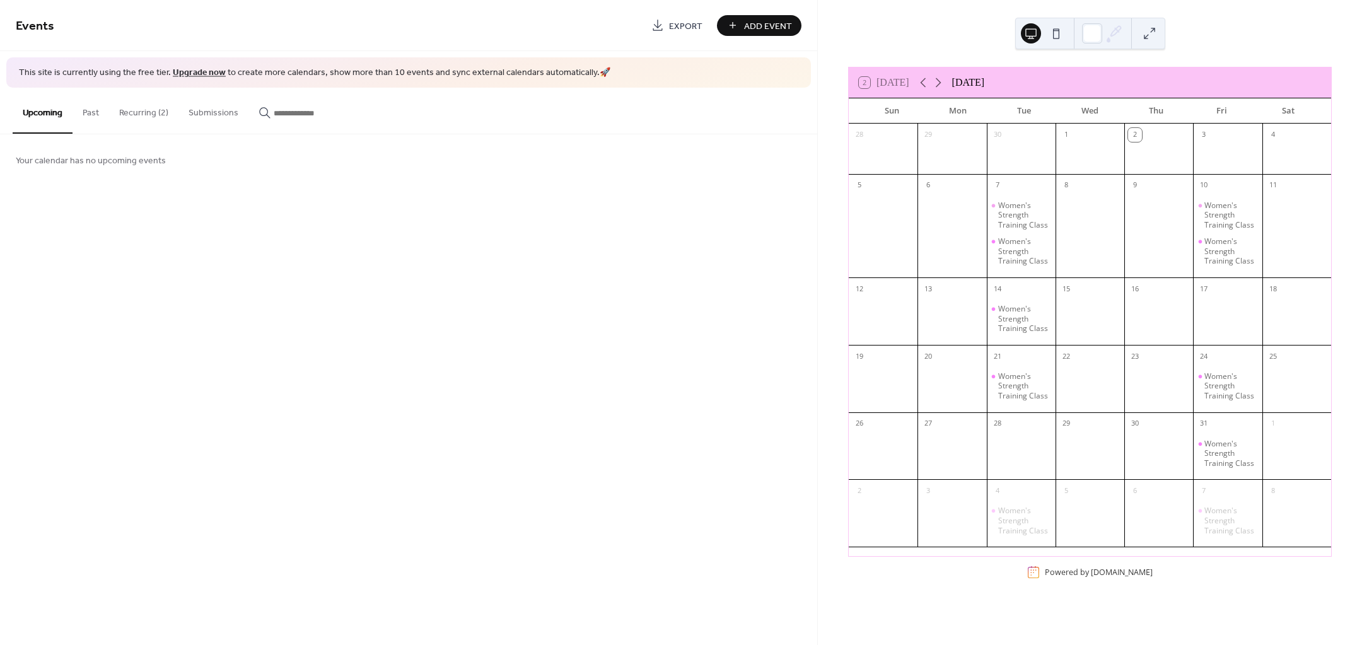
click at [153, 108] on button "Recurring (2)" at bounding box center [143, 110] width 69 height 45
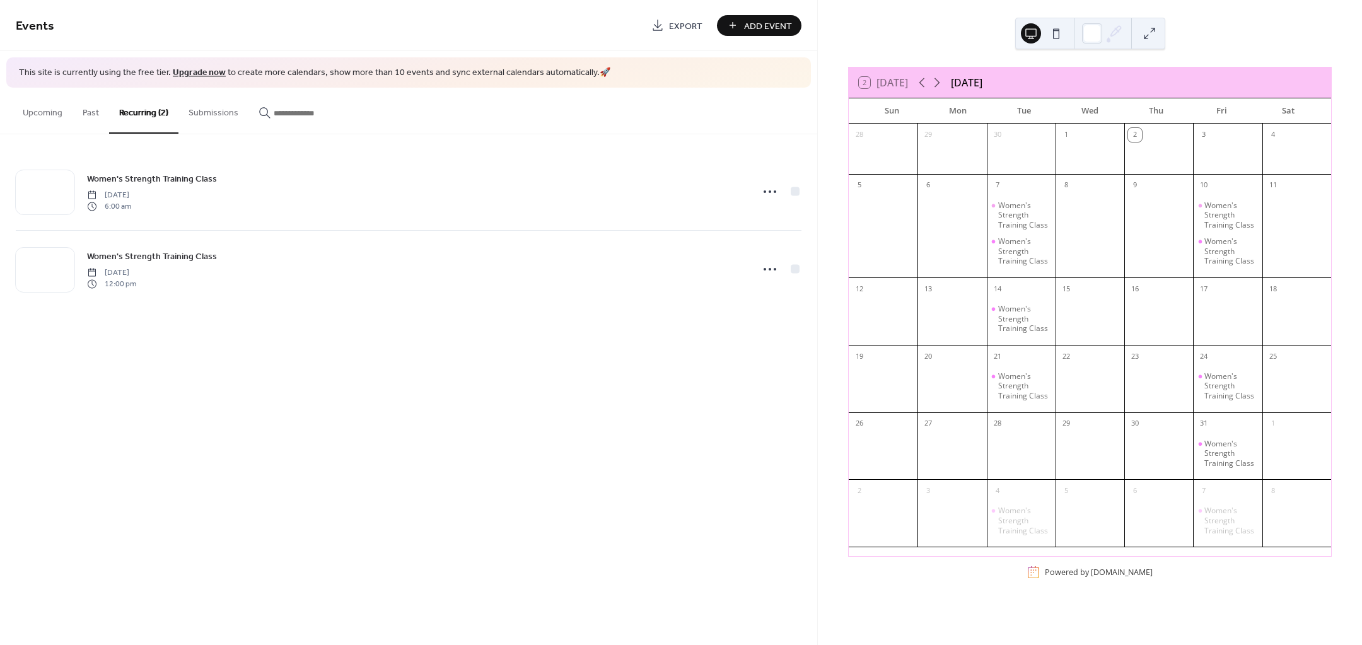
click at [240, 203] on div "Women's Strength Training Class [DATE] 6:00 am" at bounding box center [416, 192] width 658 height 40
click at [774, 191] on circle at bounding box center [775, 191] width 3 height 3
click at [766, 210] on div "Edit" at bounding box center [746, 215] width 73 height 18
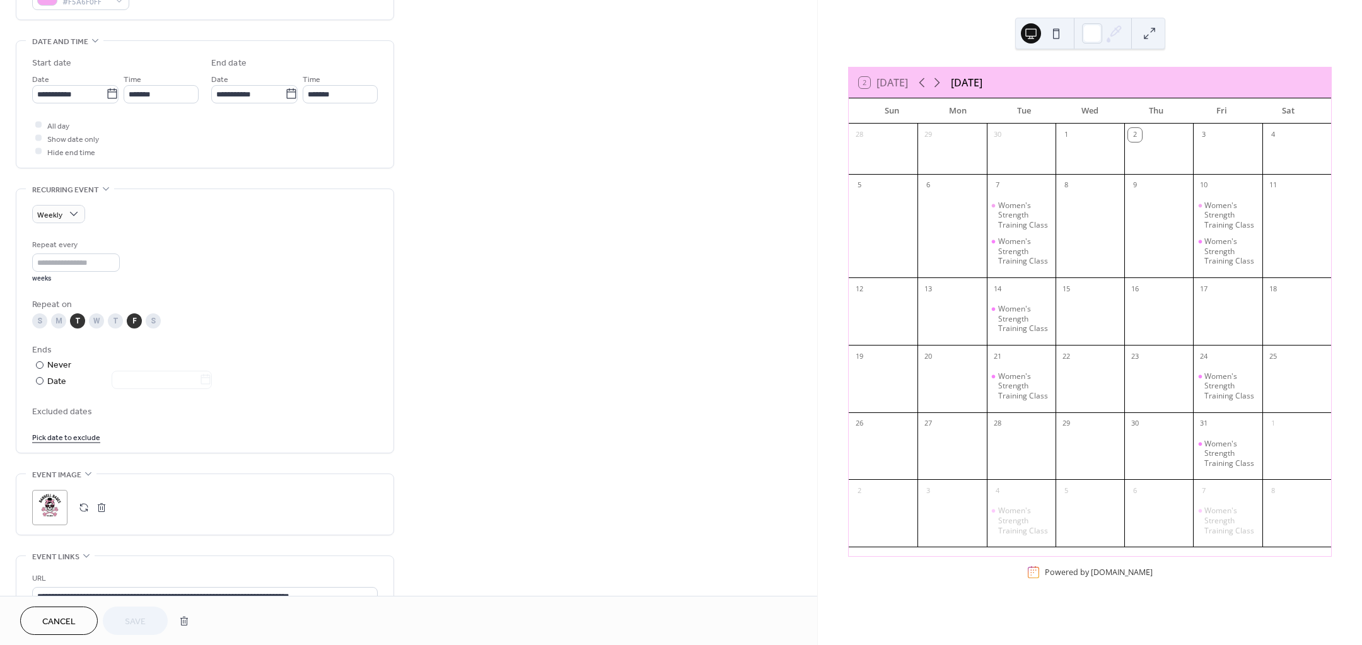
scroll to position [473, 0]
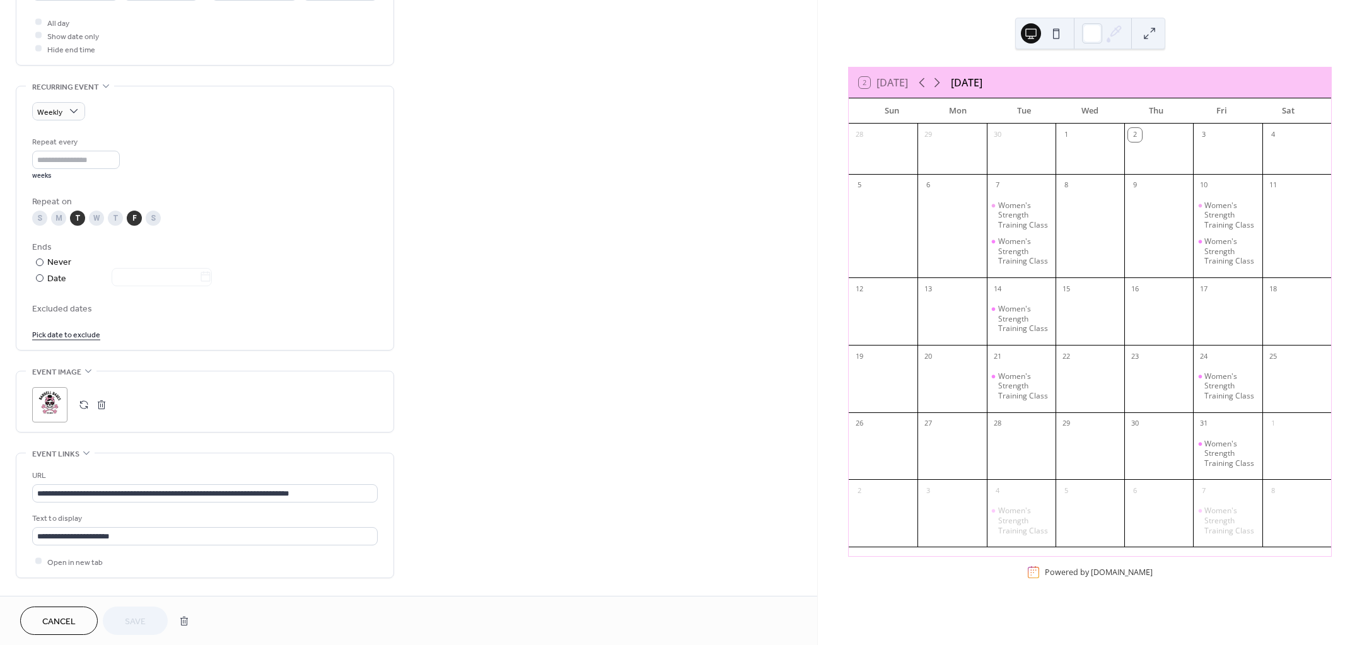
click at [73, 339] on link "Pick date to exclude" at bounding box center [66, 333] width 68 height 13
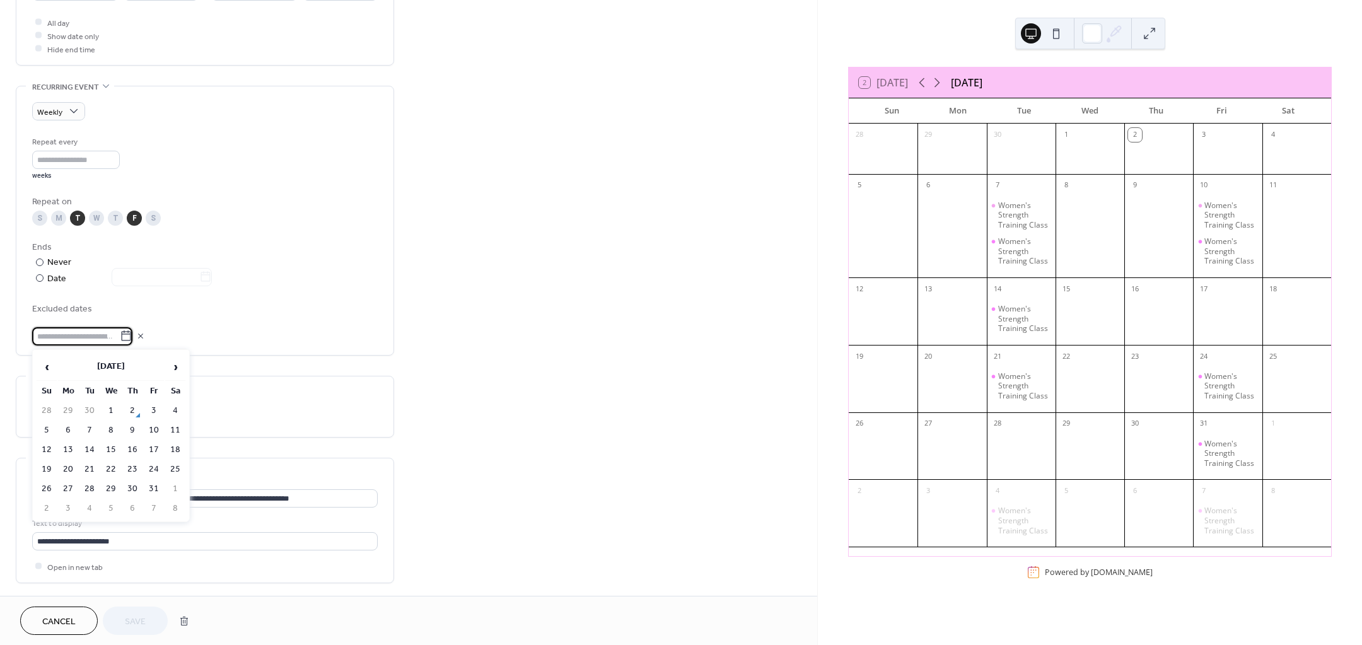
click at [153, 446] on td "17" at bounding box center [154, 450] width 20 height 18
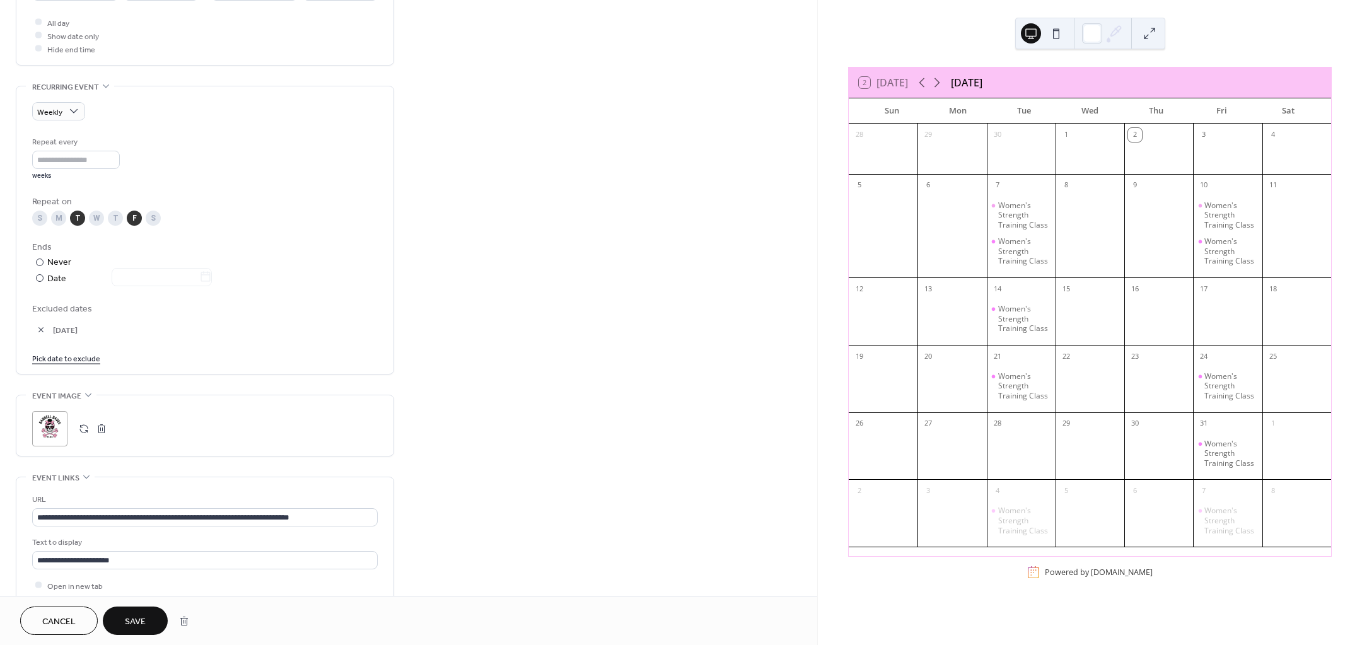
click at [62, 355] on link "Pick date to exclude" at bounding box center [66, 357] width 68 height 13
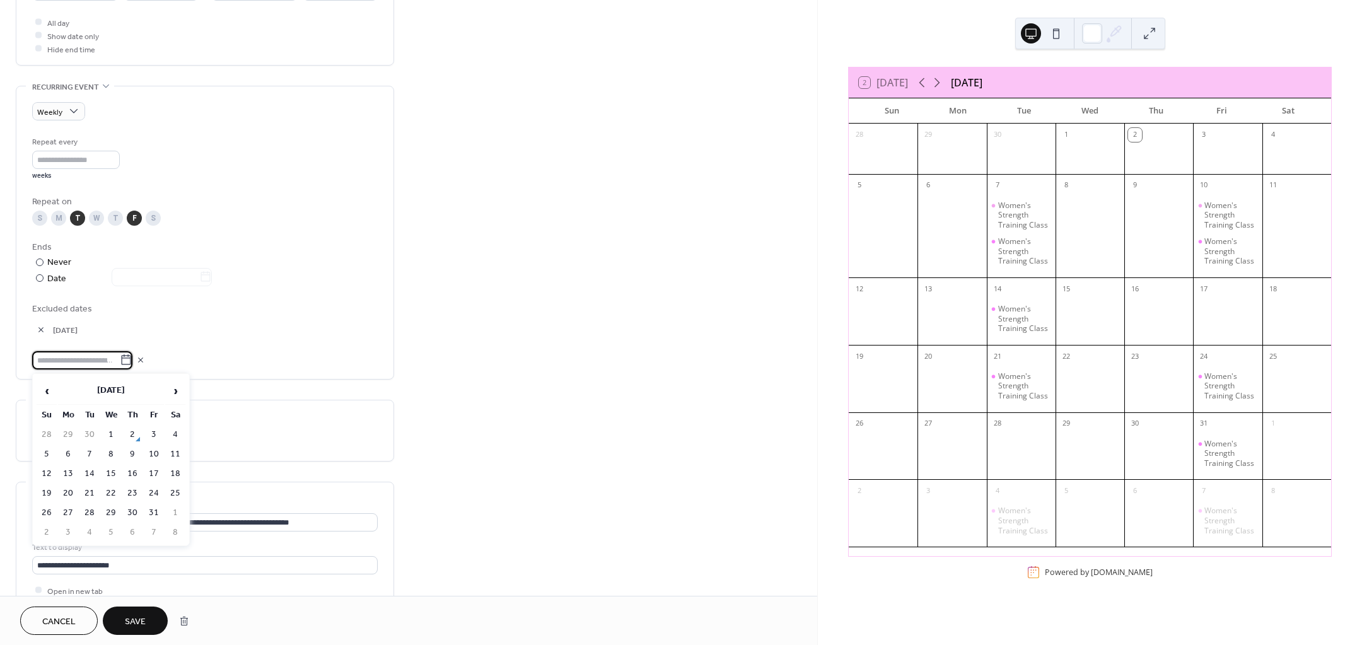
click at [98, 513] on td "28" at bounding box center [89, 513] width 20 height 18
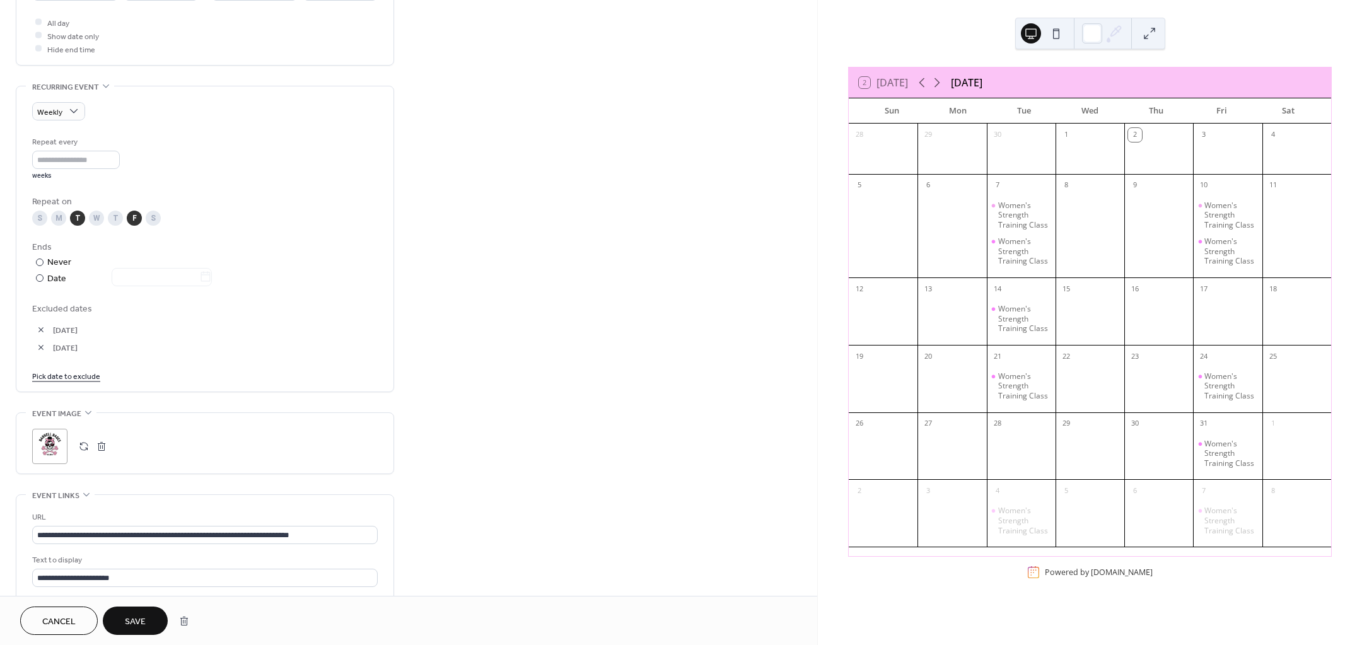
click at [260, 391] on div "Weekly Repeat every * weeks Repeat on S M T W T F S Ends ​ Never ​ Date Exclude…" at bounding box center [205, 238] width 346 height 305
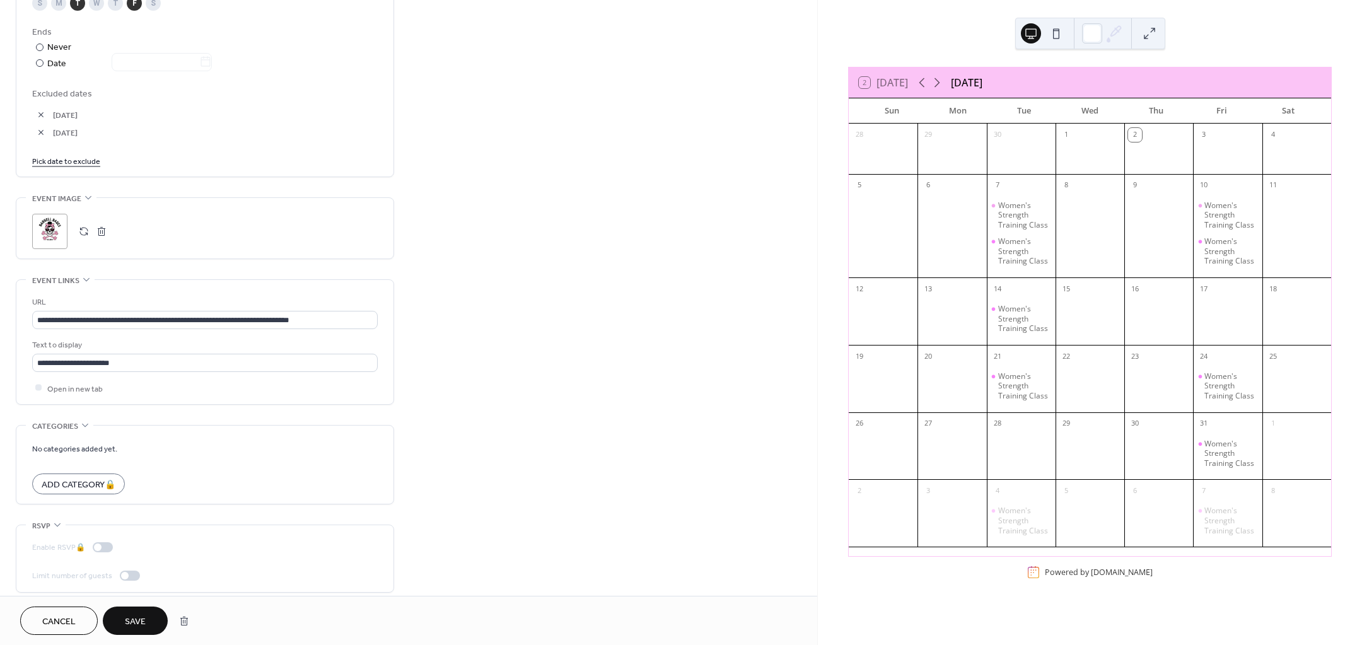
scroll to position [701, 0]
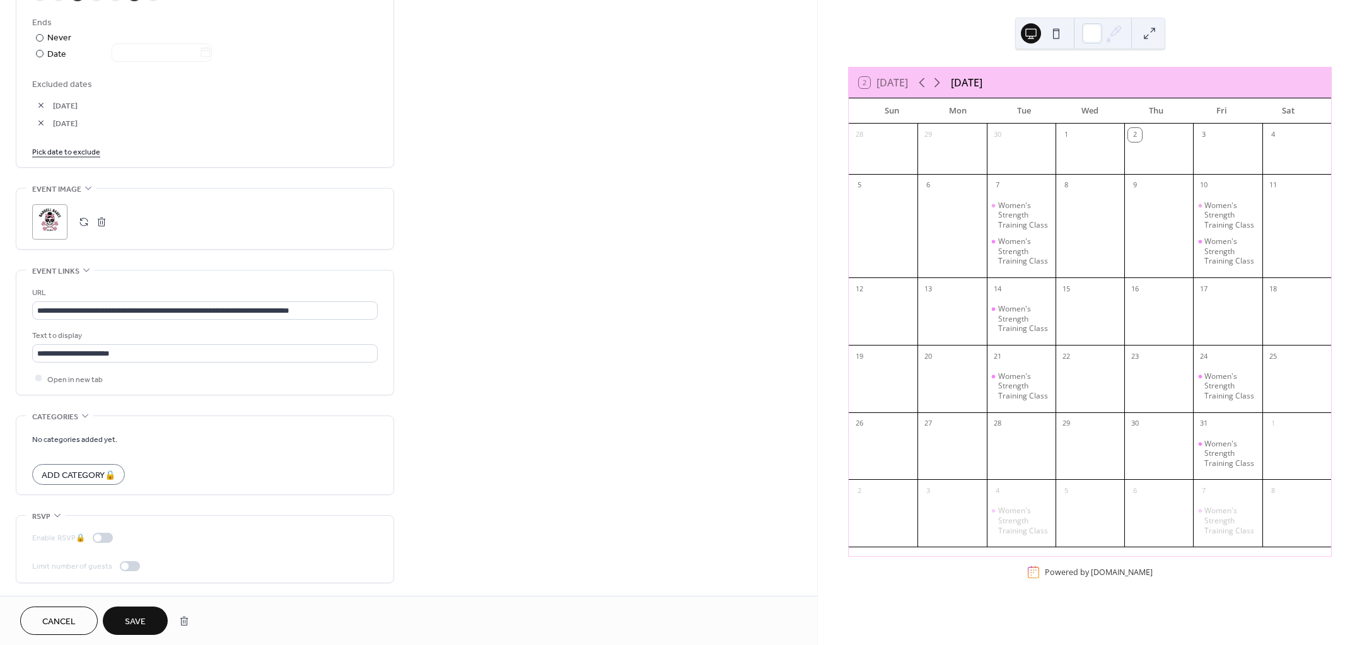
click at [139, 624] on span "Save" at bounding box center [135, 621] width 21 height 13
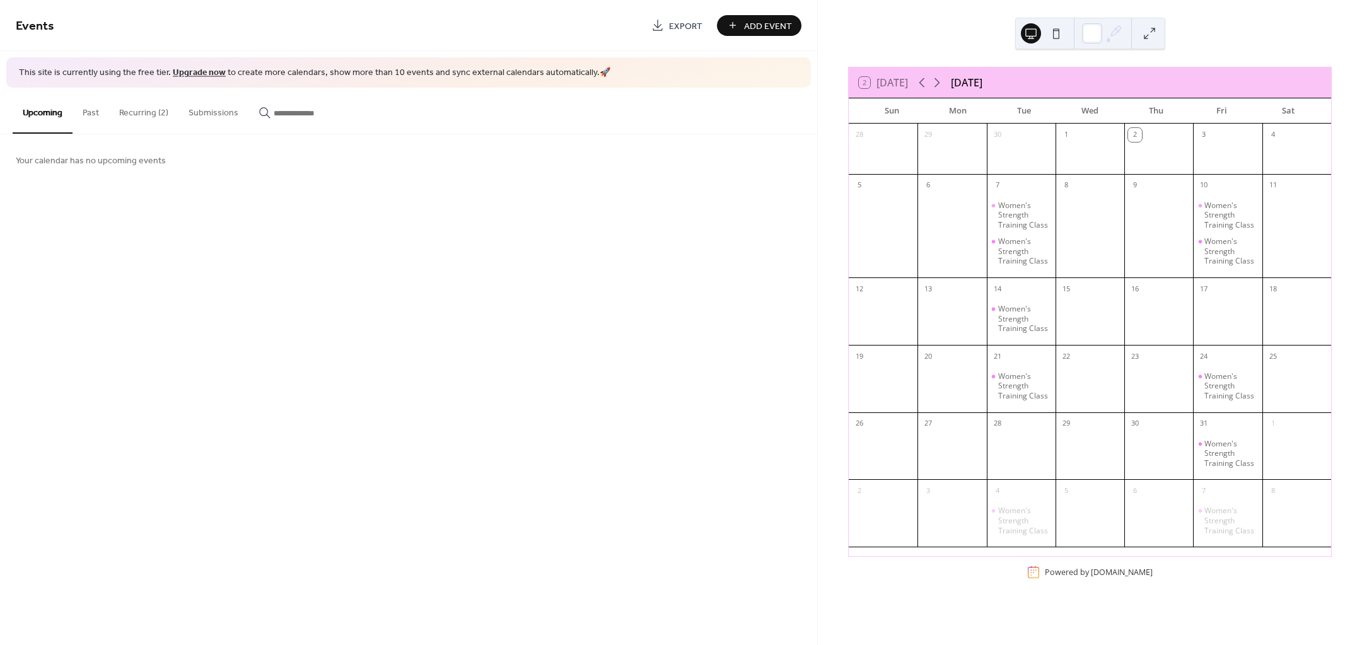
click at [1029, 383] on div "Women's Strength Training Class" at bounding box center [1024, 386] width 52 height 30
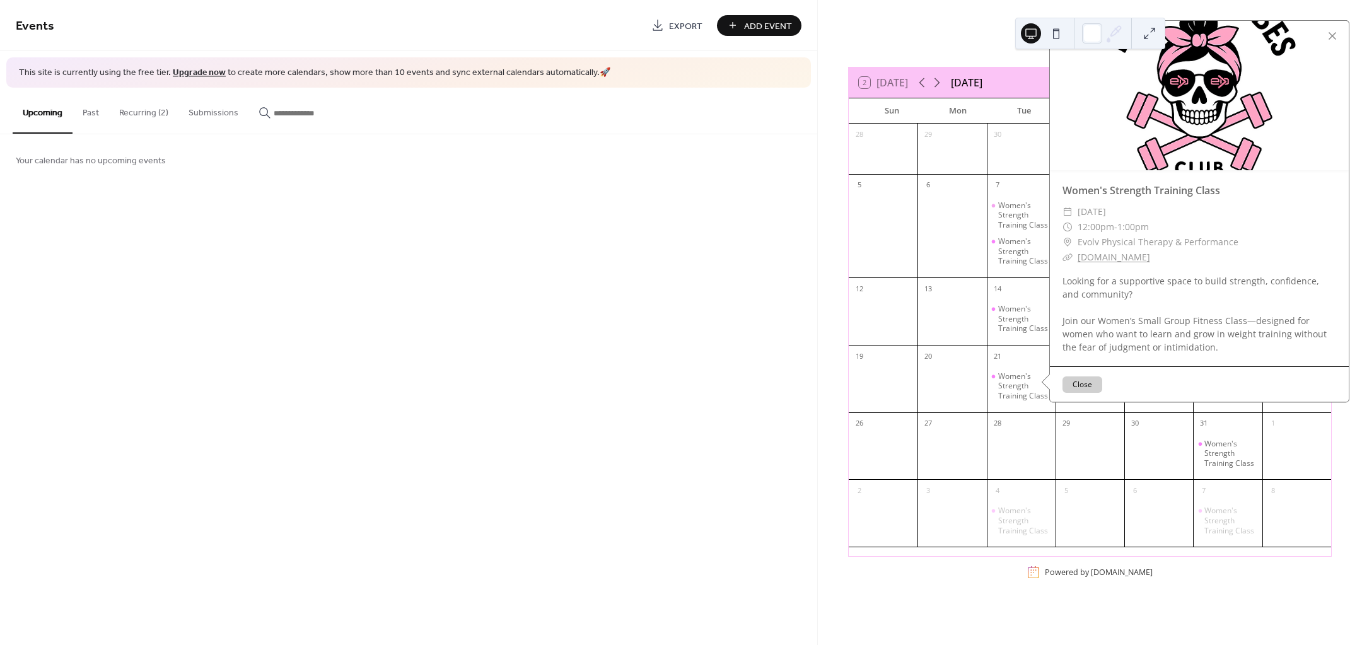
click at [1020, 322] on div "Women's Strength Training Class" at bounding box center [1024, 319] width 52 height 30
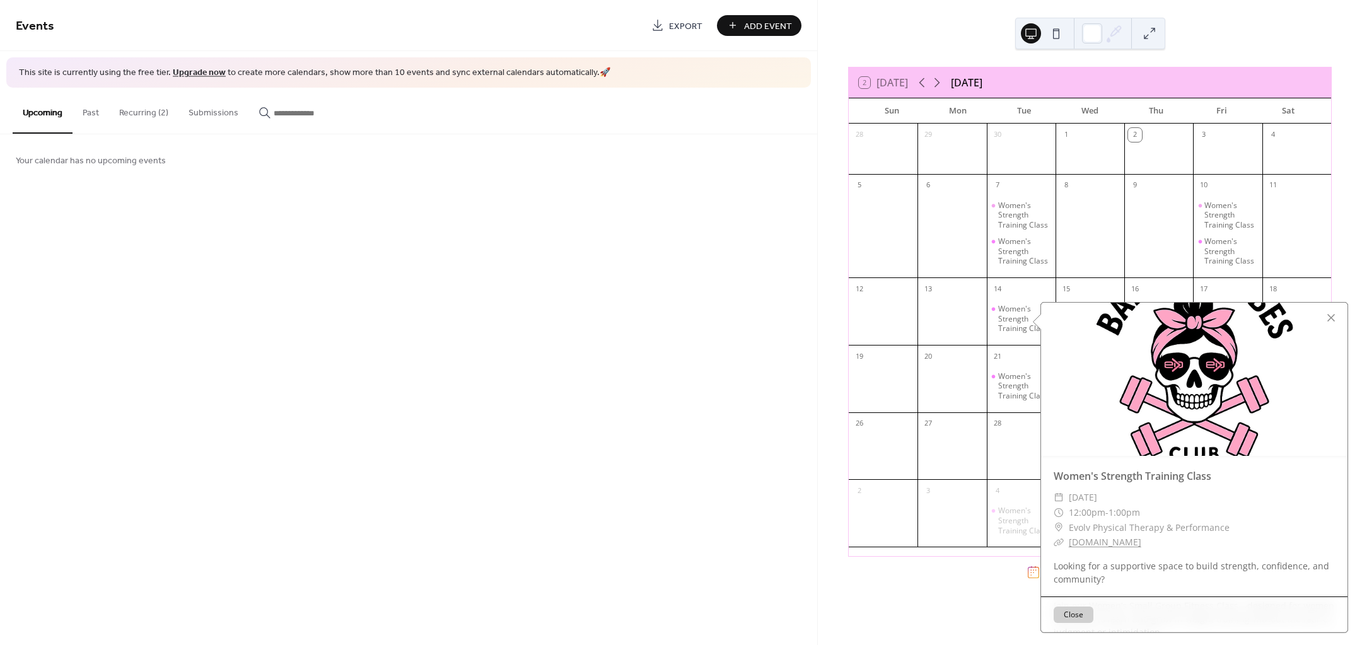
click at [609, 277] on div "Events Export Add Event This site is currently using the free tier. Upgrade now…" at bounding box center [408, 322] width 817 height 645
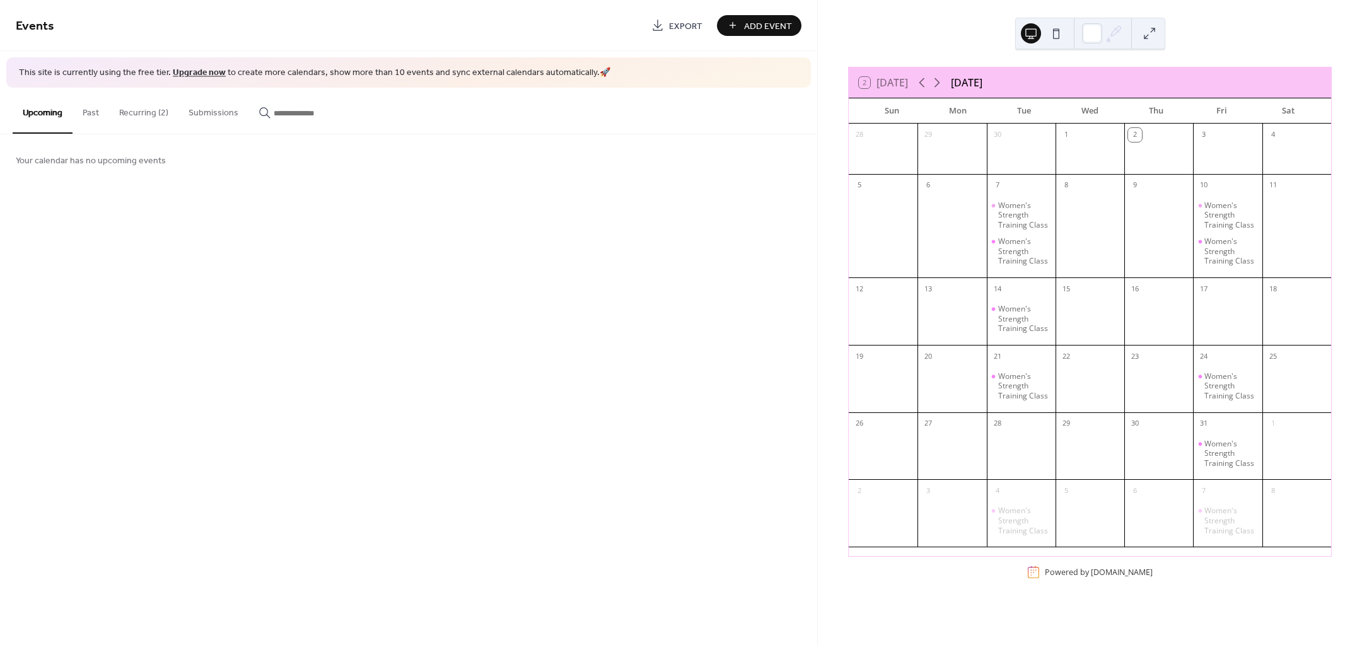
click at [147, 107] on button "Recurring (2)" at bounding box center [143, 110] width 69 height 45
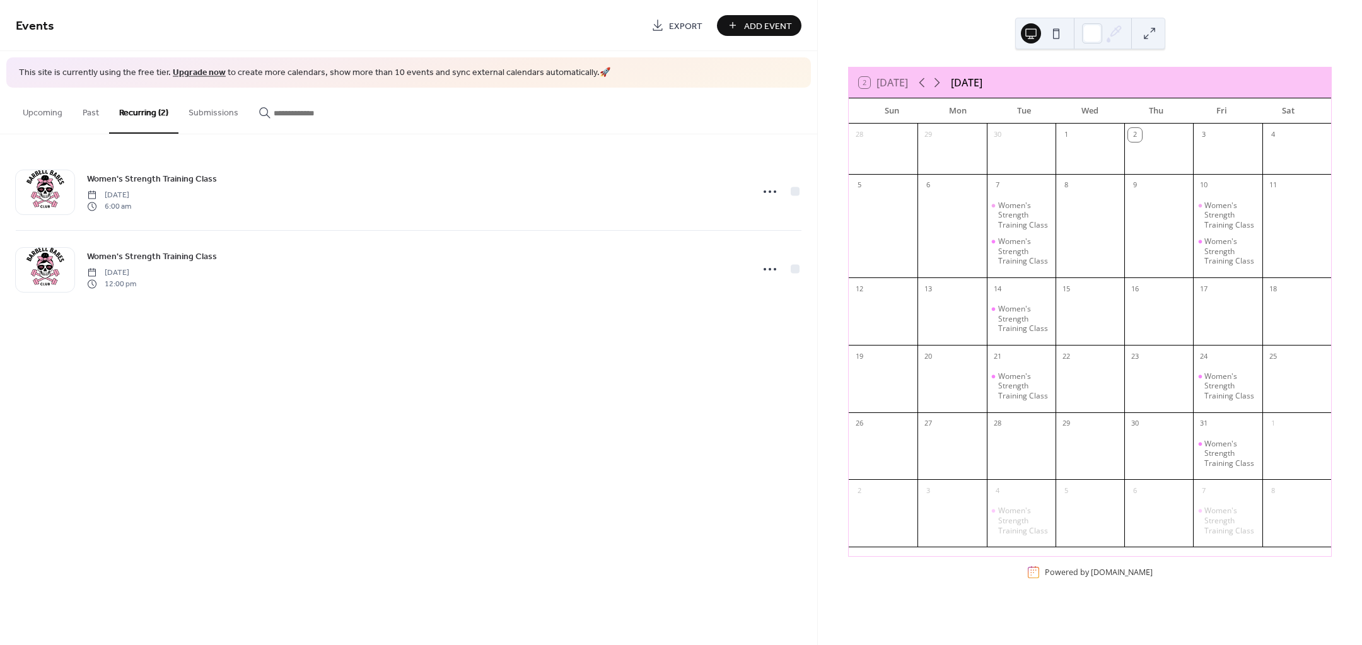
click at [231, 205] on div "Women's Strength Training Class Tuesday, October 7, 2025 6:00 am" at bounding box center [416, 192] width 658 height 40
click at [765, 190] on circle at bounding box center [765, 191] width 3 height 3
click at [762, 213] on div "Edit" at bounding box center [746, 215] width 73 height 18
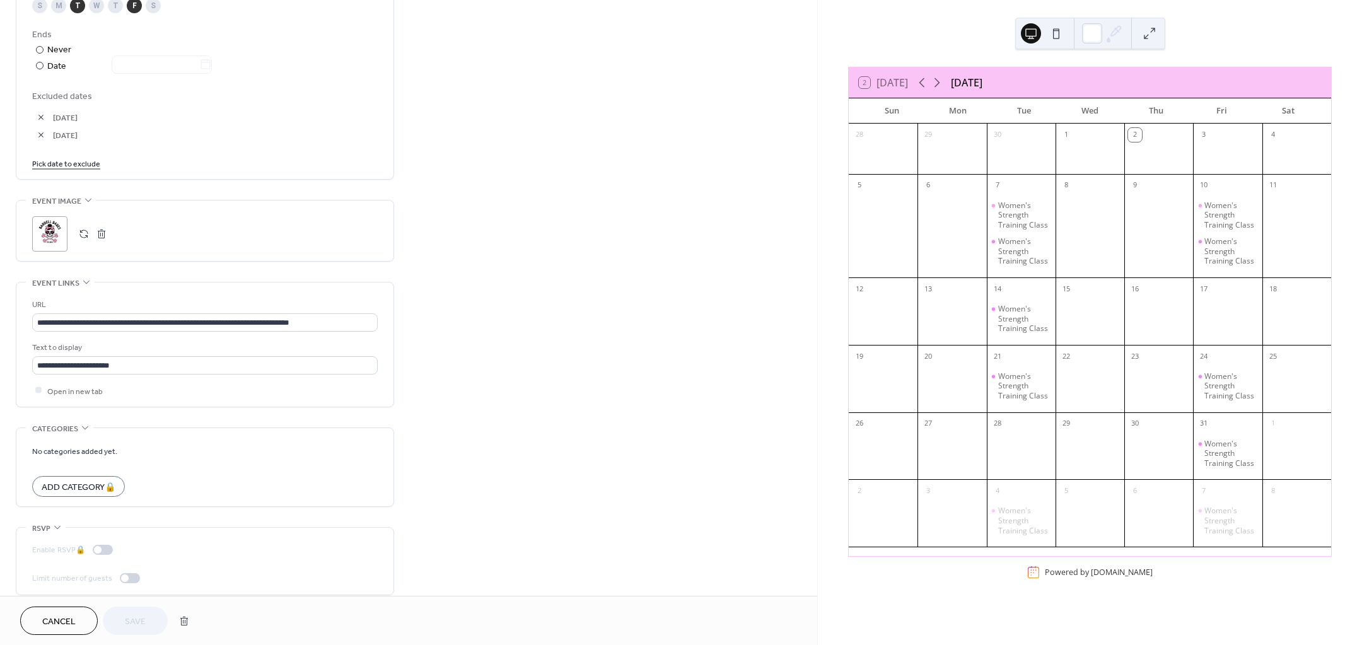
scroll to position [701, 0]
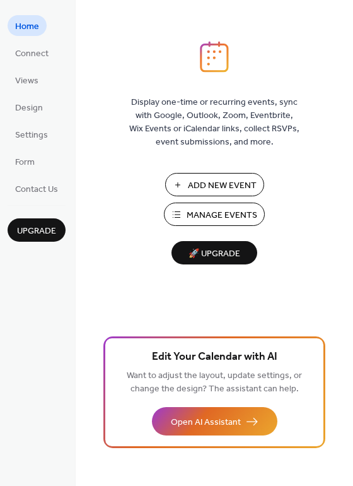
click at [214, 211] on span "Manage Events" at bounding box center [222, 215] width 71 height 13
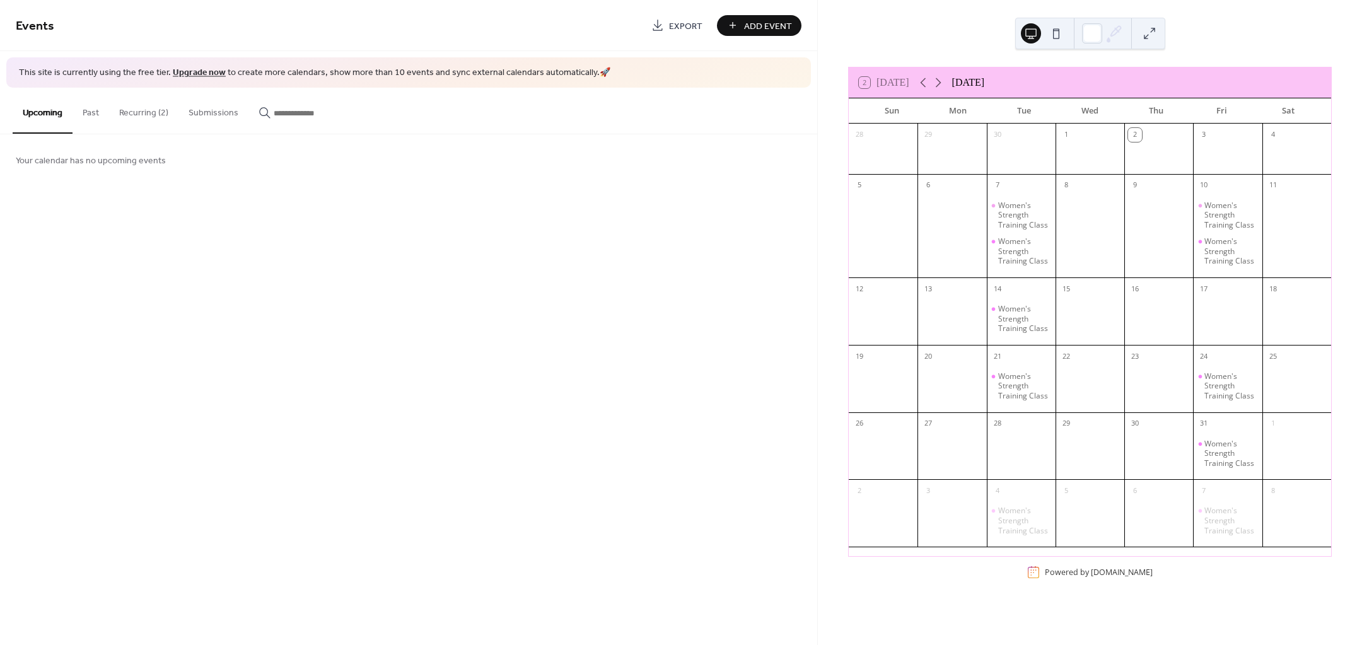
click at [1025, 321] on div "Women's Strength Training Class" at bounding box center [1024, 319] width 52 height 30
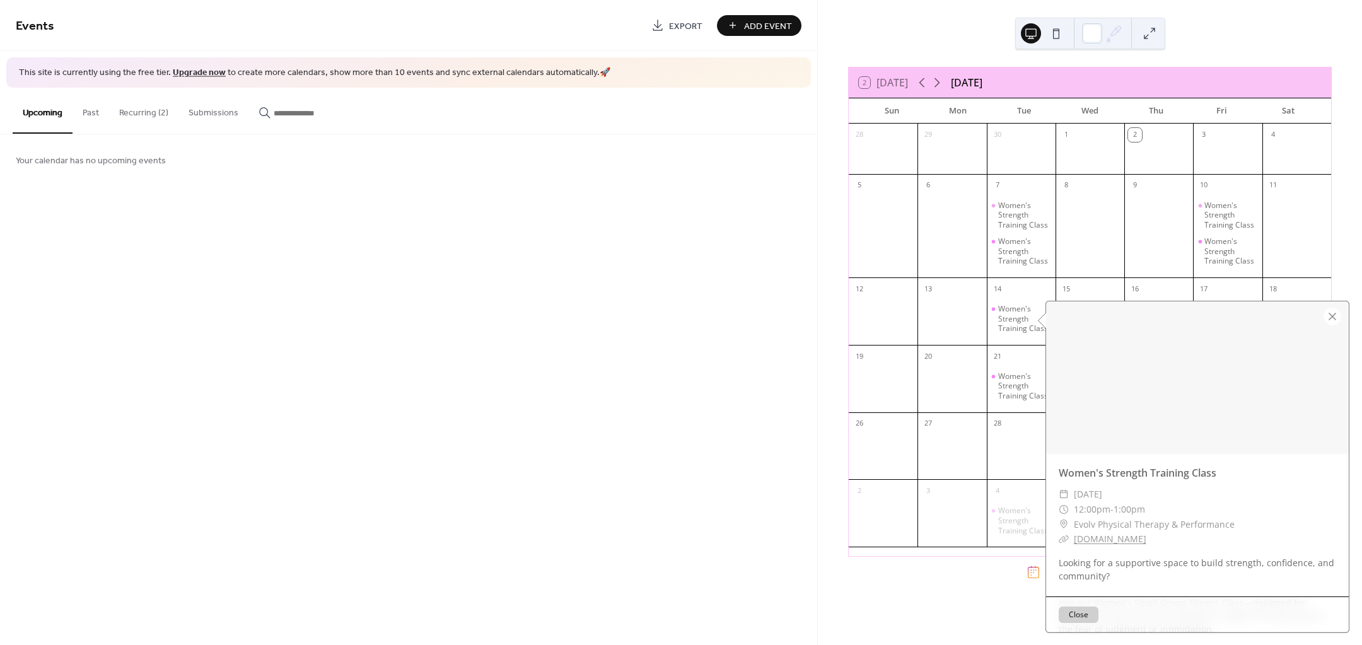
click at [964, 327] on div at bounding box center [952, 319] width 69 height 43
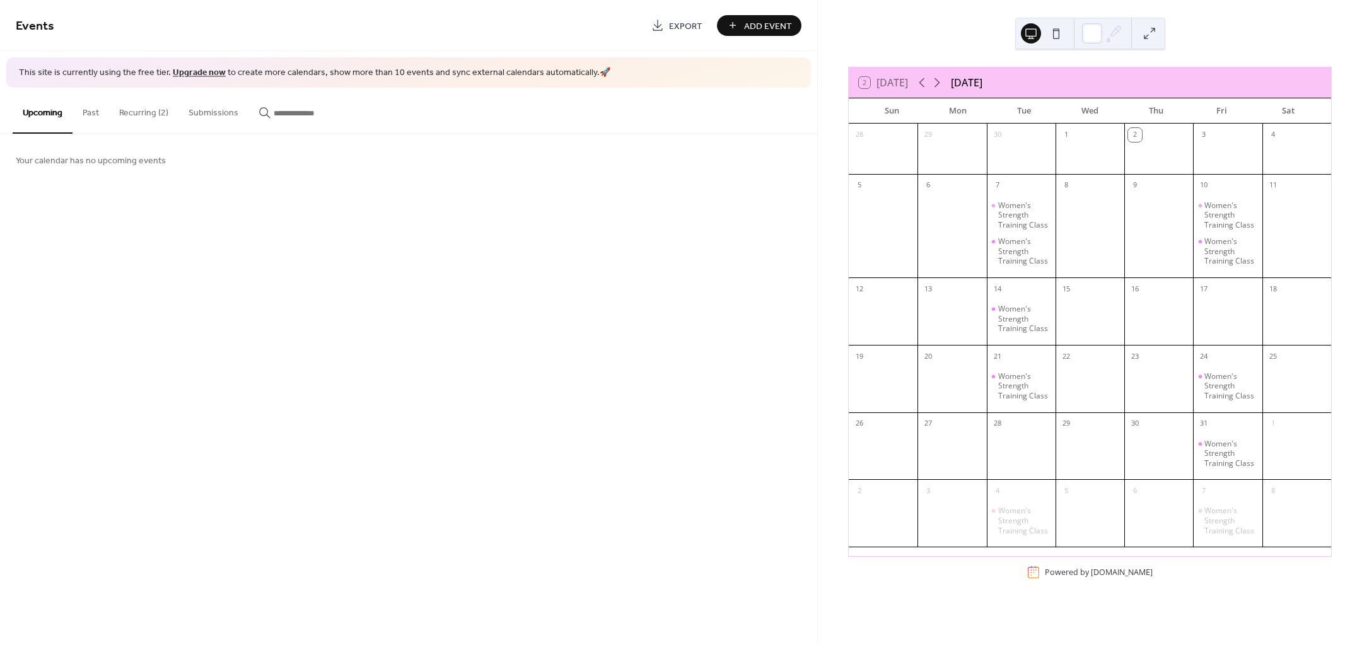
click at [160, 120] on button "Recurring (2)" at bounding box center [143, 110] width 69 height 45
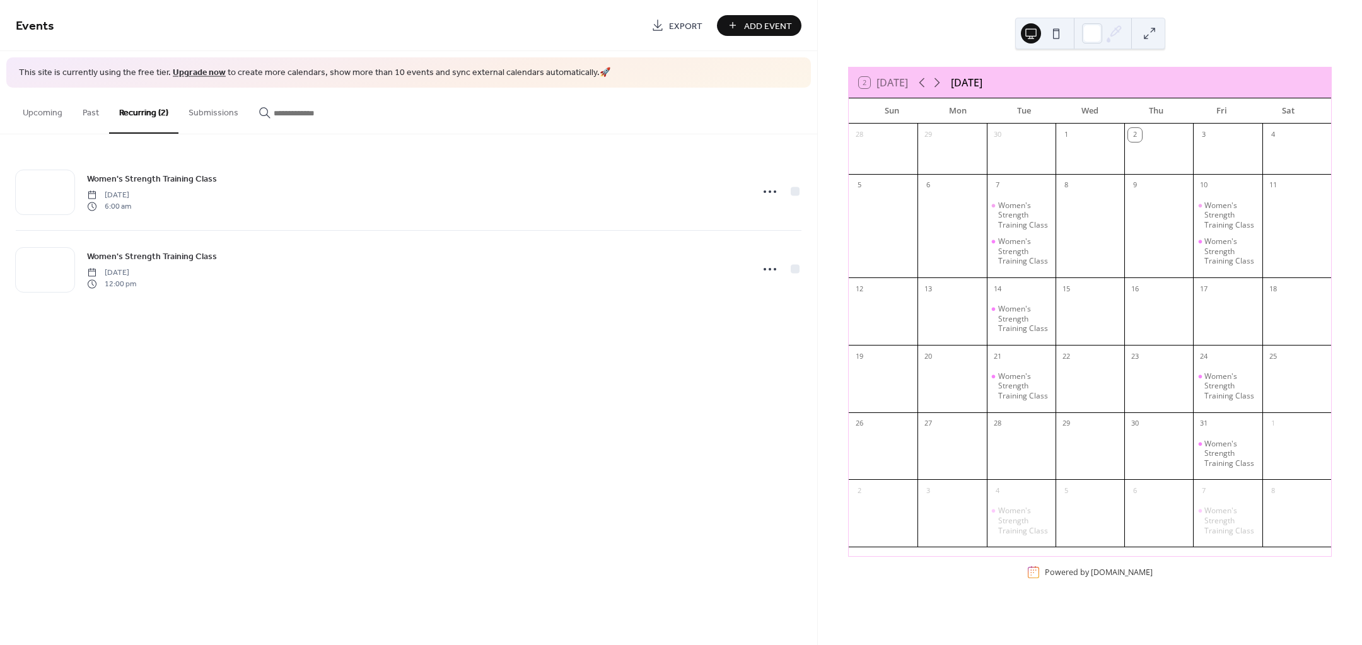
click at [225, 194] on div "Women's Strength Training Class Tuesday, October 7, 2025 6:00 am" at bounding box center [416, 192] width 658 height 40
click at [172, 180] on span "Women's Strength Training Class" at bounding box center [152, 178] width 130 height 13
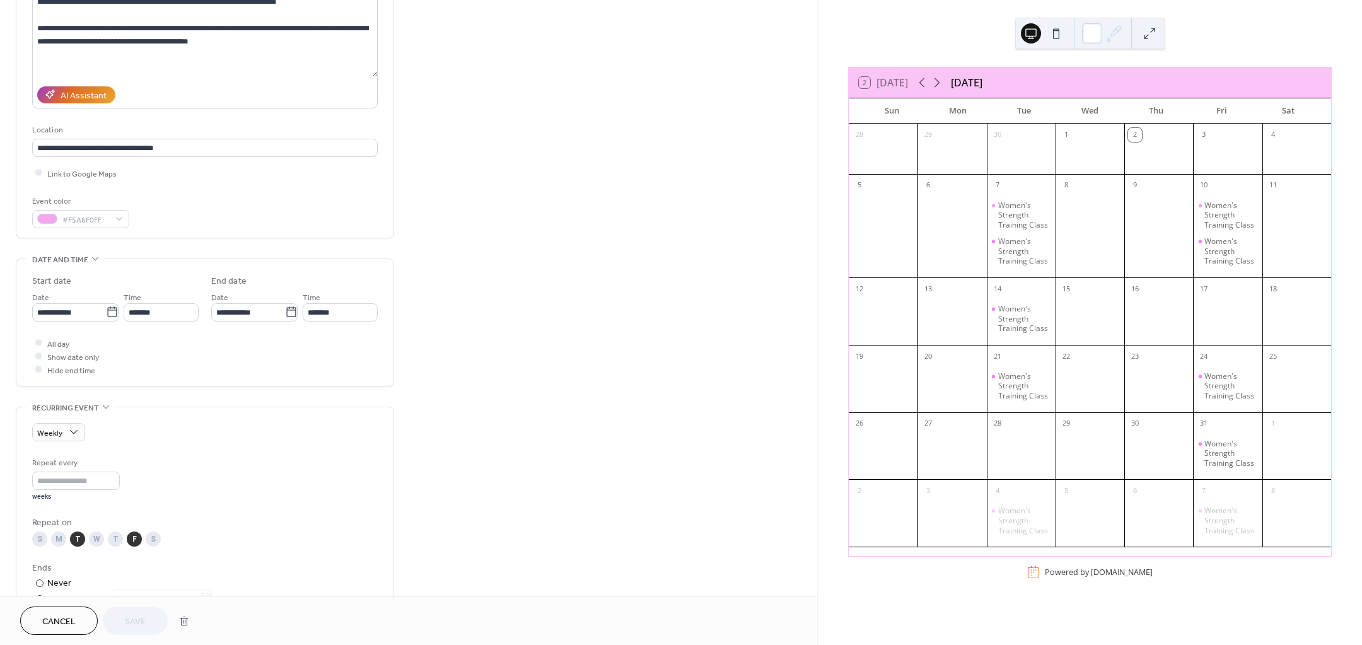
scroll to position [158, 0]
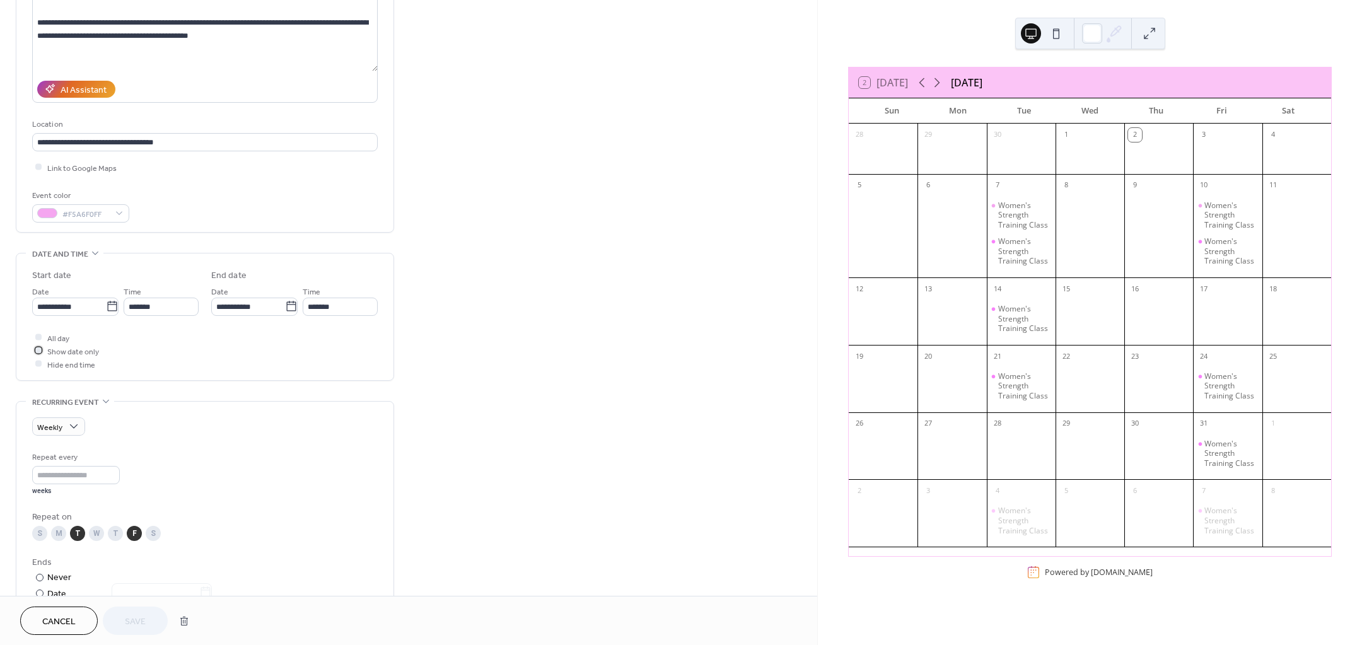
click at [87, 352] on span "Show date only" at bounding box center [73, 351] width 52 height 13
click at [142, 626] on span "Save" at bounding box center [135, 621] width 21 height 13
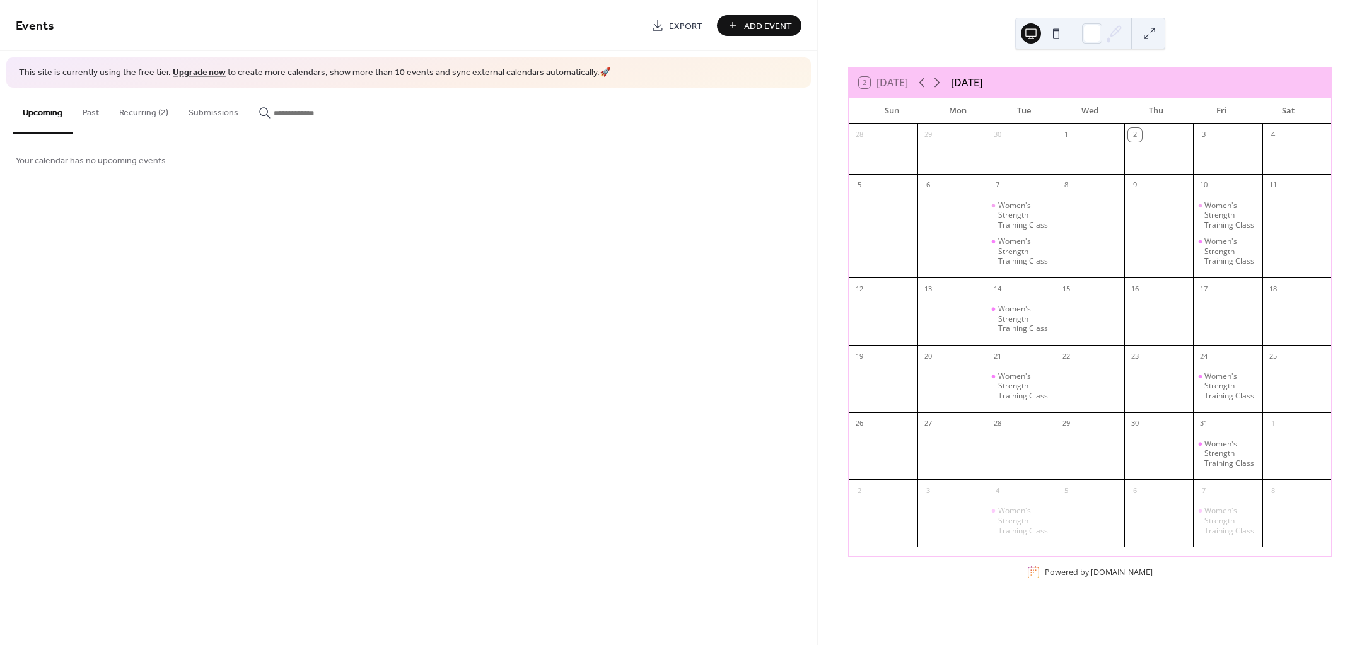
click at [1011, 326] on div "Women's Strength Training Class" at bounding box center [1024, 319] width 52 height 30
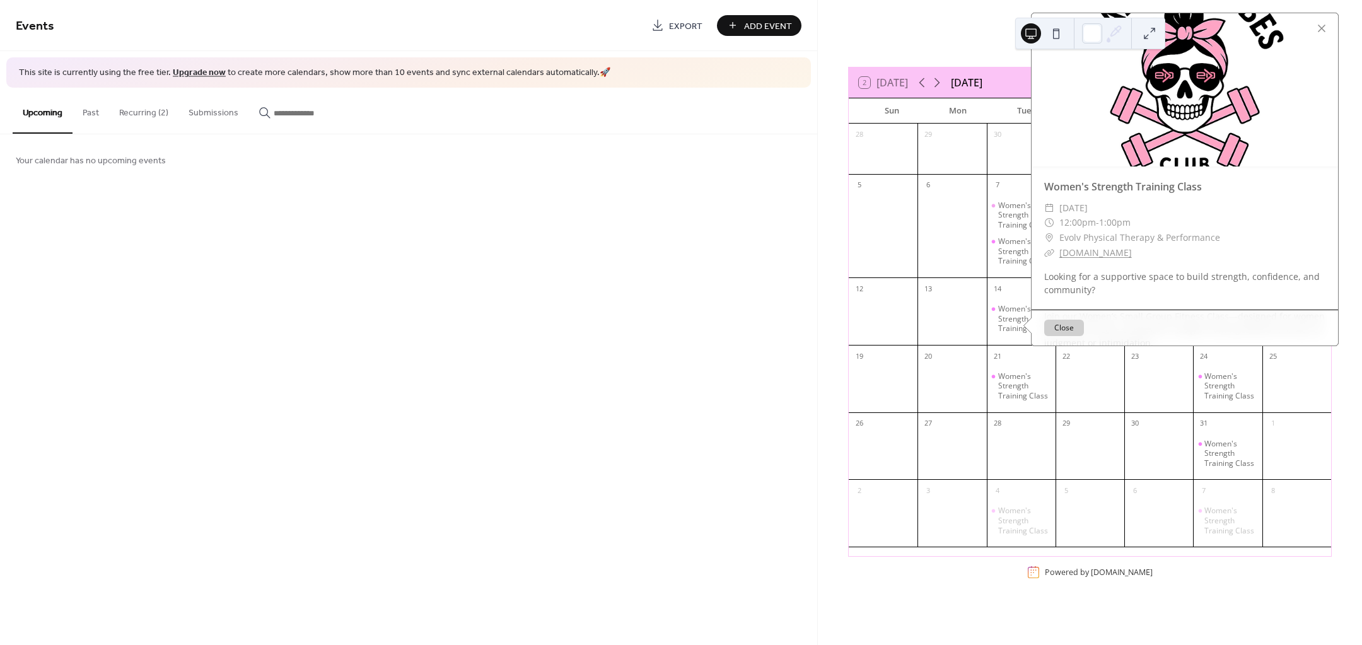
click at [506, 272] on div "Events Export Add Event This site is currently using the free tier. Upgrade now…" at bounding box center [408, 322] width 817 height 645
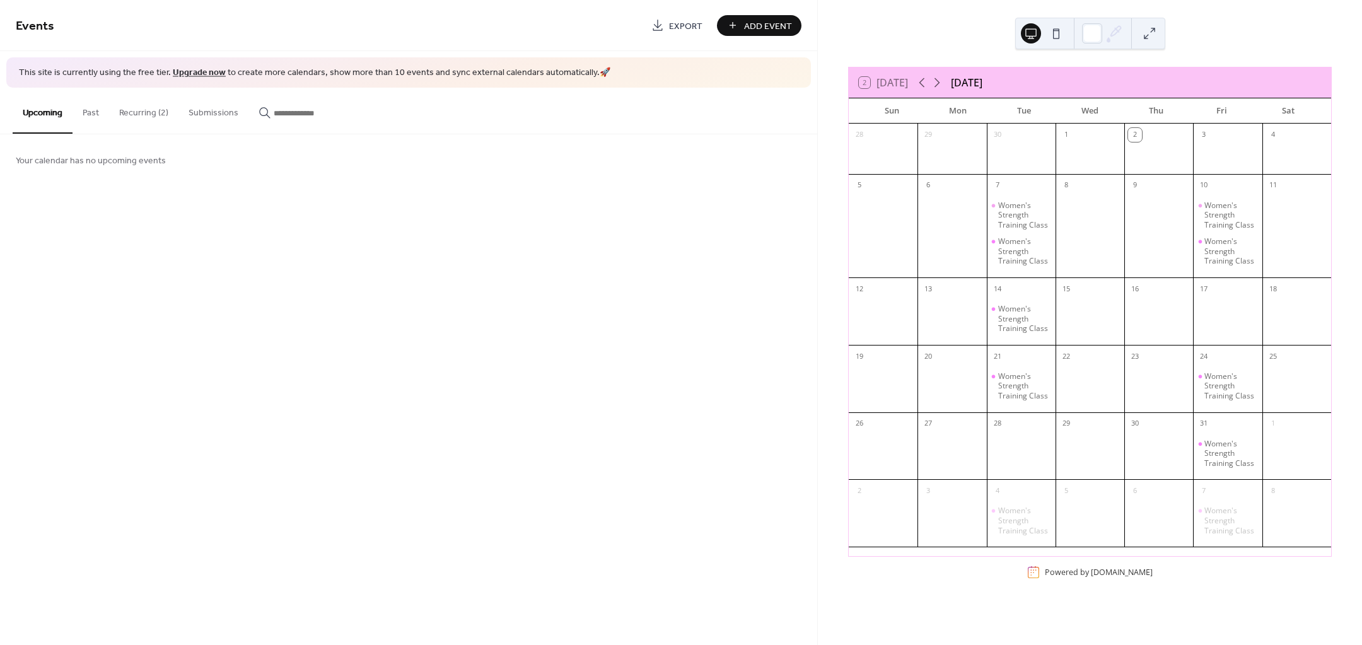
click at [1212, 383] on div "Women's Strength Training Class" at bounding box center [1230, 386] width 52 height 30
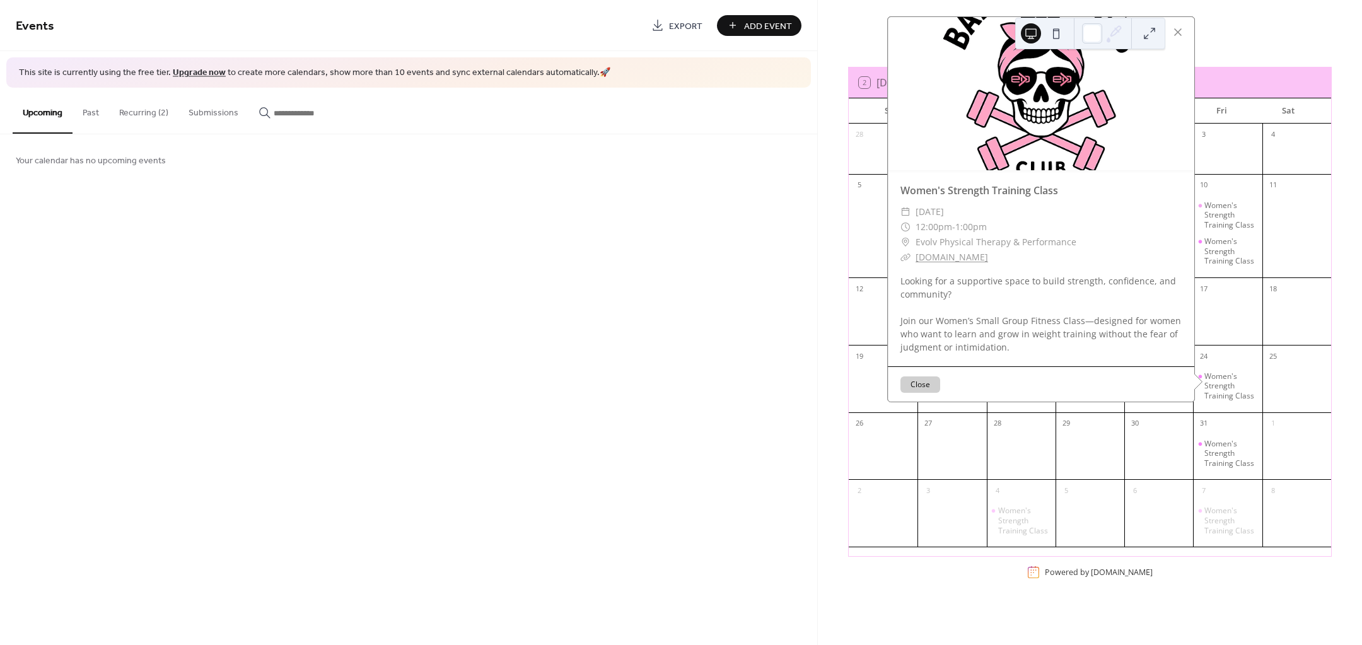
click at [483, 301] on div "Events Export Add Event This site is currently using the free tier. Upgrade now…" at bounding box center [408, 322] width 817 height 645
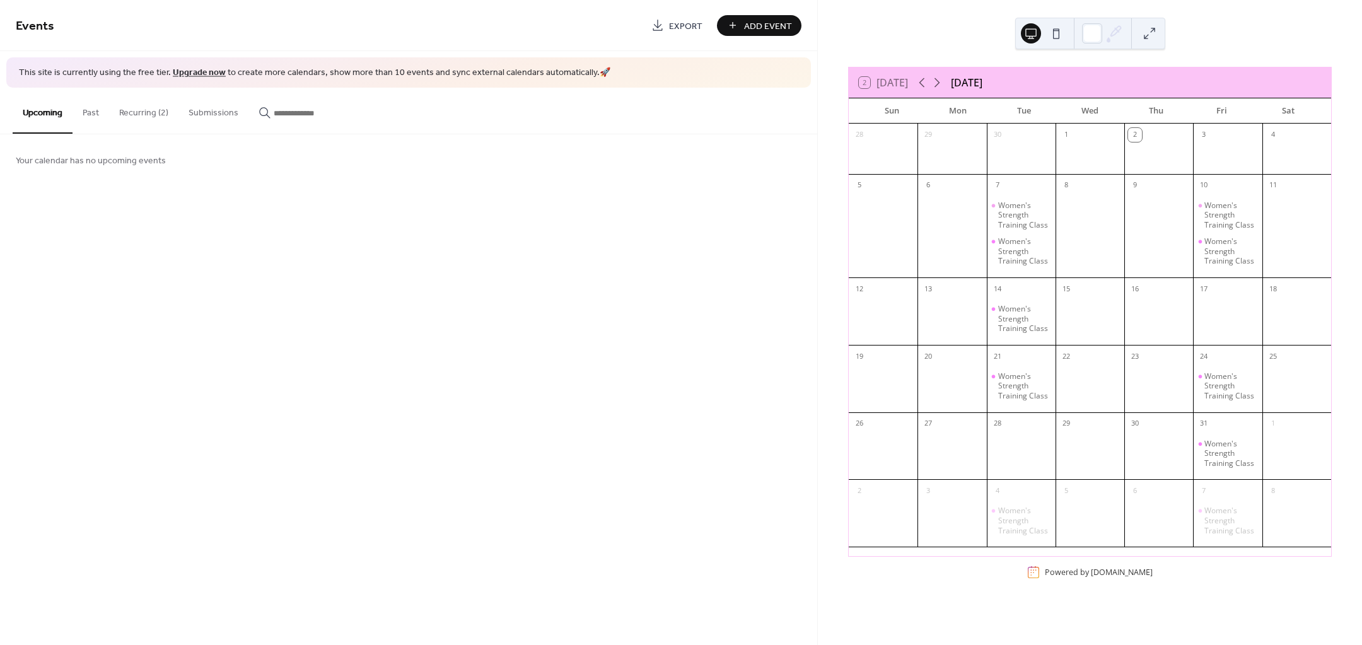
click at [149, 110] on button "Recurring (2)" at bounding box center [143, 110] width 69 height 45
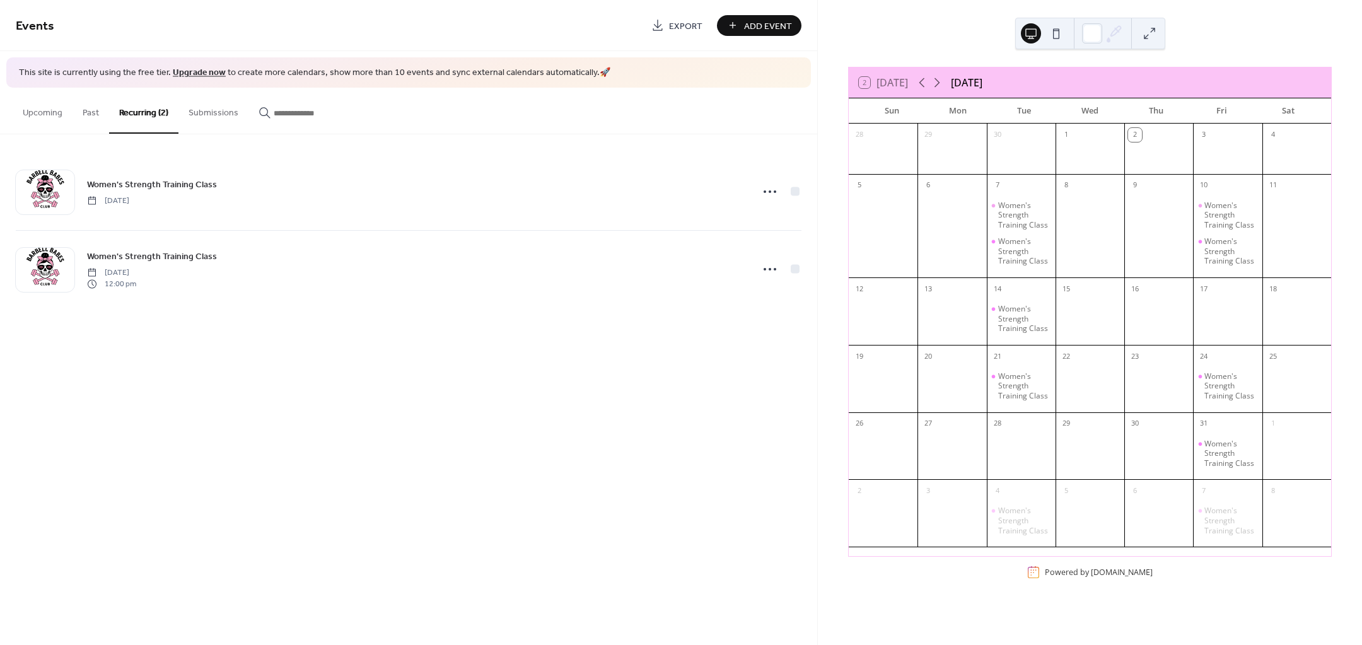
click at [206, 198] on div "Women's Strength Training Class Tuesday, October 7, 2025" at bounding box center [416, 191] width 658 height 28
click at [761, 192] on icon at bounding box center [770, 192] width 20 height 20
click at [773, 214] on div "Edit" at bounding box center [746, 215] width 73 height 18
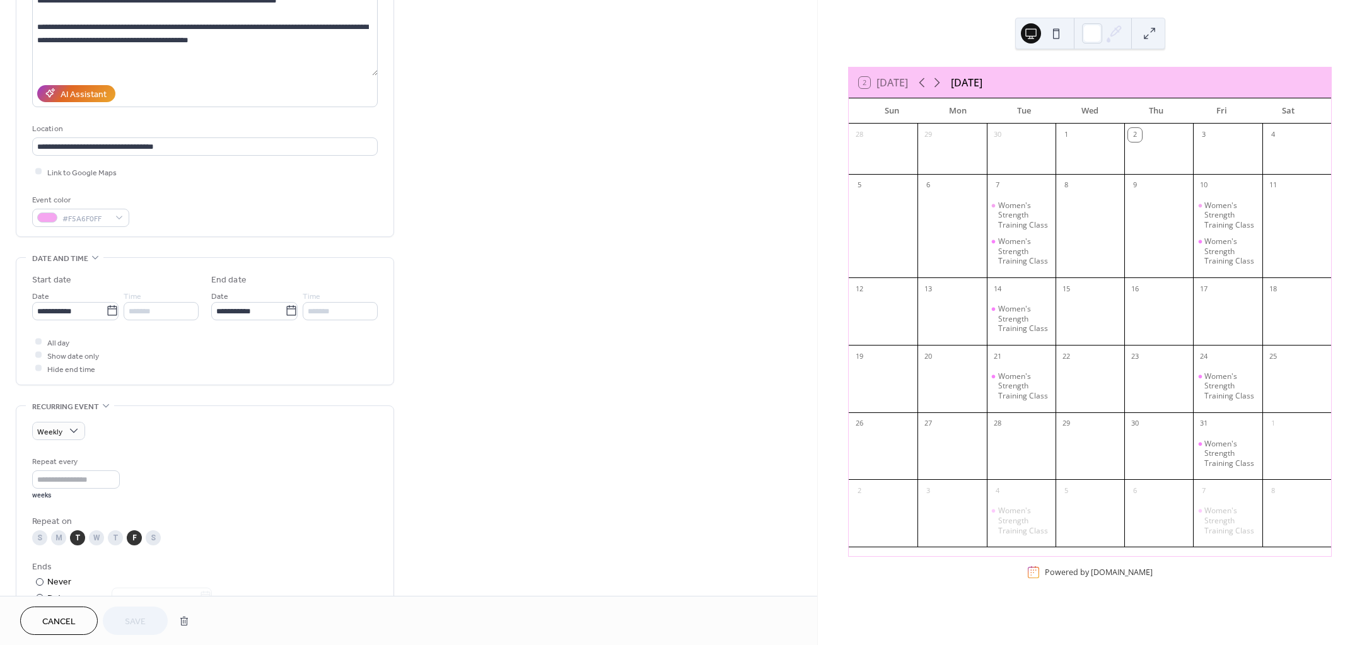
scroll to position [158, 0]
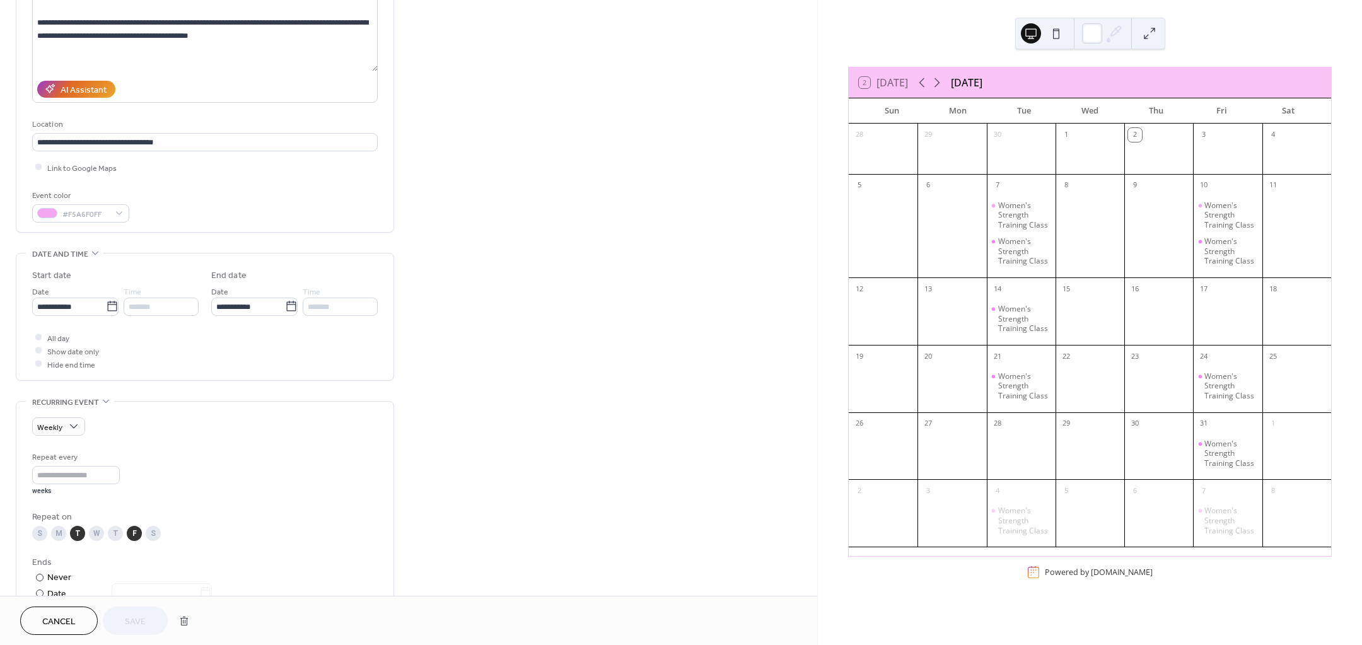
click at [59, 336] on span "All day" at bounding box center [58, 338] width 22 height 13
click at [43, 337] on div at bounding box center [38, 337] width 13 height 13
click at [39, 339] on div at bounding box center [38, 337] width 6 height 6
click at [41, 356] on div at bounding box center [38, 350] width 13 height 13
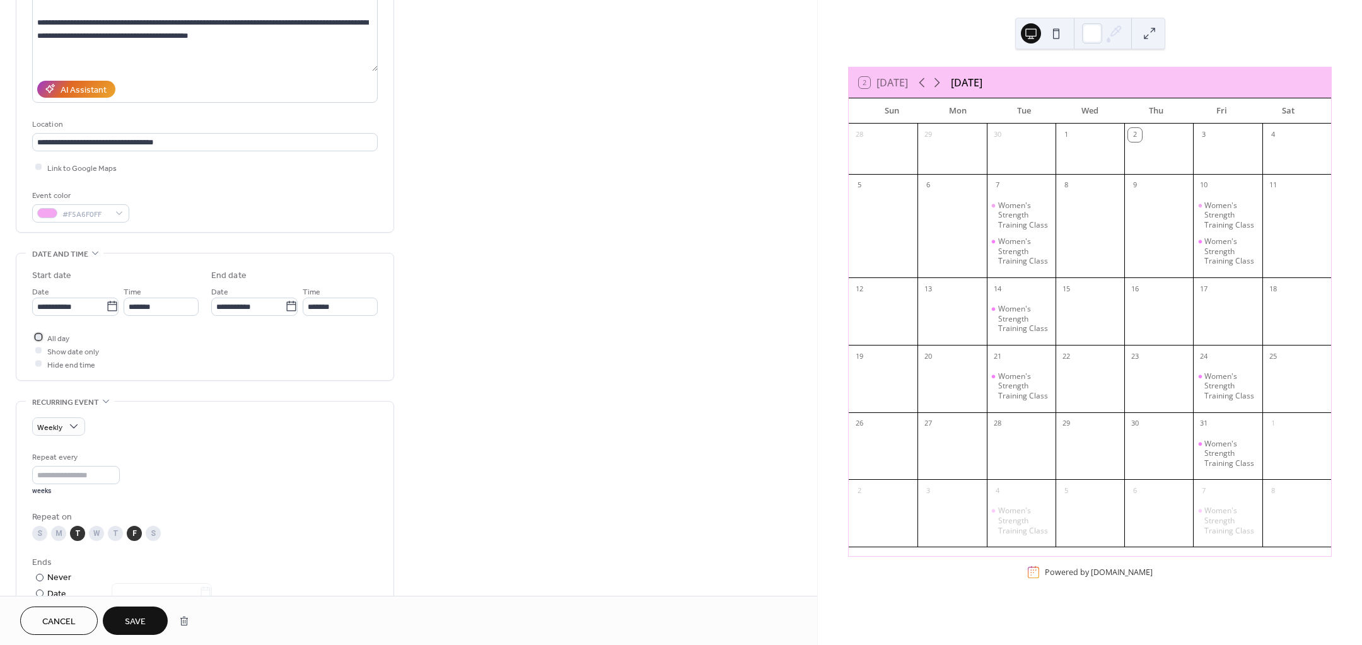
click at [37, 341] on div at bounding box center [38, 337] width 13 height 13
click at [260, 368] on div "All day Show date only Hide end time" at bounding box center [205, 351] width 346 height 40
click at [1032, 320] on div "Women's Strength Training Class" at bounding box center [1024, 319] width 52 height 30
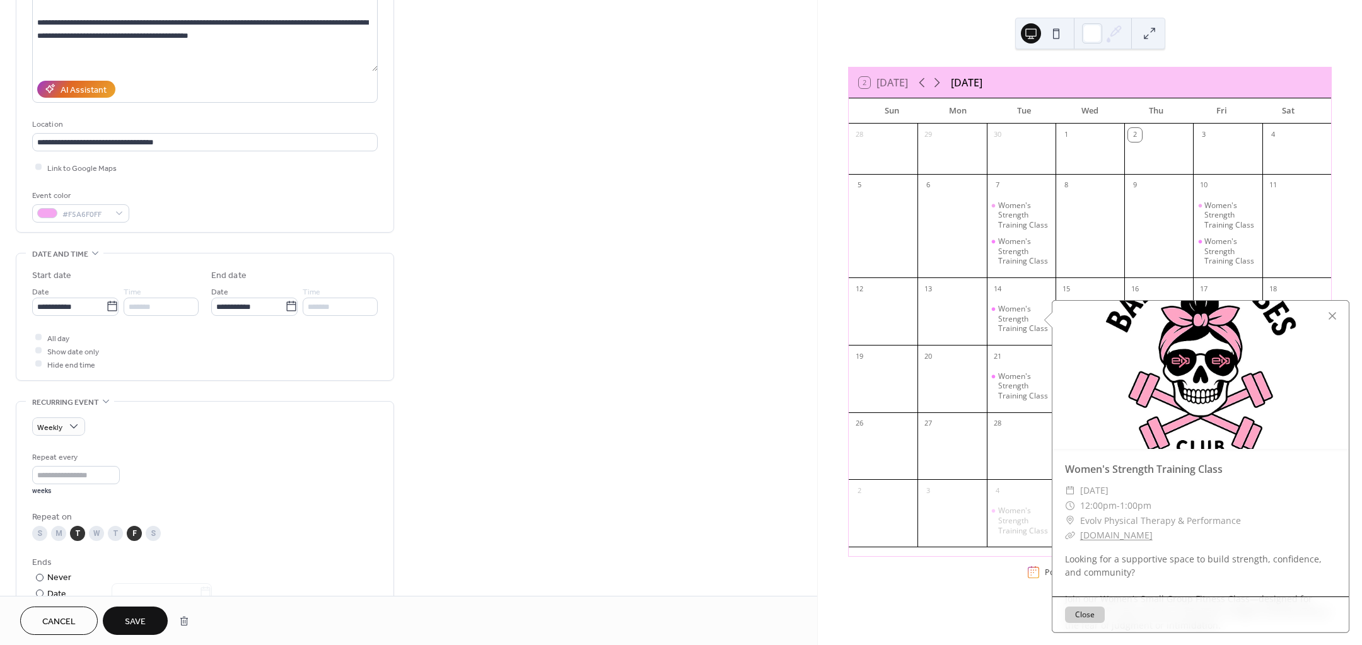
click at [670, 334] on div "**********" at bounding box center [408, 523] width 817 height 1223
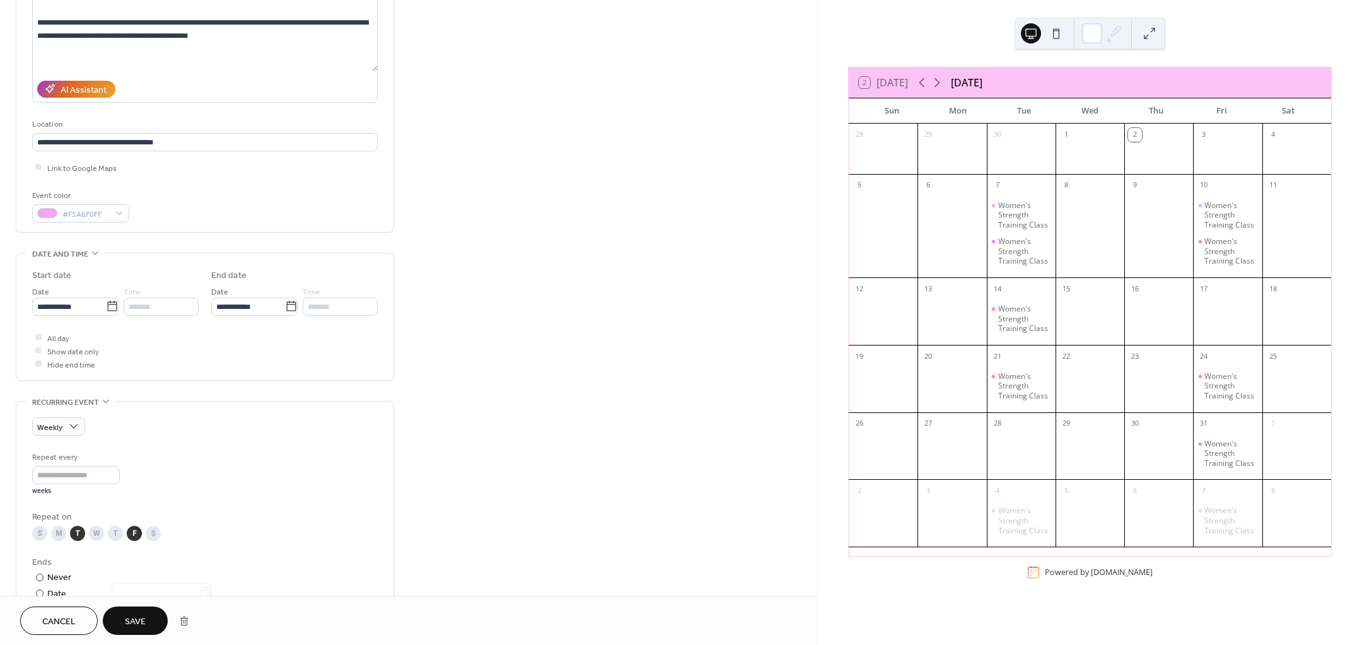
click at [1047, 249] on div "Women's Strength Training Class" at bounding box center [1024, 251] width 52 height 30
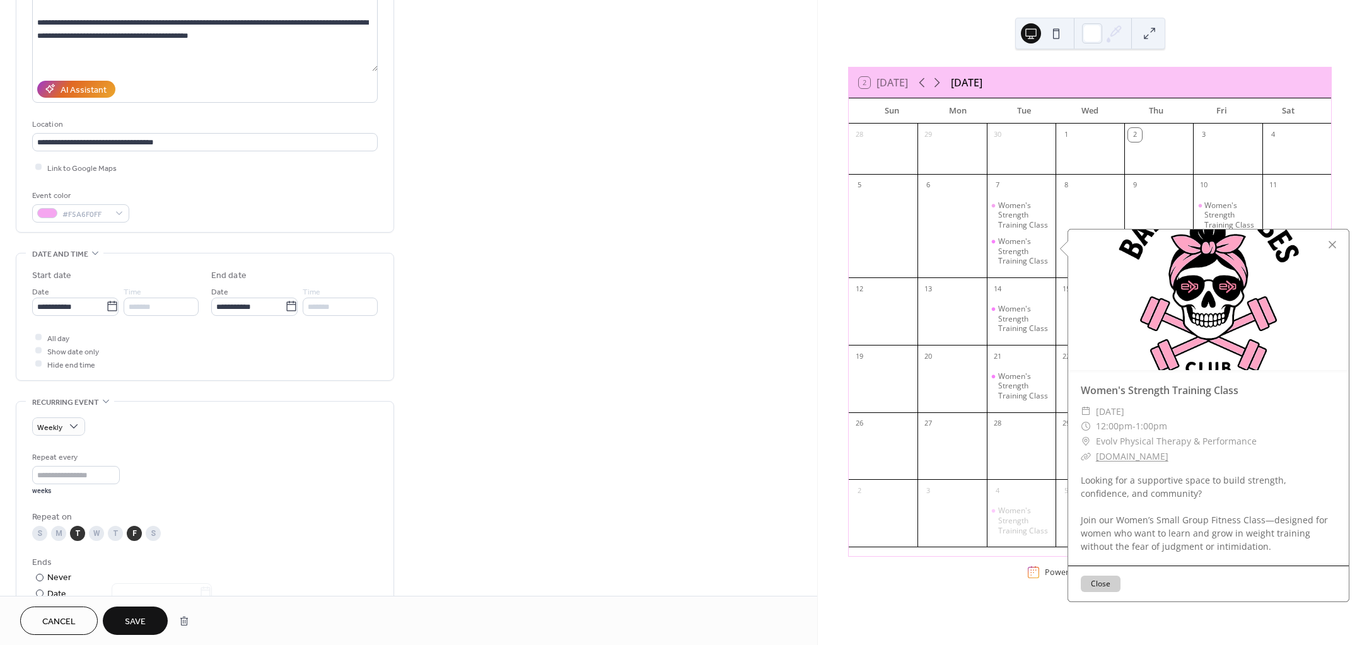
click at [1024, 208] on div "Women's Strength Training Class" at bounding box center [1024, 216] width 52 height 30
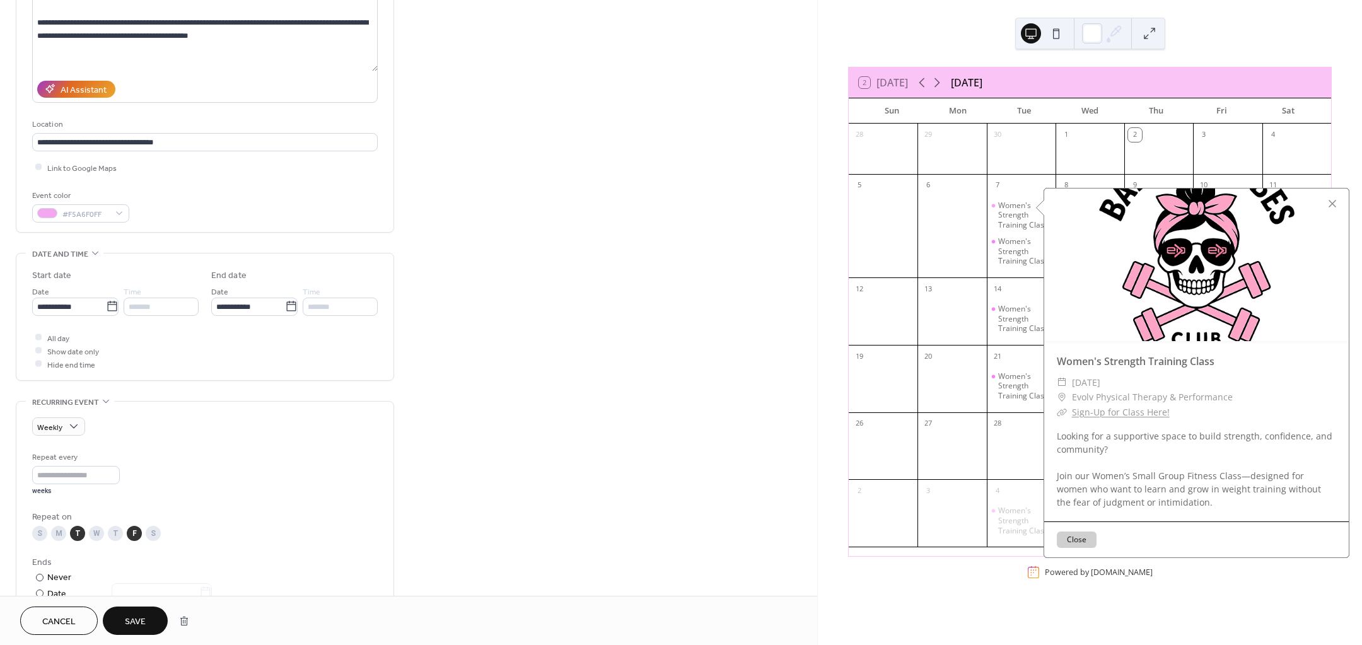
click at [513, 287] on div "**********" at bounding box center [408, 523] width 817 height 1223
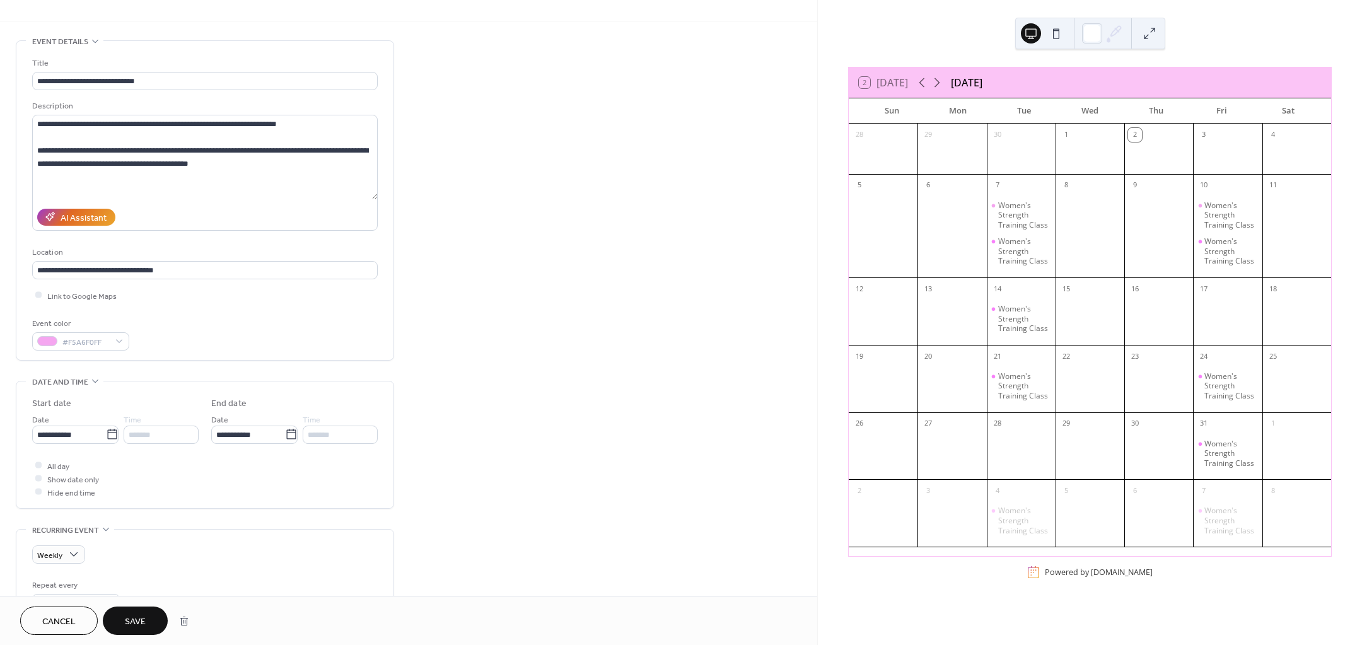
scroll to position [0, 0]
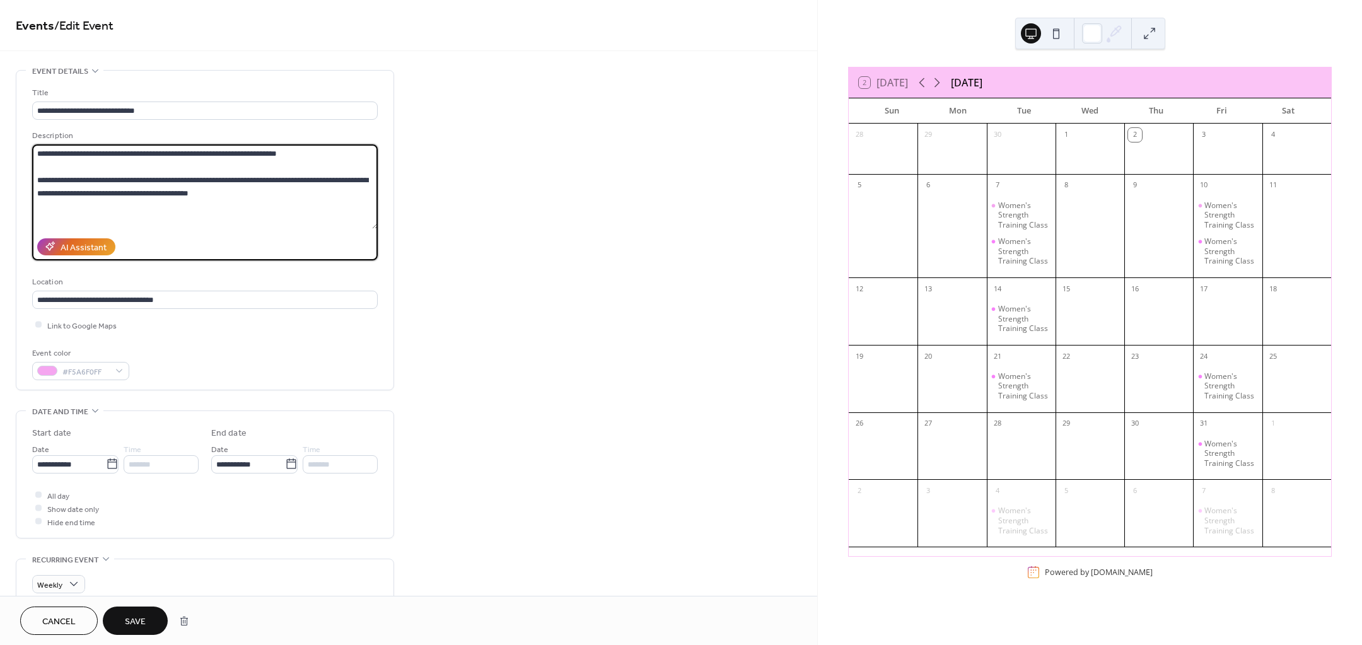
click at [328, 149] on textarea "**********" at bounding box center [205, 186] width 346 height 85
click at [281, 197] on textarea "**********" at bounding box center [205, 186] width 346 height 85
drag, startPoint x: 212, startPoint y: 214, endPoint x: 33, endPoint y: 218, distance: 179.1
click at [28, 218] on div "**********" at bounding box center [204, 230] width 377 height 319
click at [32, 151] on div "**********" at bounding box center [204, 230] width 377 height 319
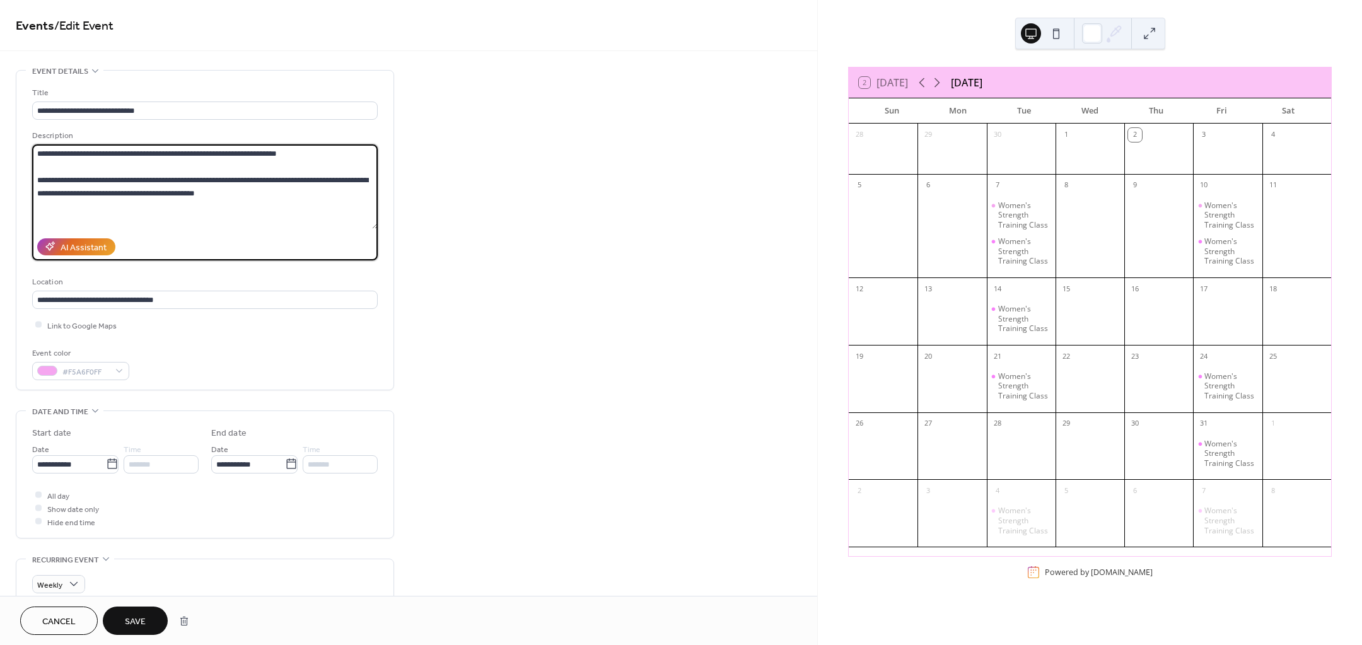
click at [39, 156] on textarea "**********" at bounding box center [205, 186] width 346 height 85
click at [43, 159] on textarea "**********" at bounding box center [205, 186] width 346 height 85
paste textarea "**********"
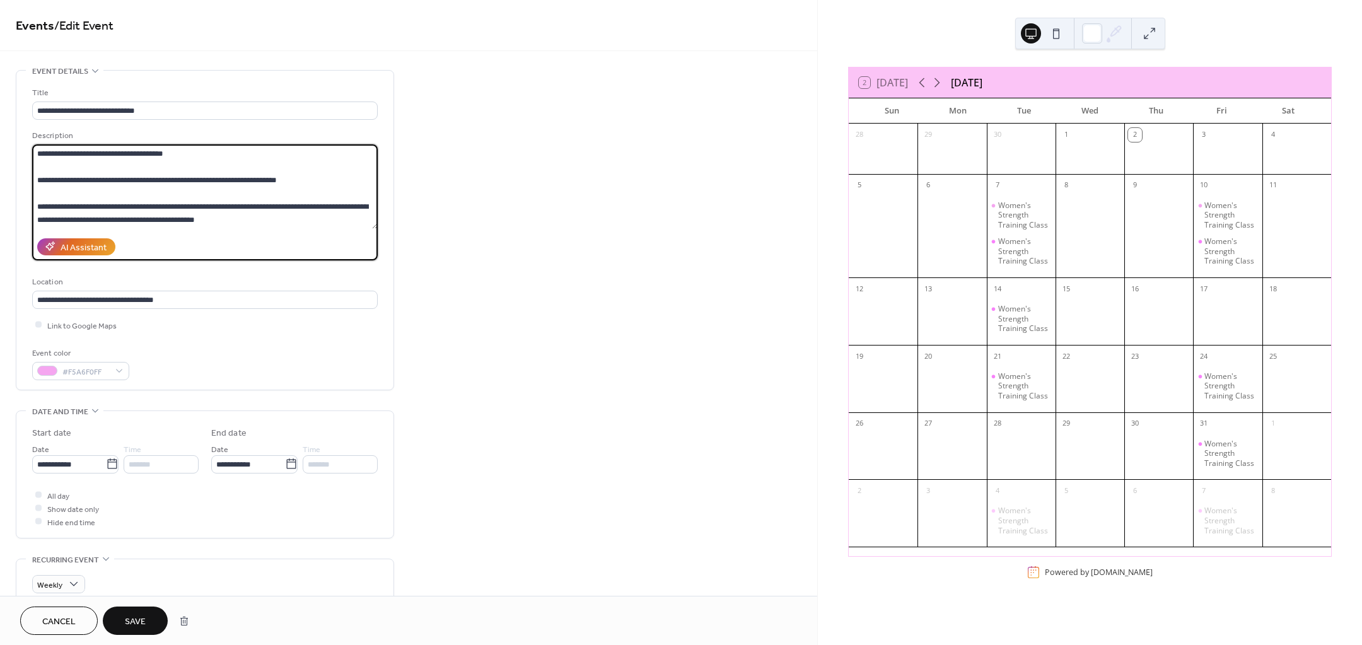
click at [306, 214] on textarea "**********" at bounding box center [205, 186] width 346 height 85
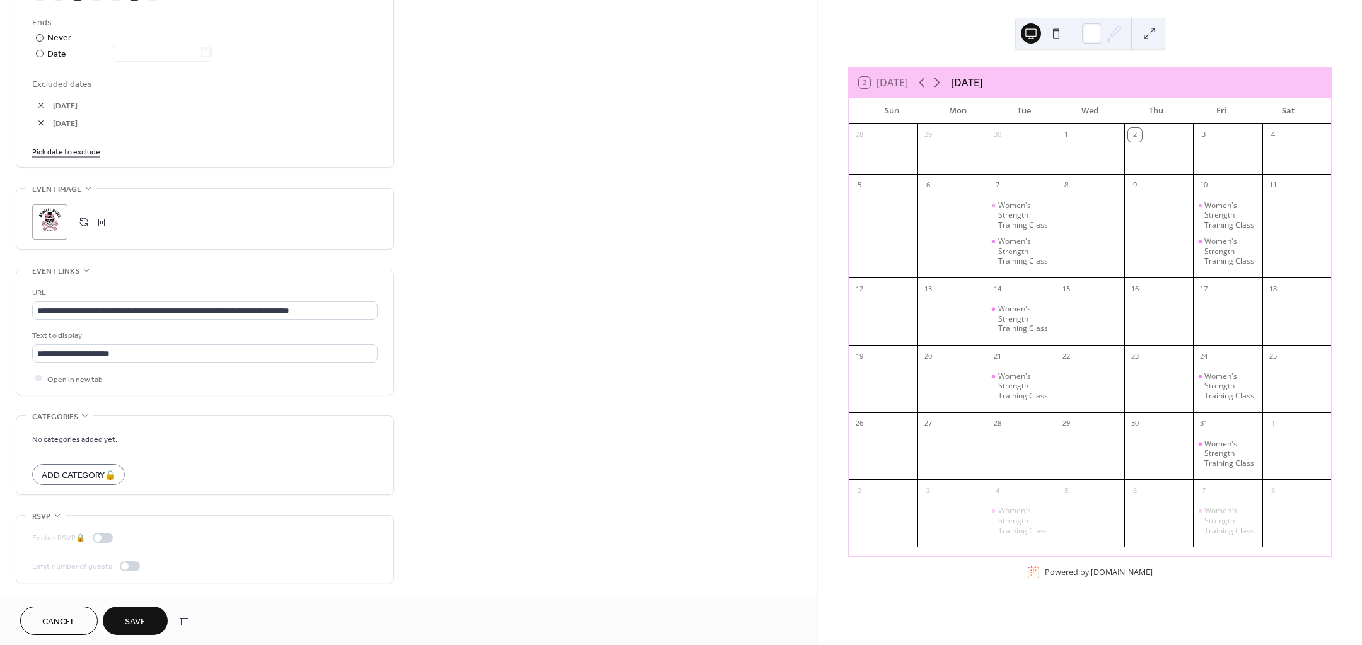
scroll to position [701, 0]
type textarea "**********"
click at [129, 616] on span "Save" at bounding box center [135, 621] width 21 height 13
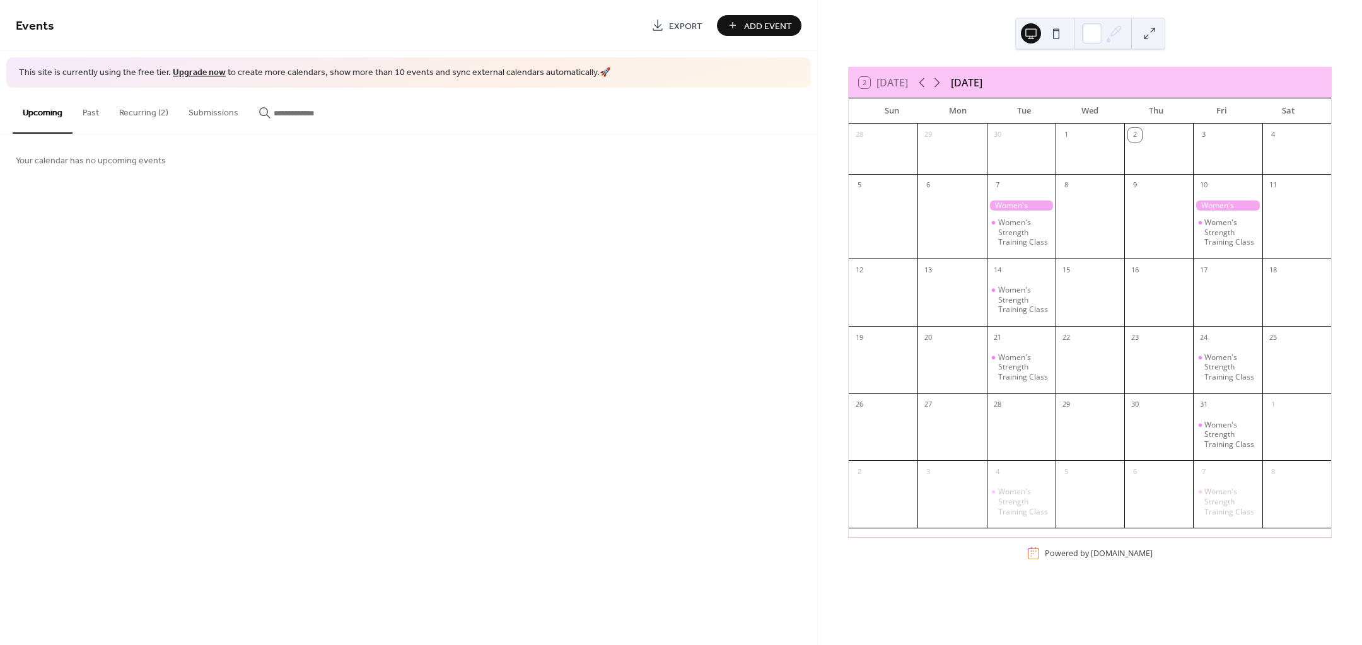
click at [1022, 204] on div at bounding box center [1021, 206] width 69 height 11
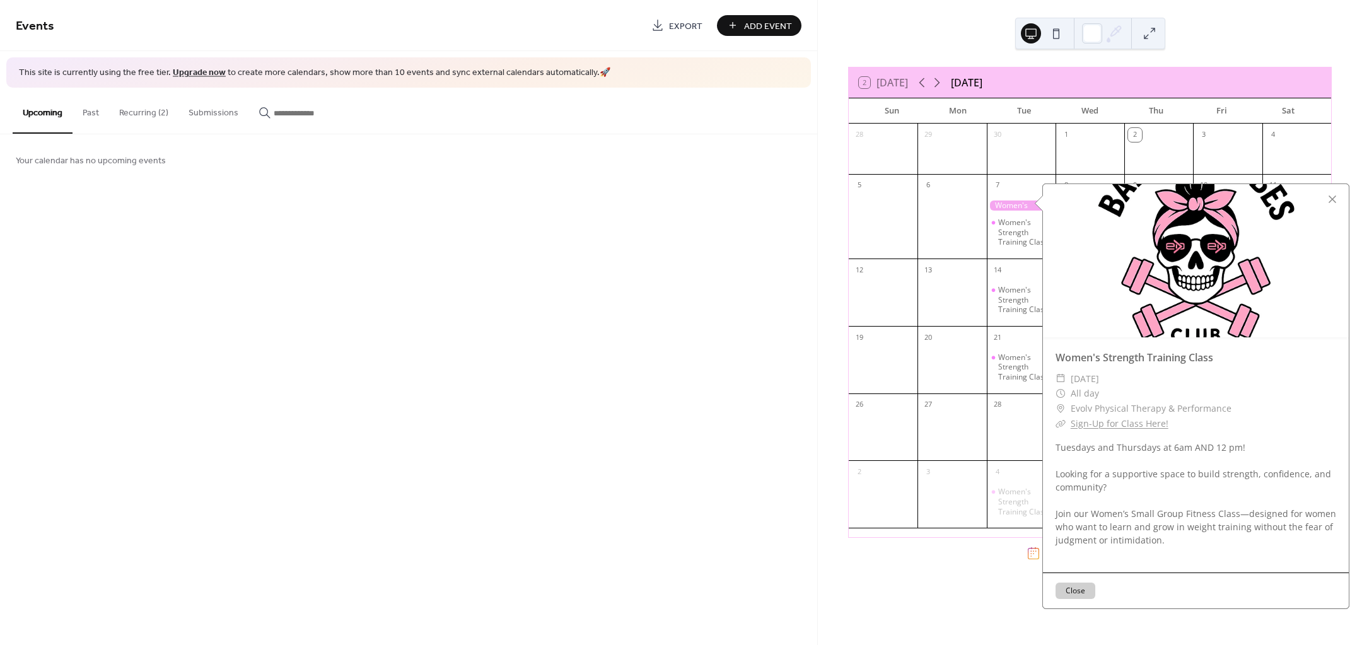
click at [1013, 238] on div "Women's Strength Training Class" at bounding box center [1024, 233] width 52 height 30
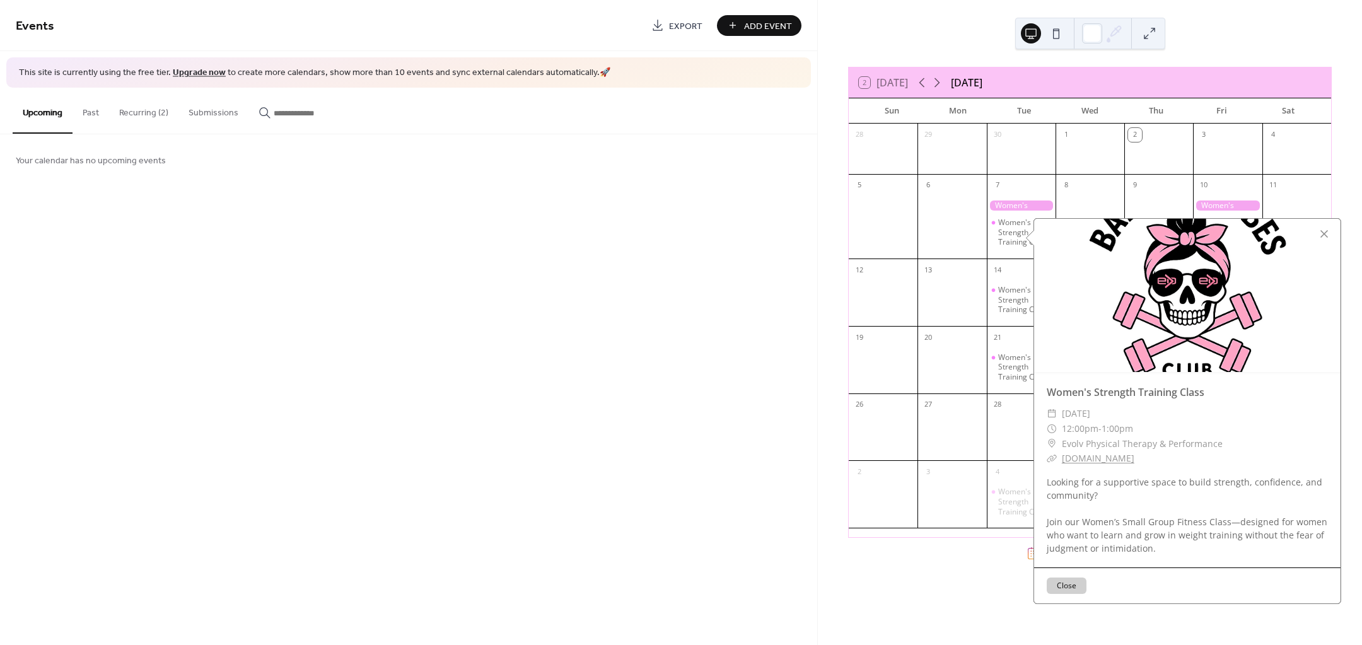
click at [1014, 205] on div at bounding box center [1021, 206] width 69 height 11
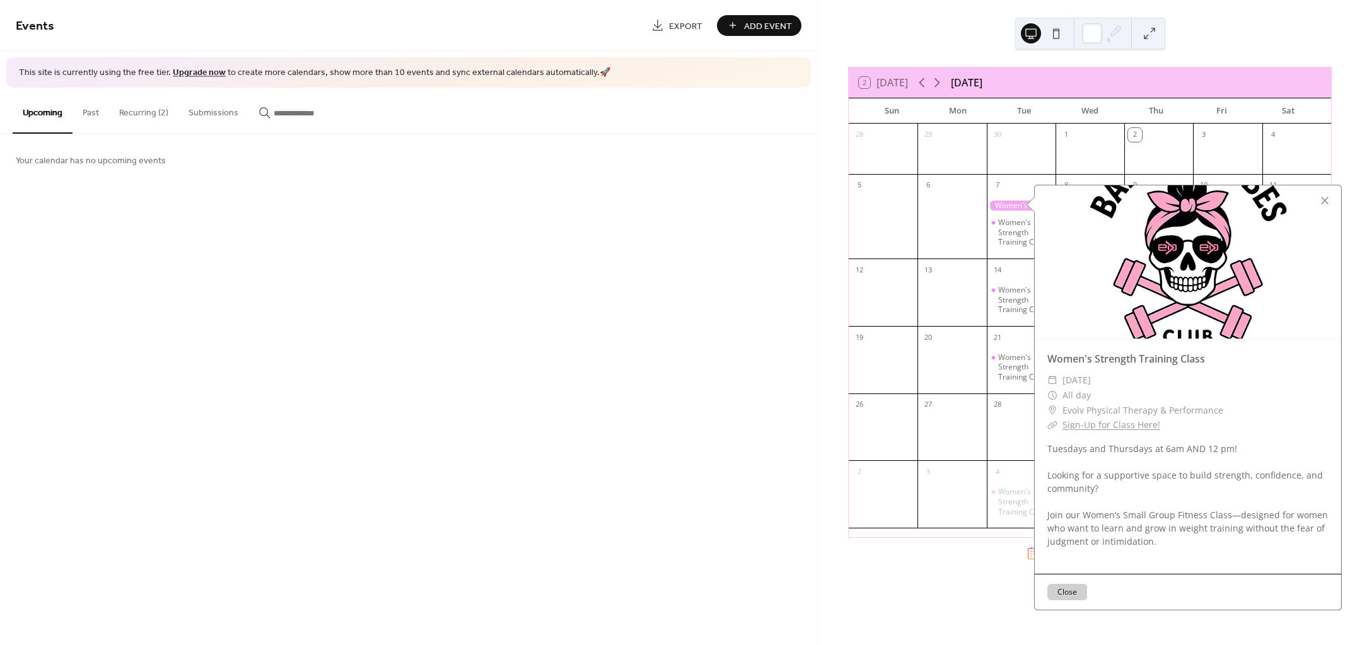
click at [1014, 244] on div "Women's Strength Training Class" at bounding box center [1024, 233] width 52 height 30
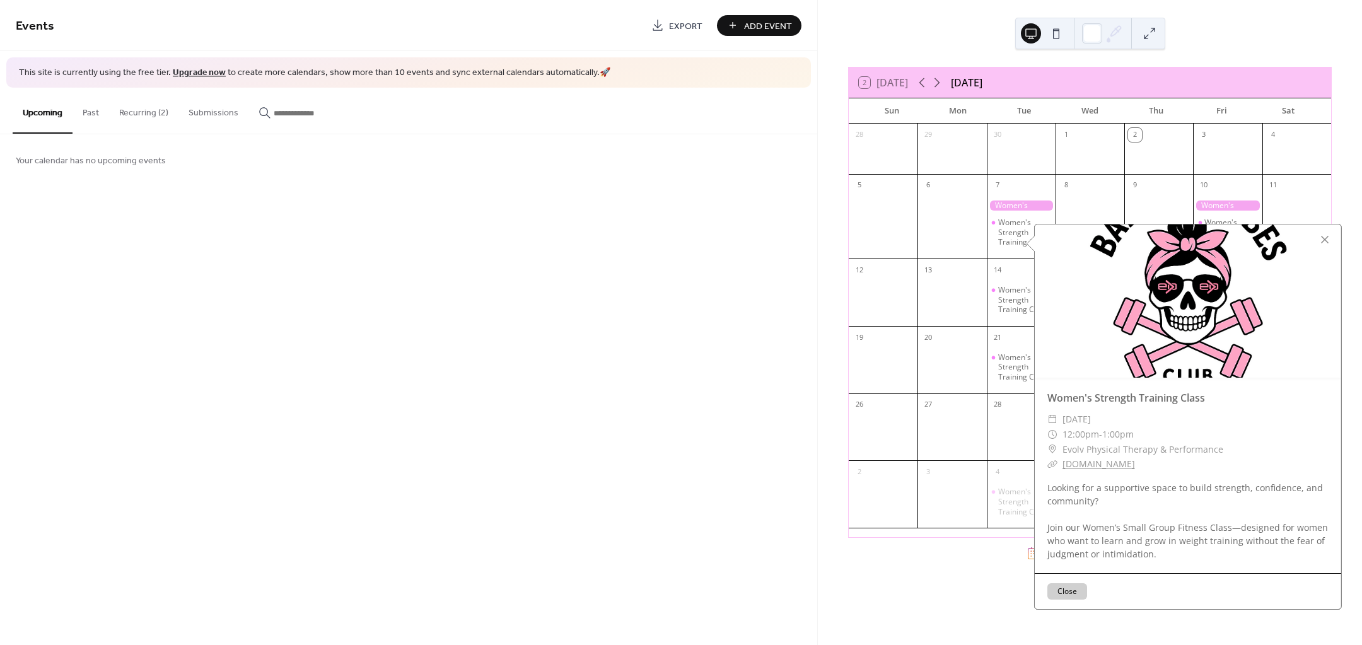
click at [165, 109] on button "Recurring (2)" at bounding box center [143, 110] width 69 height 45
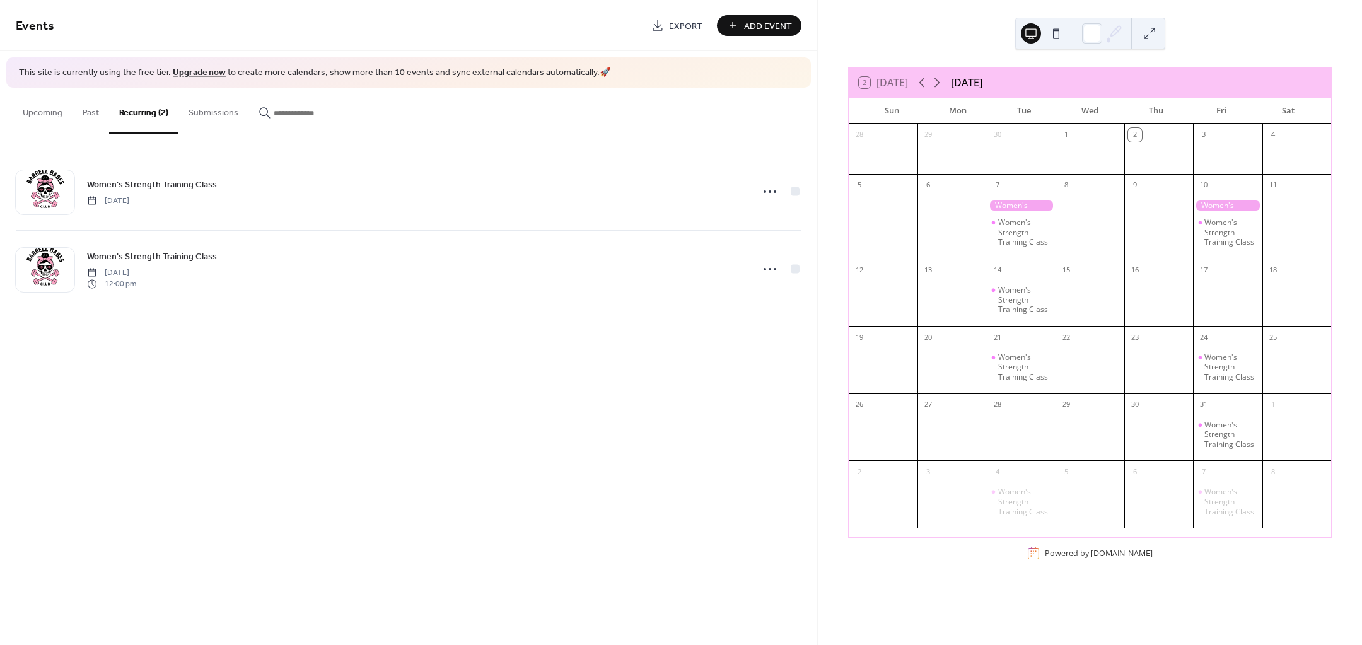
click at [215, 282] on div "Women's Strength Training Class Tuesday, October 7, 2025 12:00 pm" at bounding box center [416, 269] width 658 height 40
click at [204, 258] on span "Women's Strength Training Class" at bounding box center [152, 256] width 130 height 13
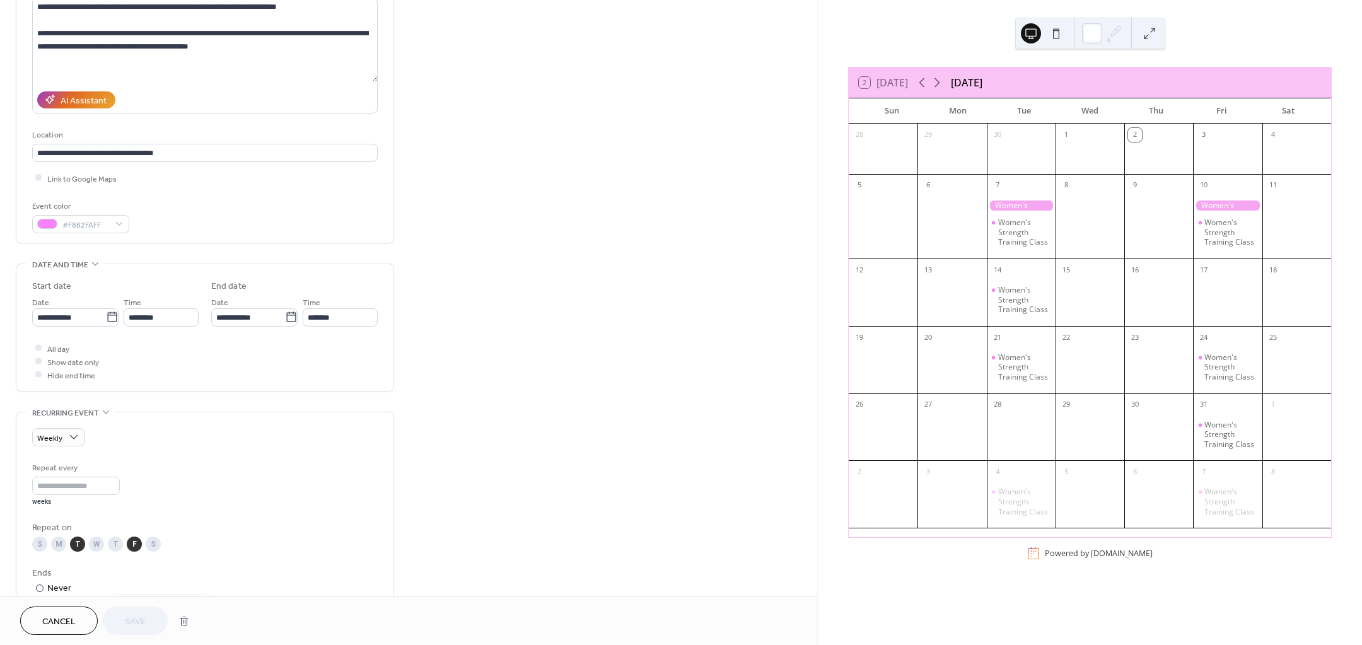
scroll to position [158, 0]
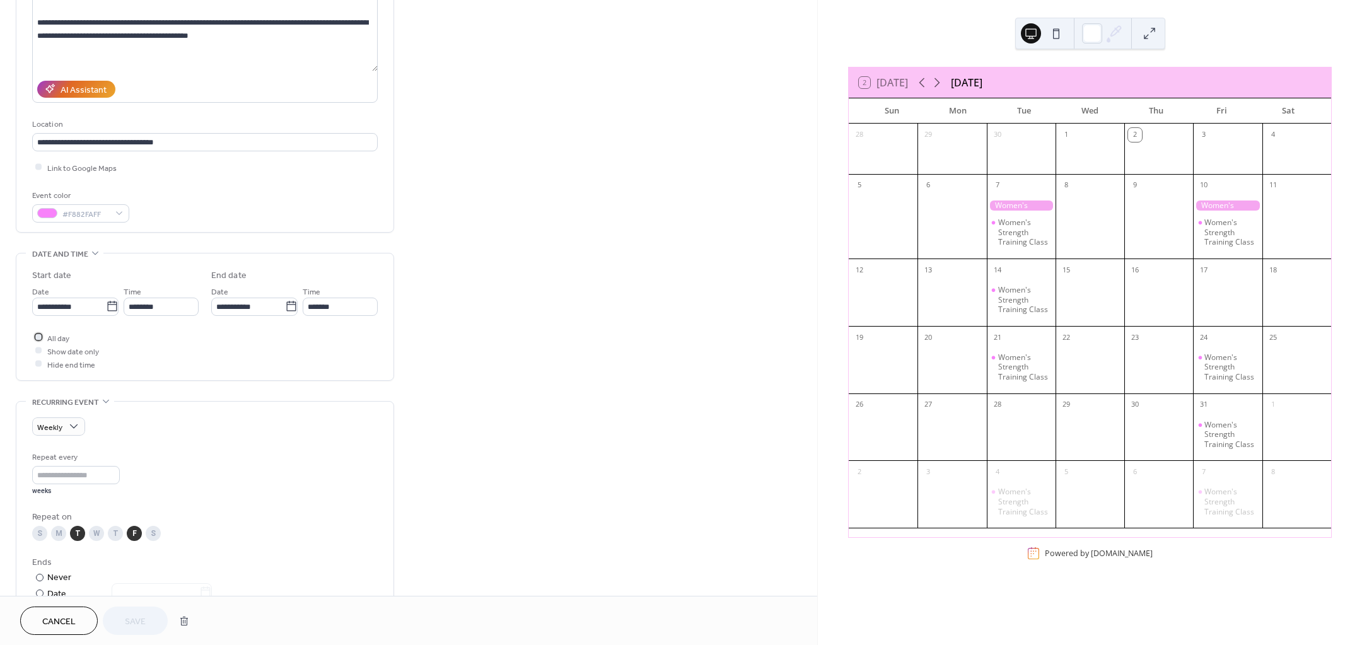
click at [55, 335] on span "All day" at bounding box center [58, 338] width 22 height 13
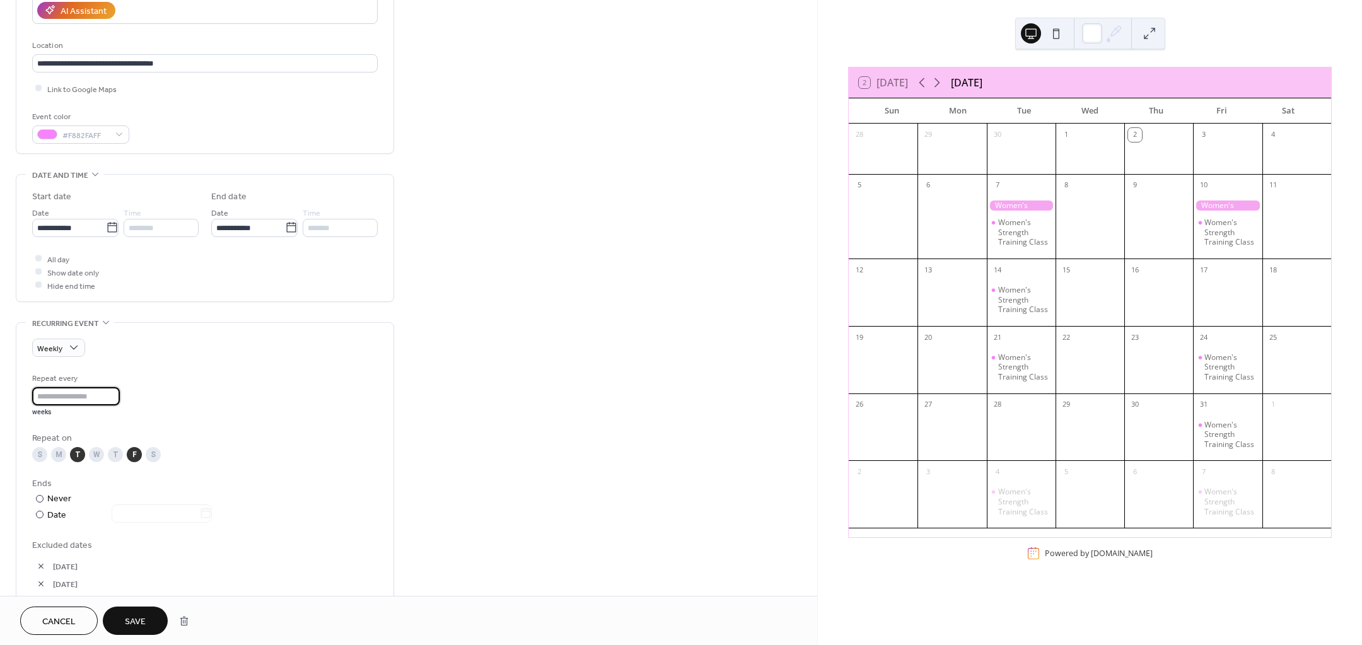
click at [119, 392] on input "*" at bounding box center [76, 396] width 88 height 18
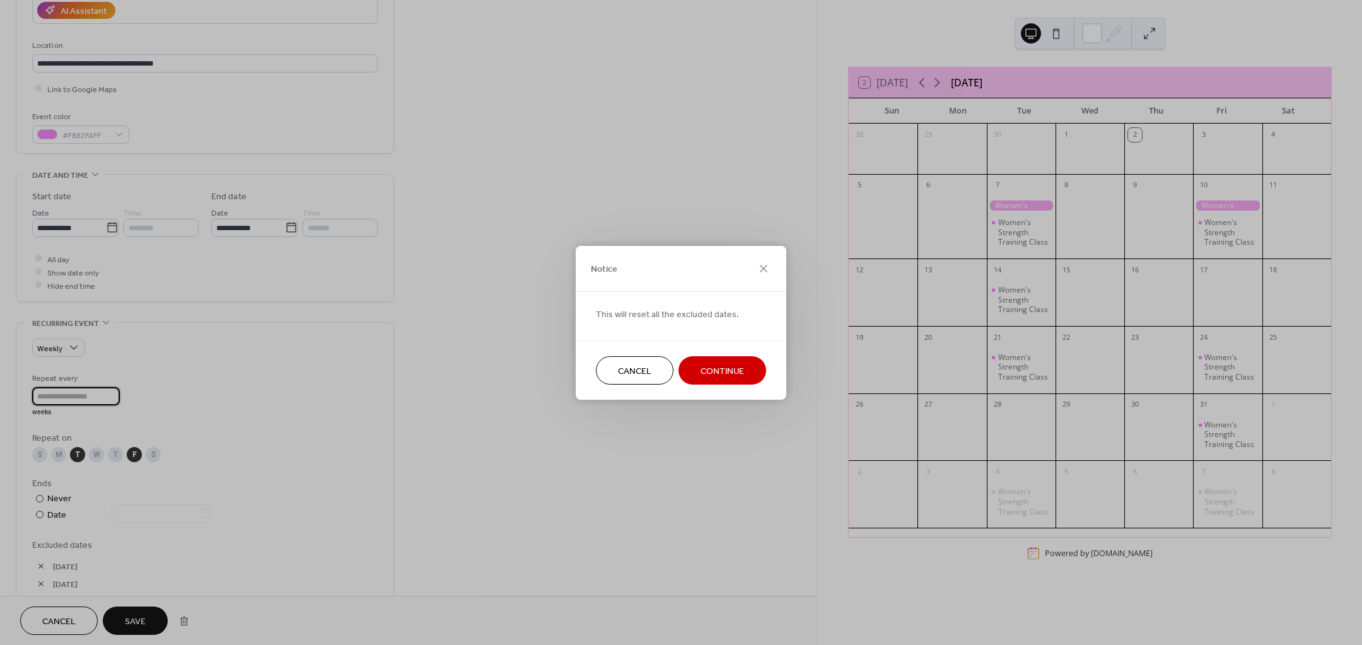
click at [750, 373] on button "Continue" at bounding box center [723, 370] width 88 height 28
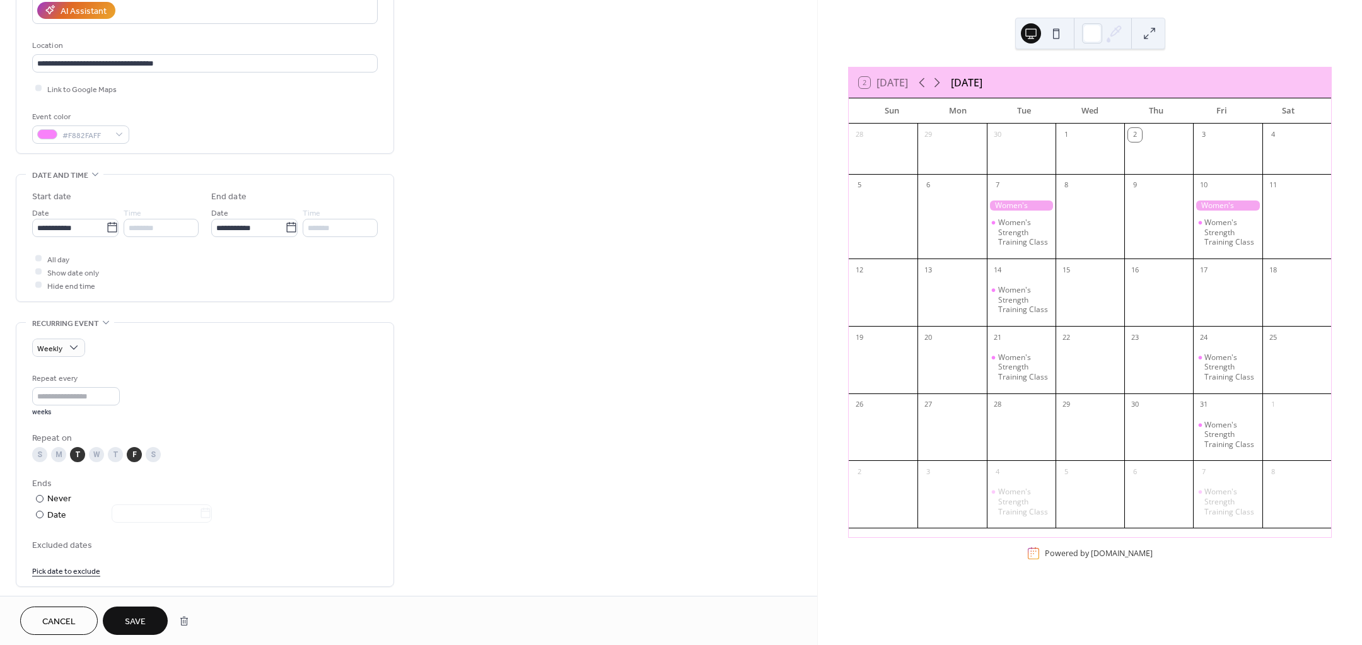
click at [60, 272] on span "Show date only" at bounding box center [73, 272] width 52 height 13
click at [64, 282] on span "Hide end time" at bounding box center [71, 285] width 48 height 13
click at [37, 271] on div at bounding box center [38, 272] width 6 height 6
click at [38, 258] on icon at bounding box center [39, 259] width 4 height 4
click at [118, 394] on input "*" at bounding box center [76, 396] width 88 height 18
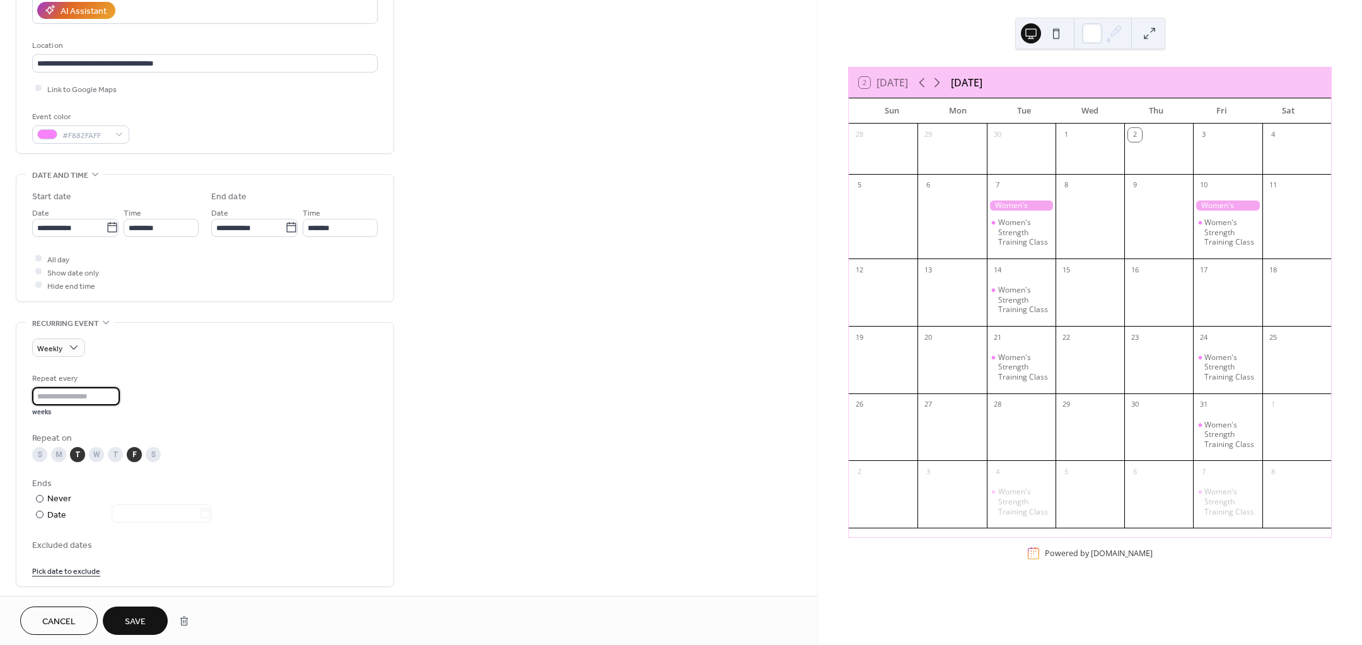
click at [118, 394] on input "*" at bounding box center [76, 396] width 88 height 18
type input "*"
click at [118, 394] on input "*" at bounding box center [76, 396] width 88 height 18
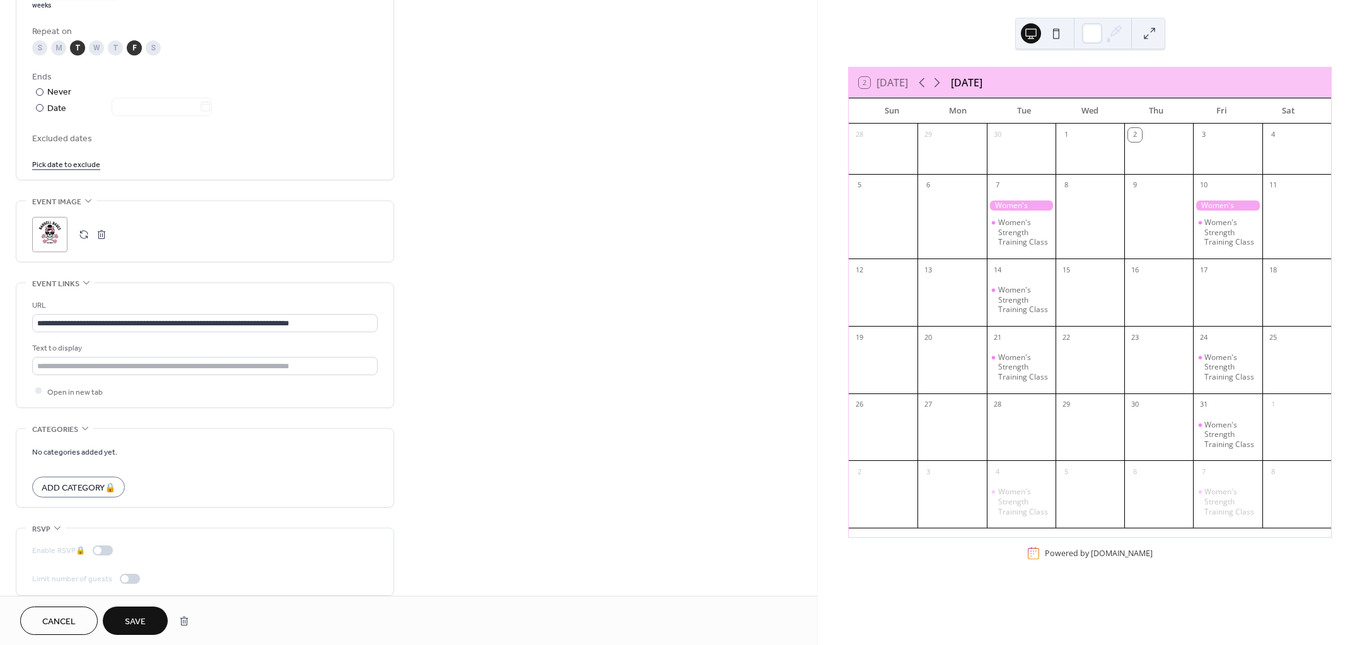
scroll to position [660, 0]
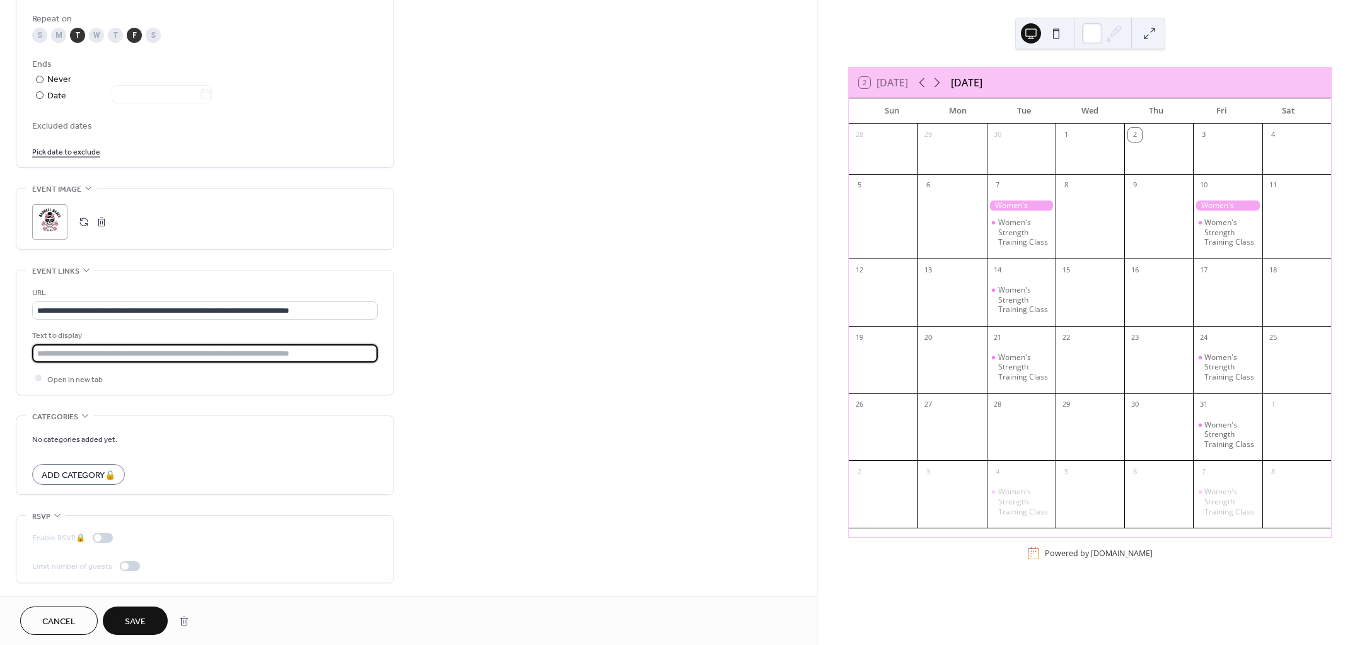
click at [150, 350] on input "text" at bounding box center [205, 353] width 346 height 18
type input "**********"
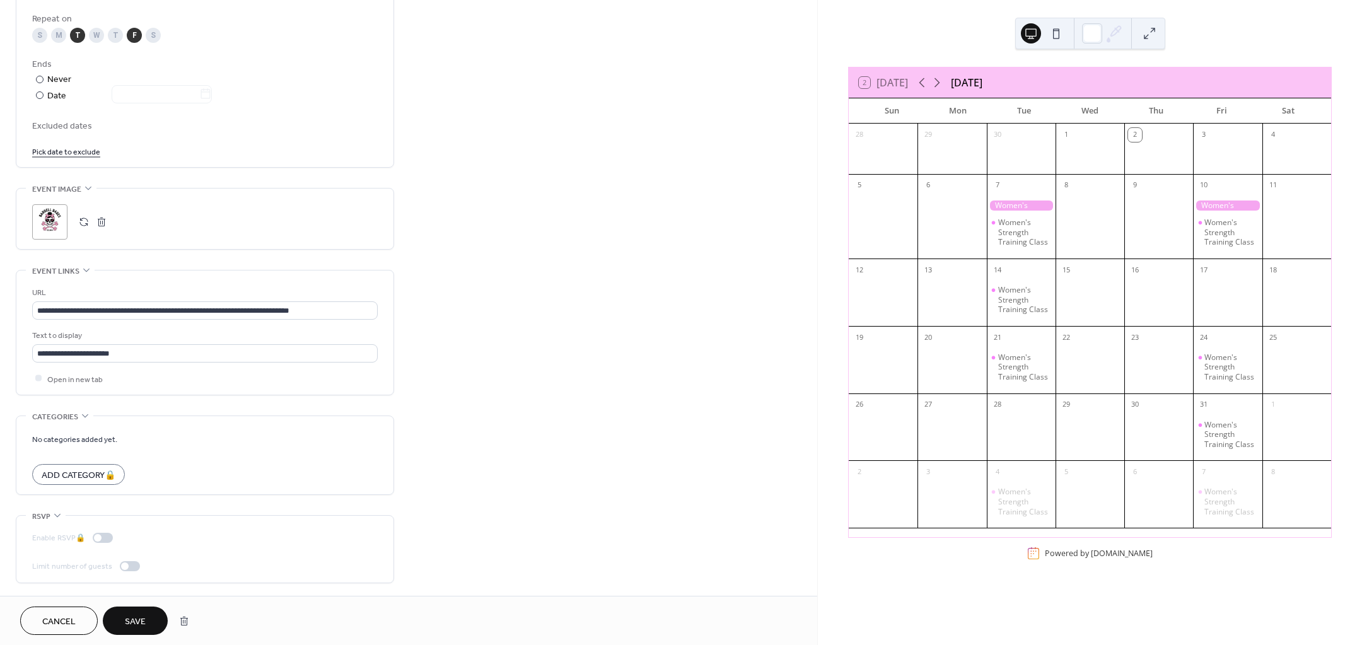
click at [143, 626] on span "Save" at bounding box center [135, 621] width 21 height 13
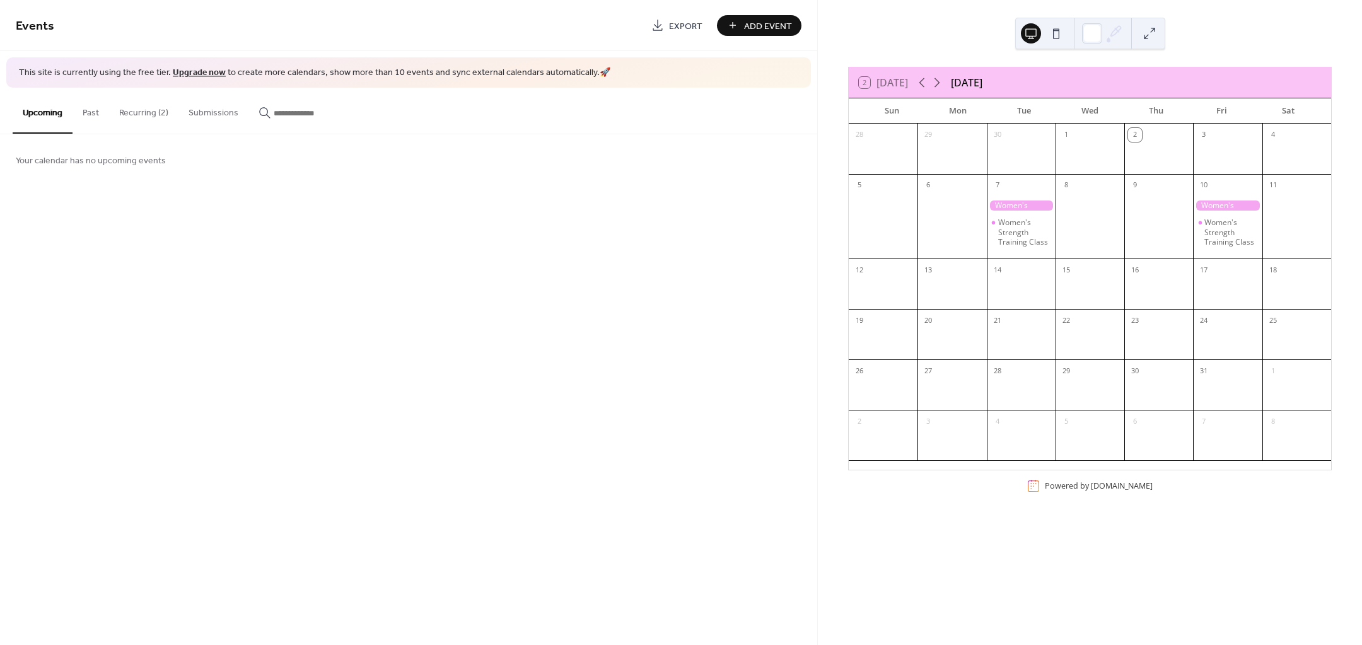
click at [143, 110] on button "Recurring (2)" at bounding box center [143, 110] width 69 height 45
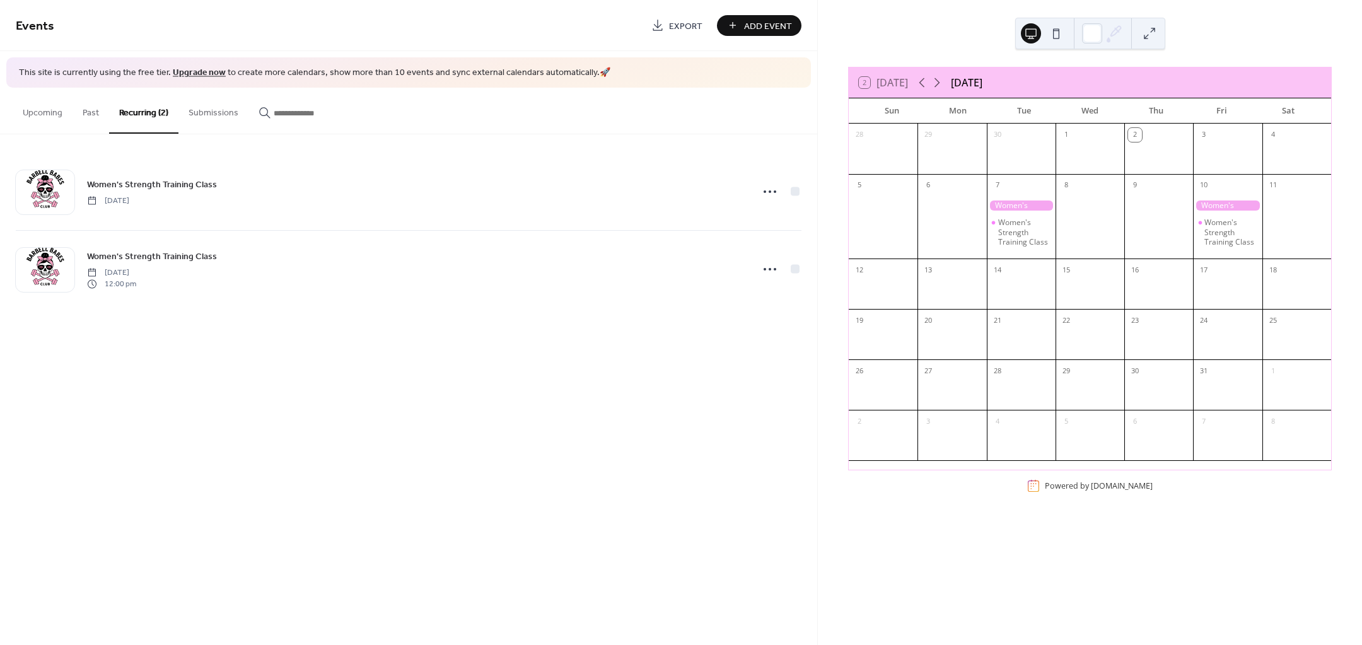
click at [194, 188] on span "Women's Strength Training Class" at bounding box center [152, 184] width 130 height 13
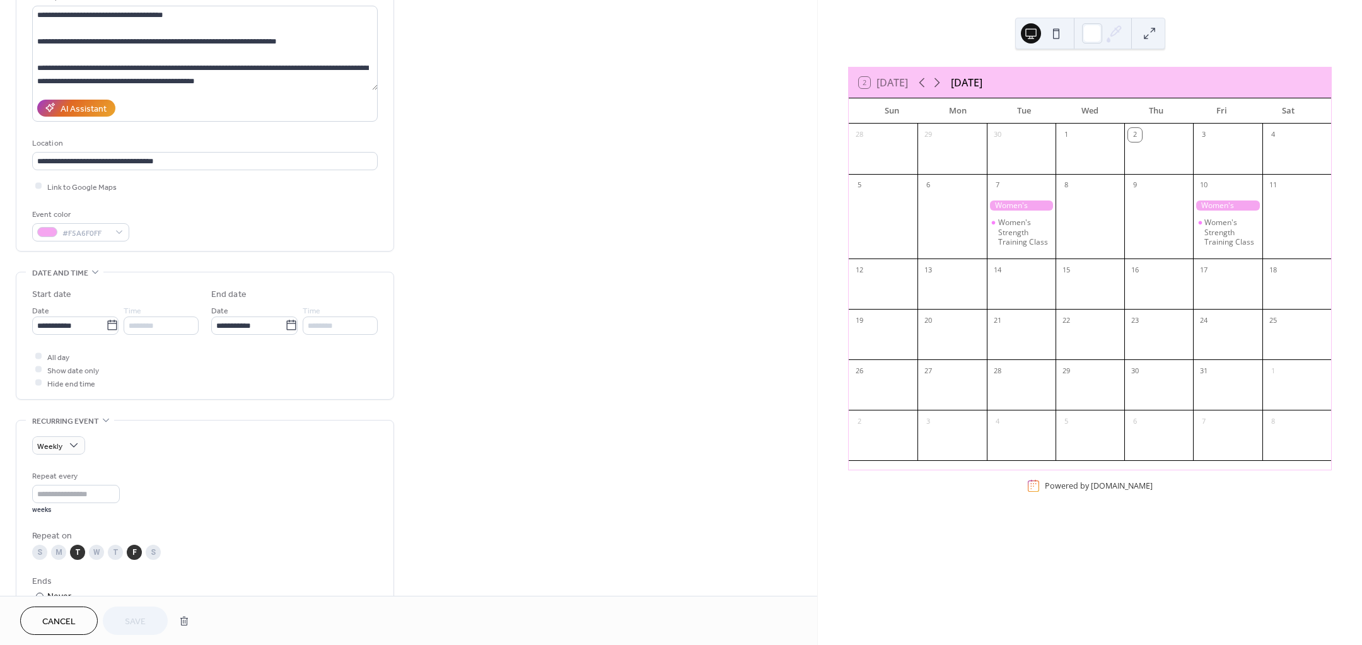
scroll to position [158, 0]
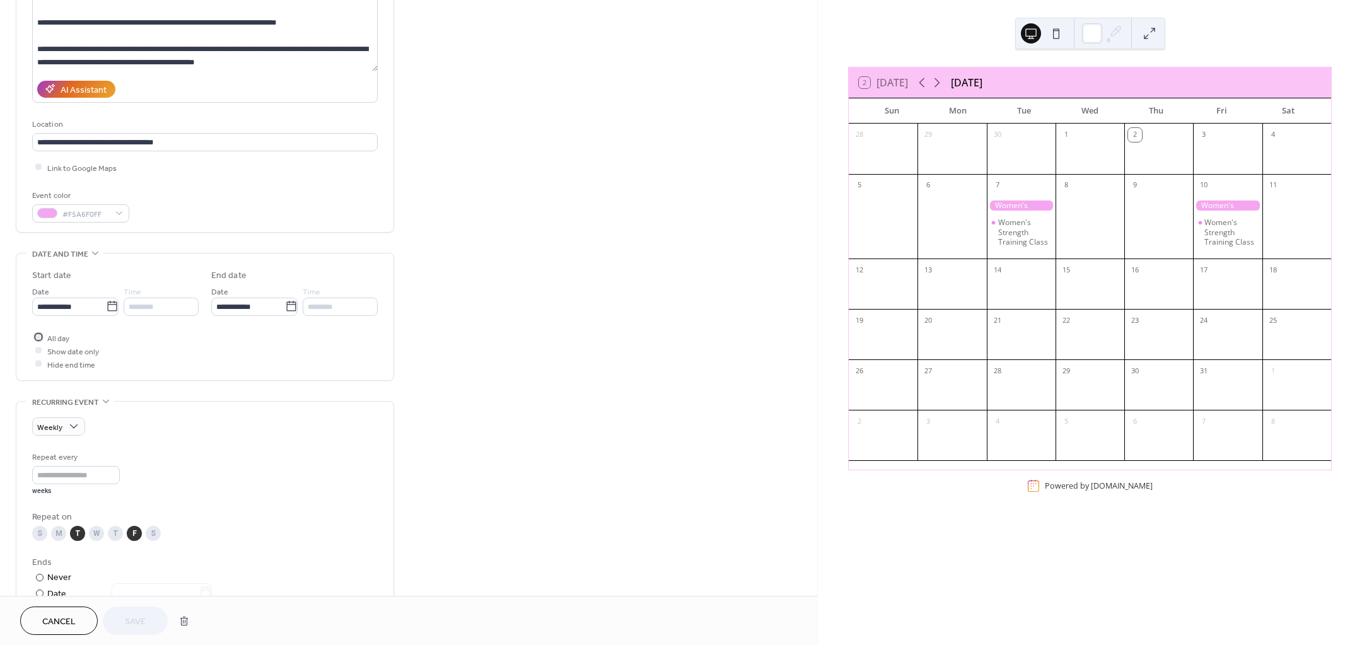
click at [40, 337] on icon at bounding box center [39, 337] width 4 height 4
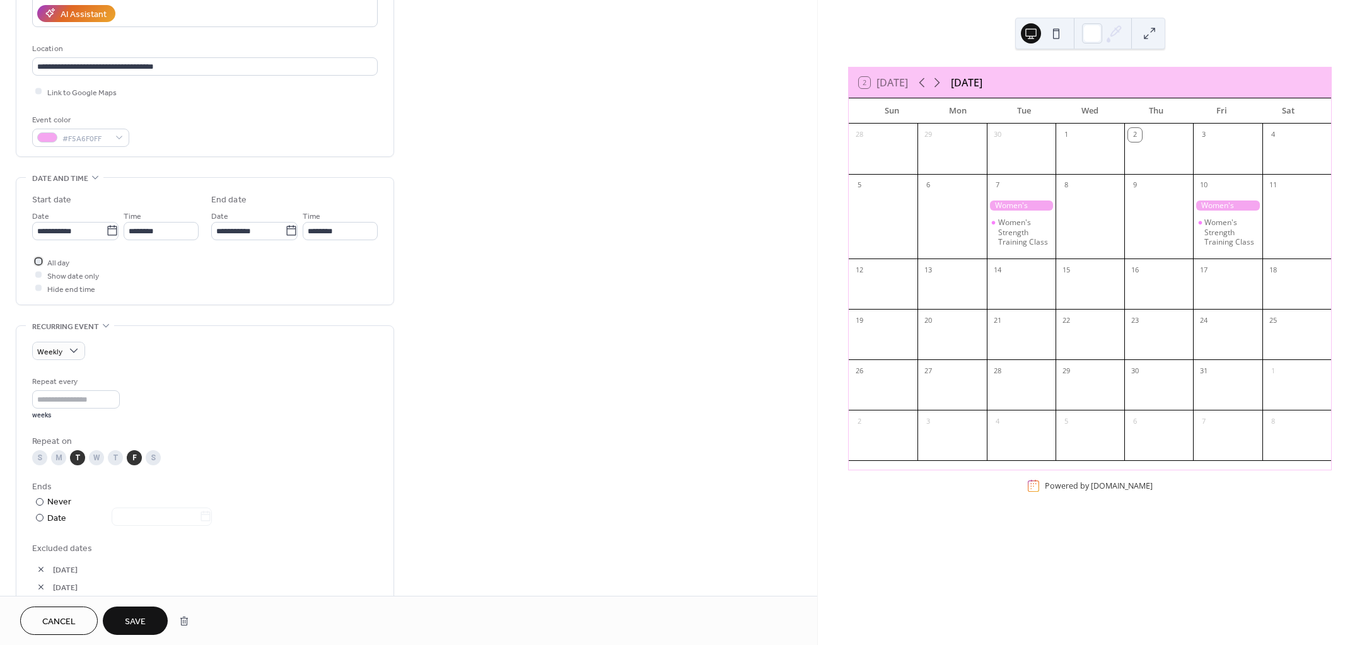
scroll to position [236, 0]
click at [153, 221] on input "********" at bounding box center [161, 228] width 75 height 18
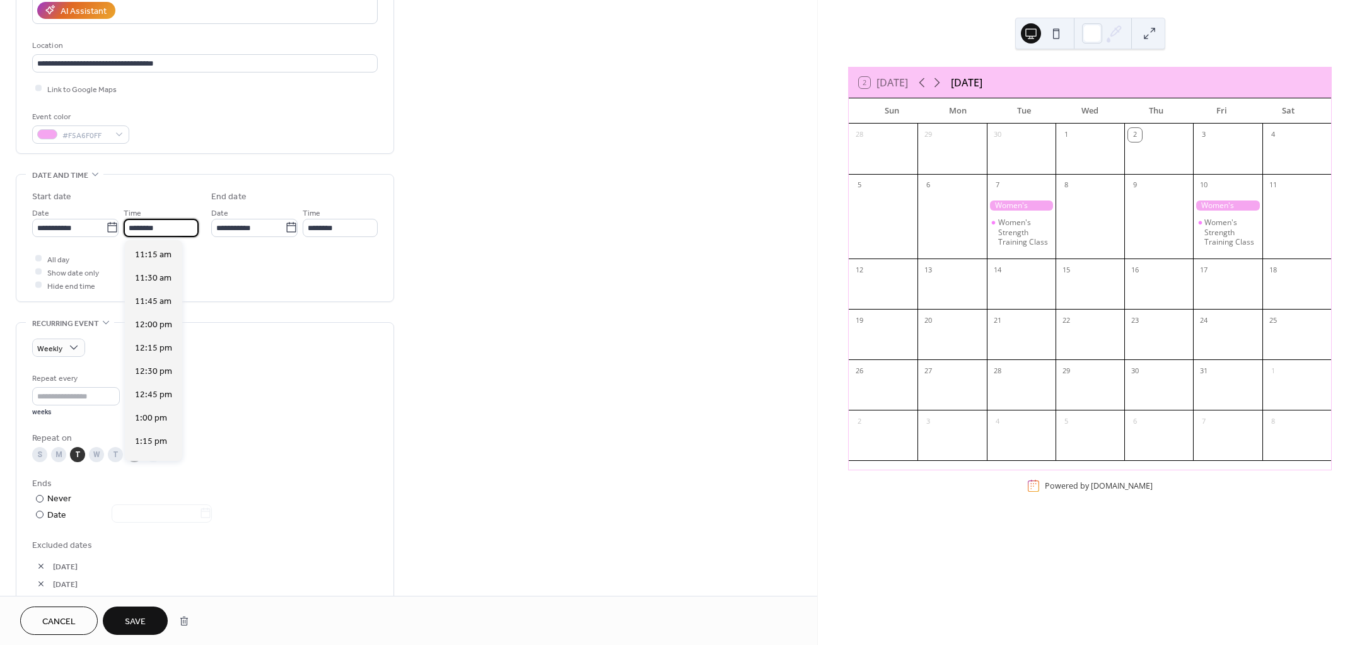
scroll to position [1104, 0]
click at [156, 268] on span "12:00 pm" at bounding box center [153, 268] width 37 height 13
type input "********"
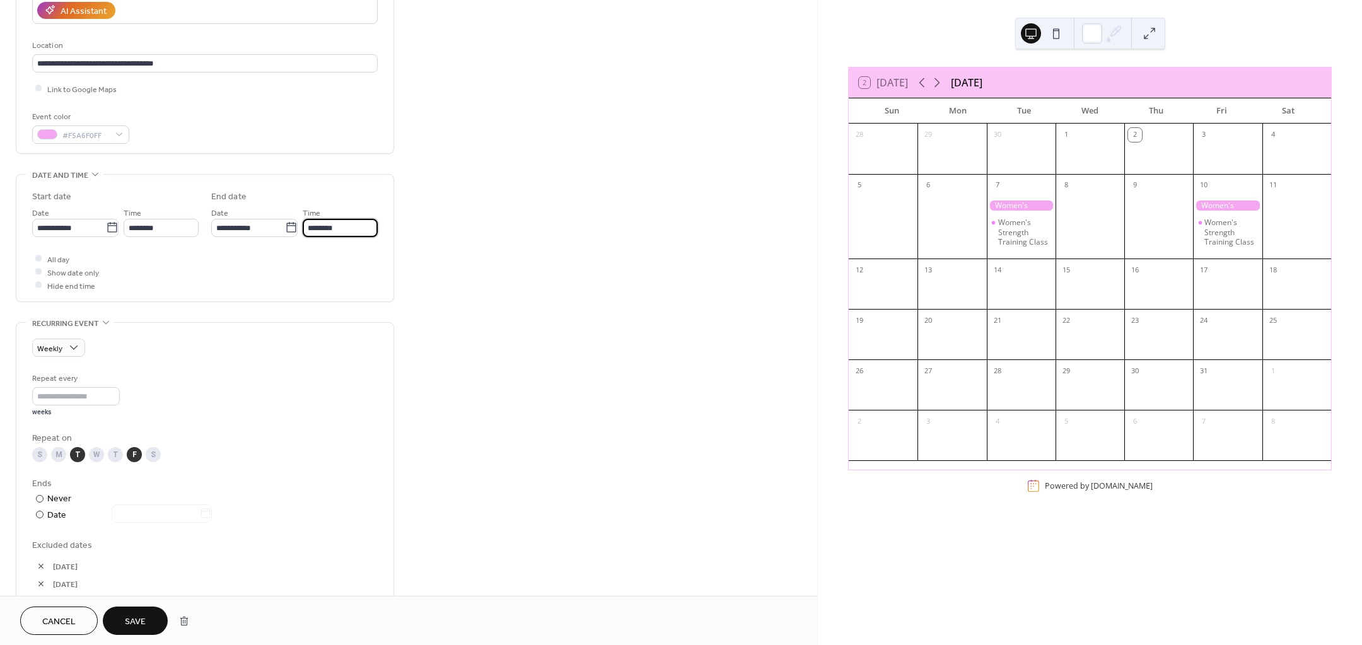
click at [338, 228] on input "********" at bounding box center [340, 228] width 75 height 18
click at [345, 324] on div "1:00 pm" at bounding box center [332, 321] width 57 height 23
type input "*******"
click at [277, 267] on div "All day Show date only Hide end time" at bounding box center [205, 272] width 346 height 40
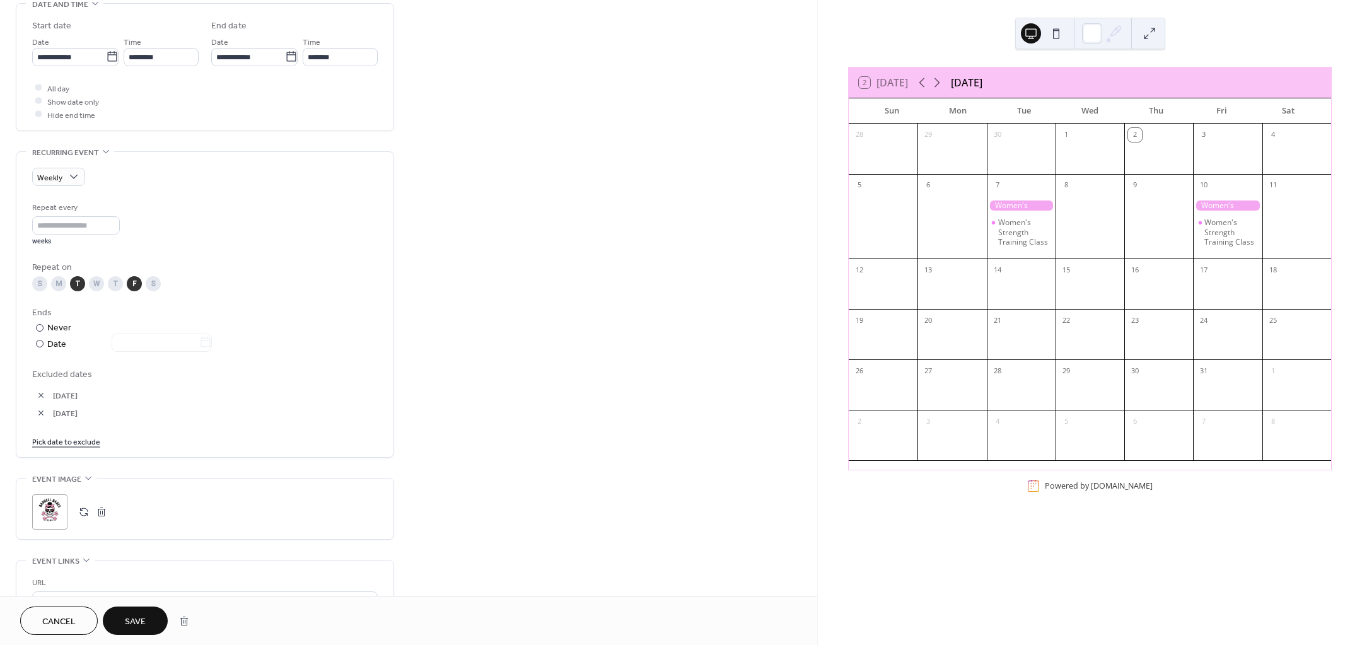
scroll to position [552, 0]
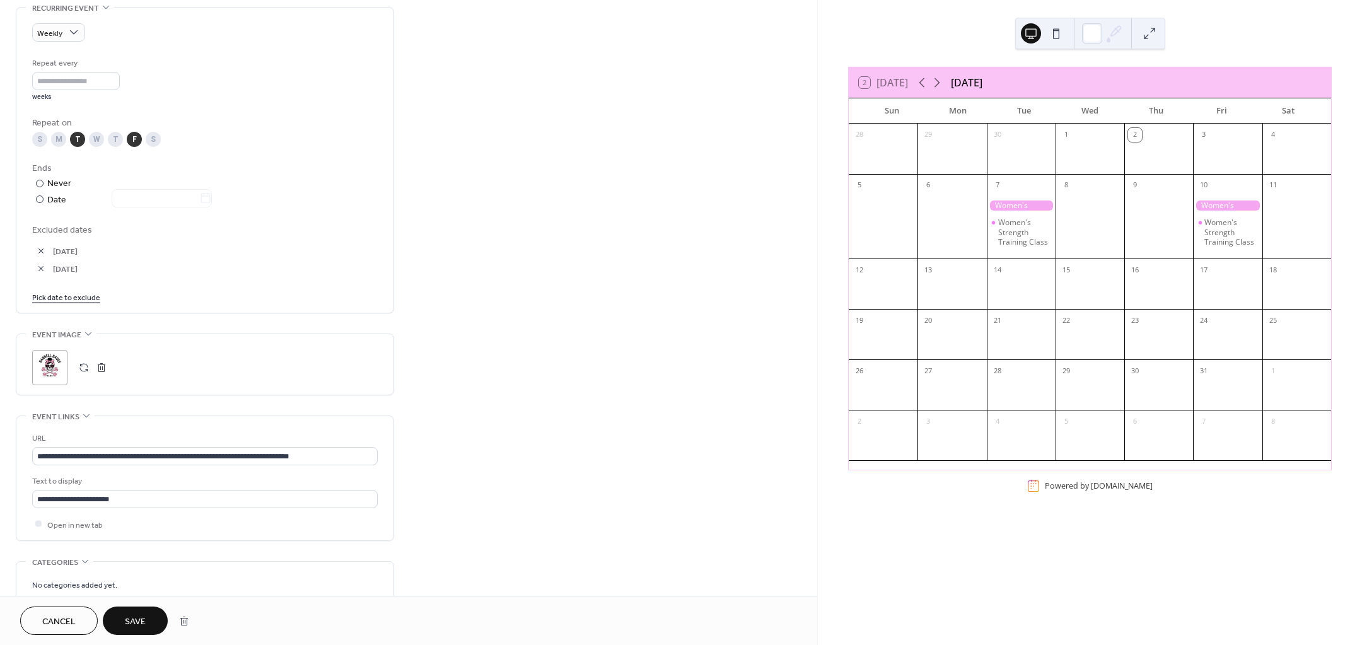
click at [139, 615] on span "Save" at bounding box center [135, 621] width 21 height 13
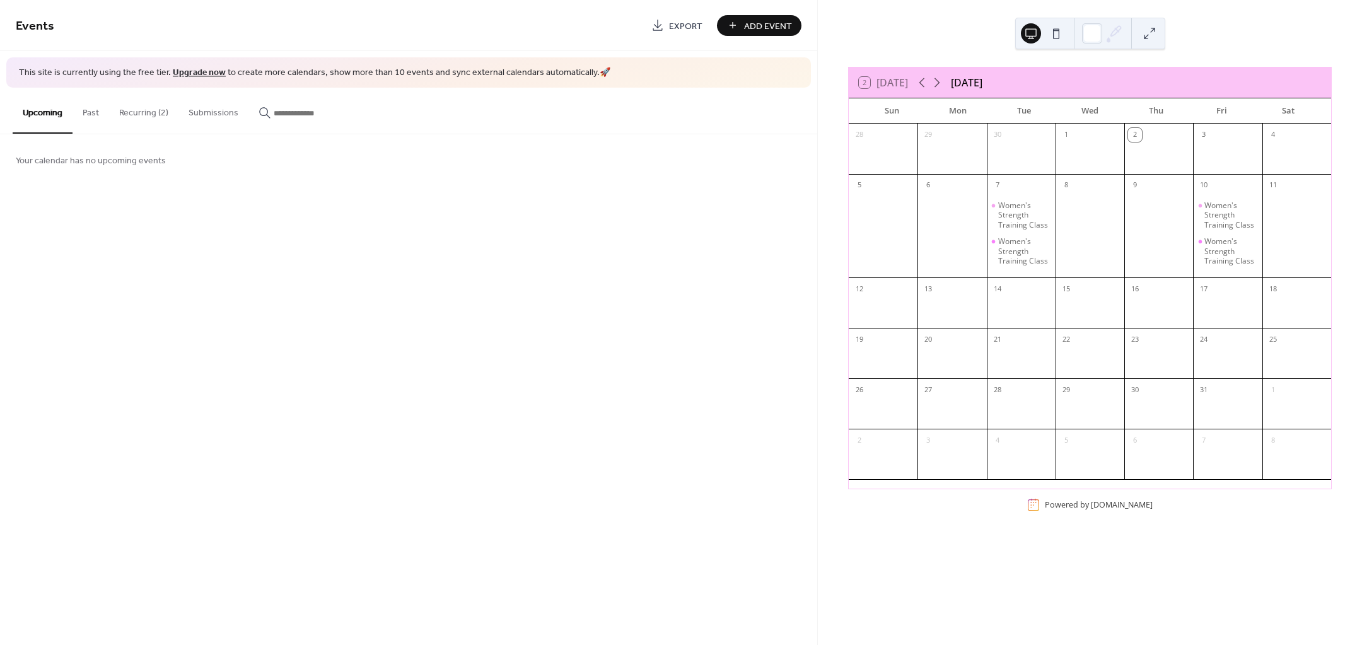
click at [163, 108] on button "Recurring (2)" at bounding box center [143, 110] width 69 height 45
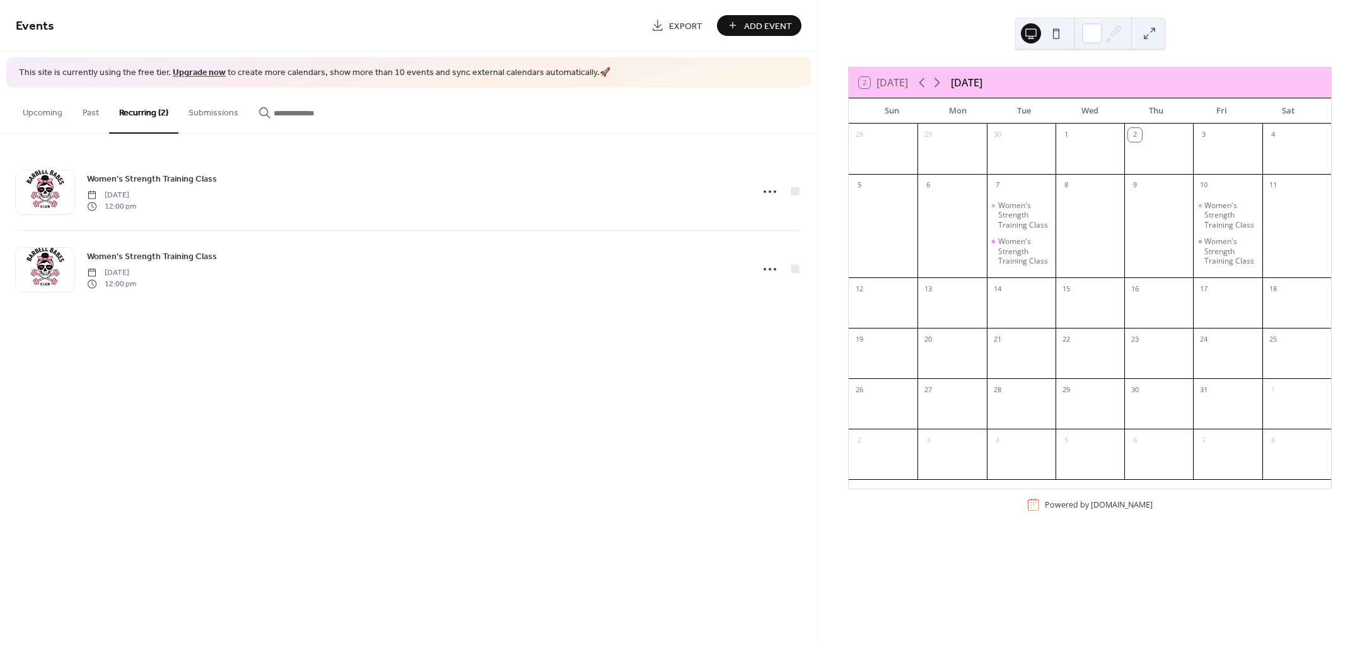
click at [178, 255] on span "Women's Strength Training Class" at bounding box center [152, 256] width 130 height 13
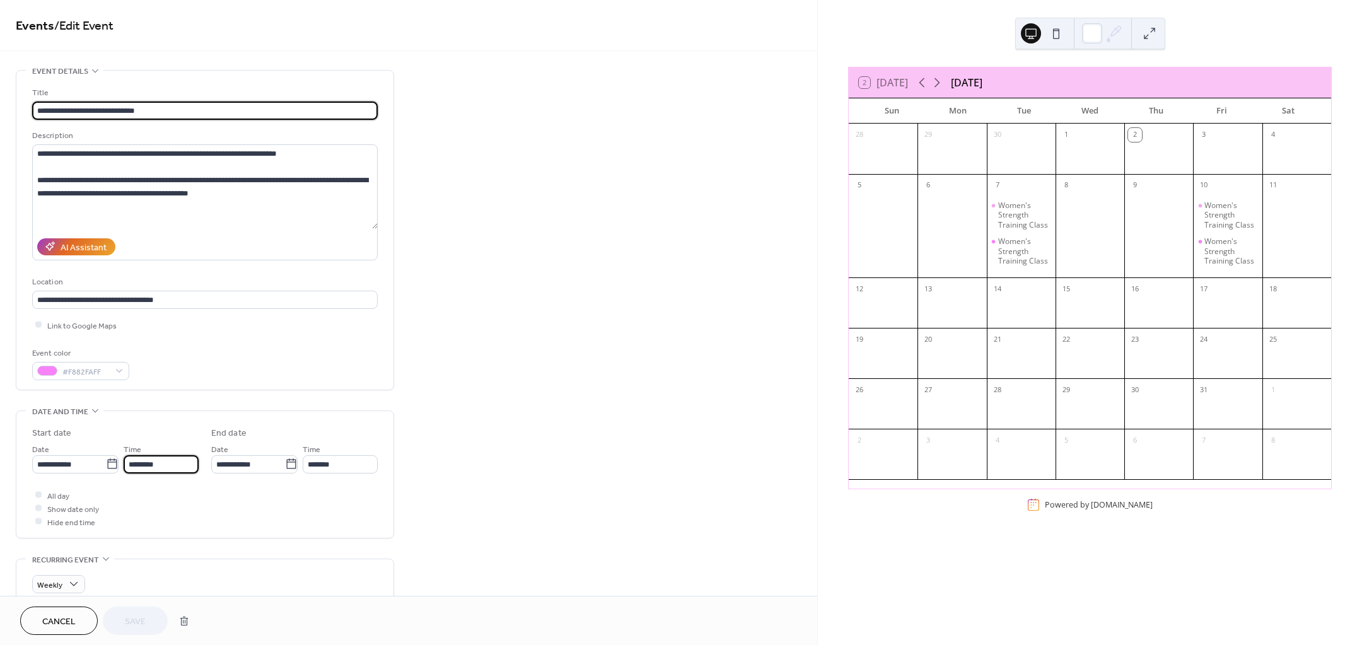
click at [187, 466] on input "********" at bounding box center [161, 464] width 75 height 18
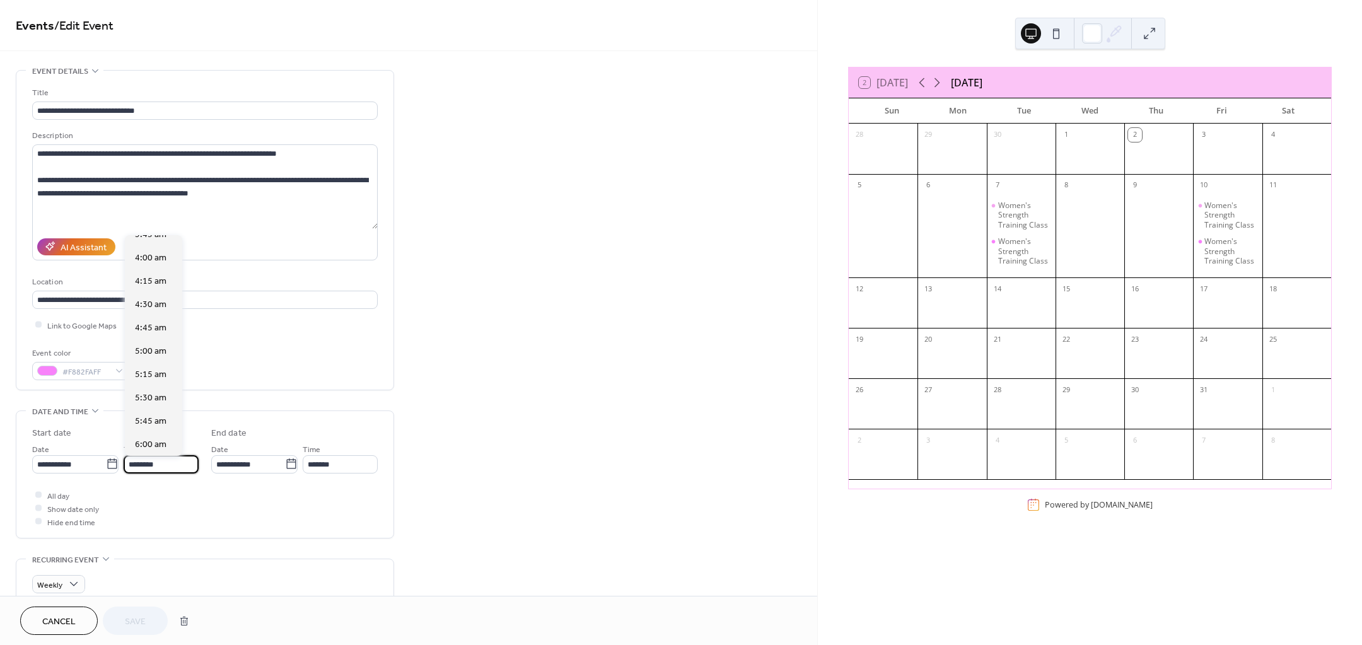
scroll to position [489, 0]
click at [156, 324] on span "6:00 am" at bounding box center [151, 318] width 32 height 13
type input "*******"
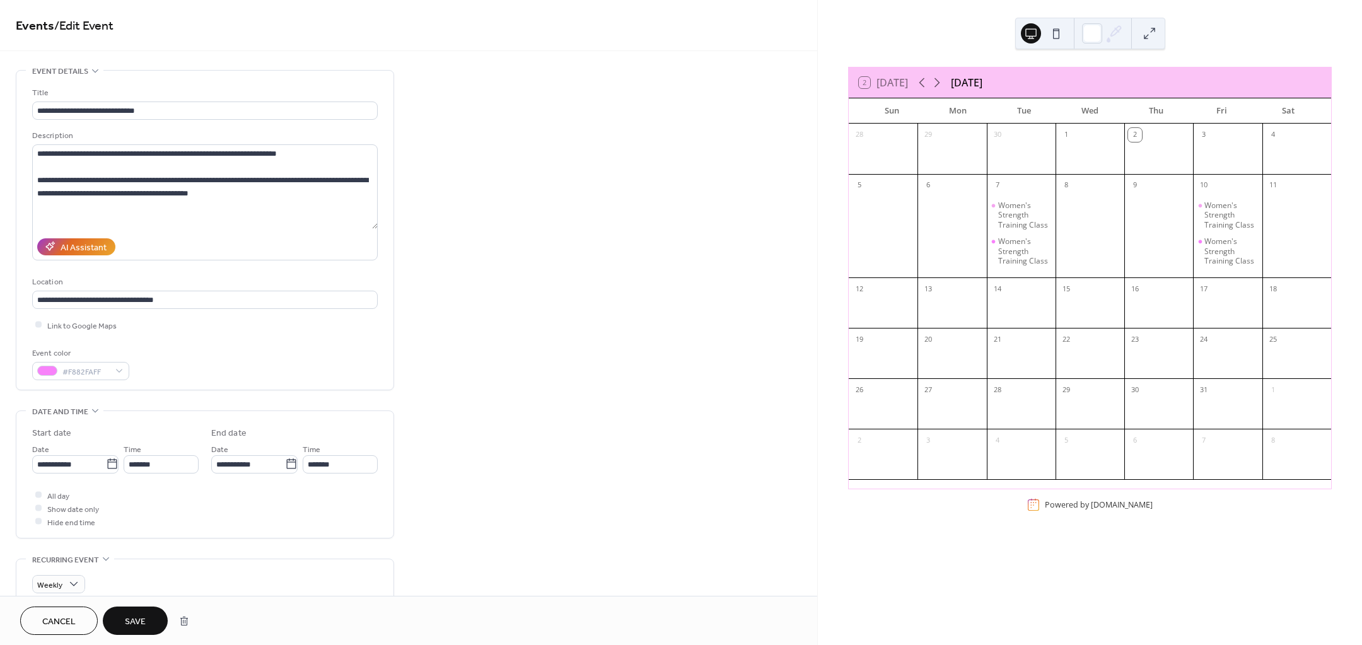
click at [134, 620] on span "Save" at bounding box center [135, 621] width 21 height 13
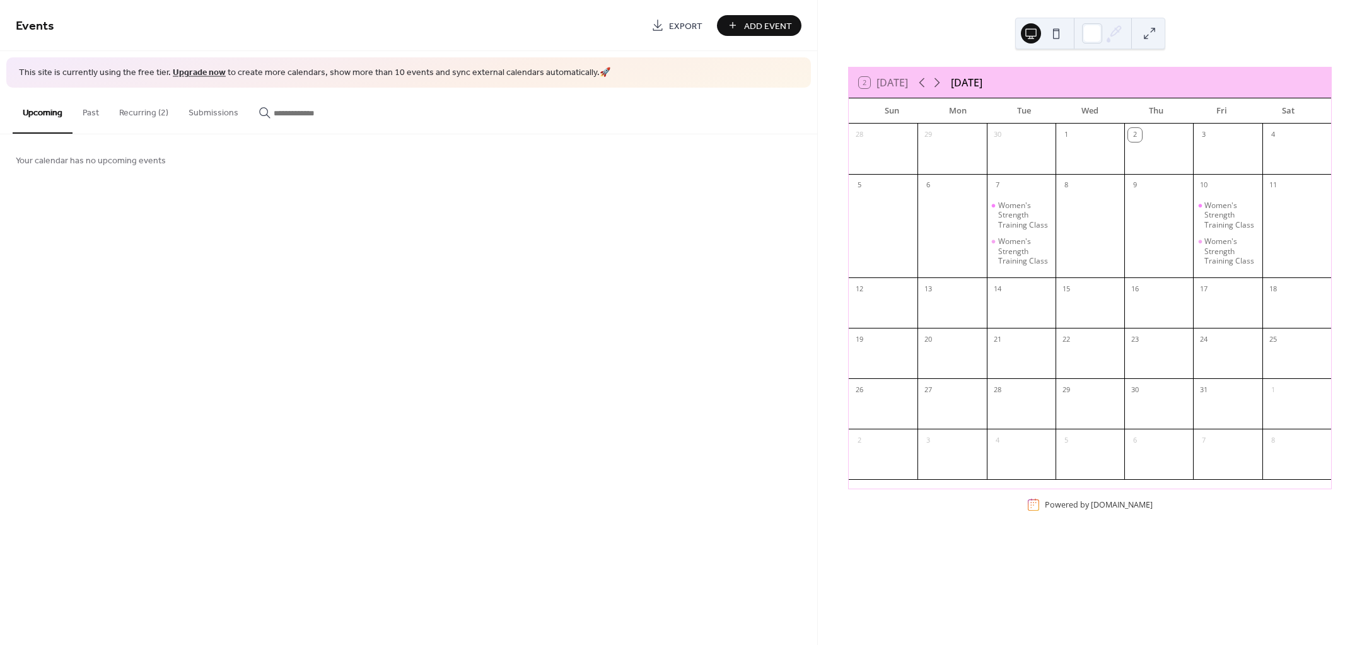
click at [1032, 216] on div "Women's Strength Training Class" at bounding box center [1024, 216] width 52 height 30
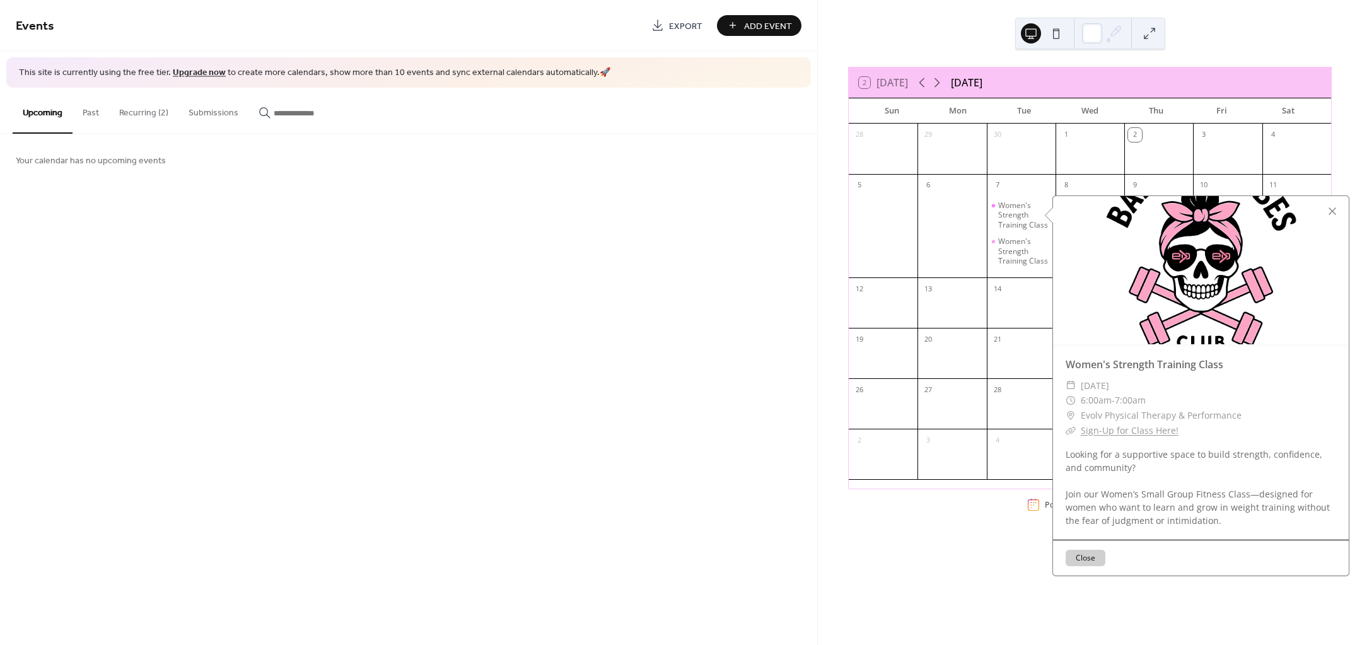
click at [1020, 252] on div "Women's Strength Training Class" at bounding box center [1024, 251] width 52 height 30
